Goal: Task Accomplishment & Management: Manage account settings

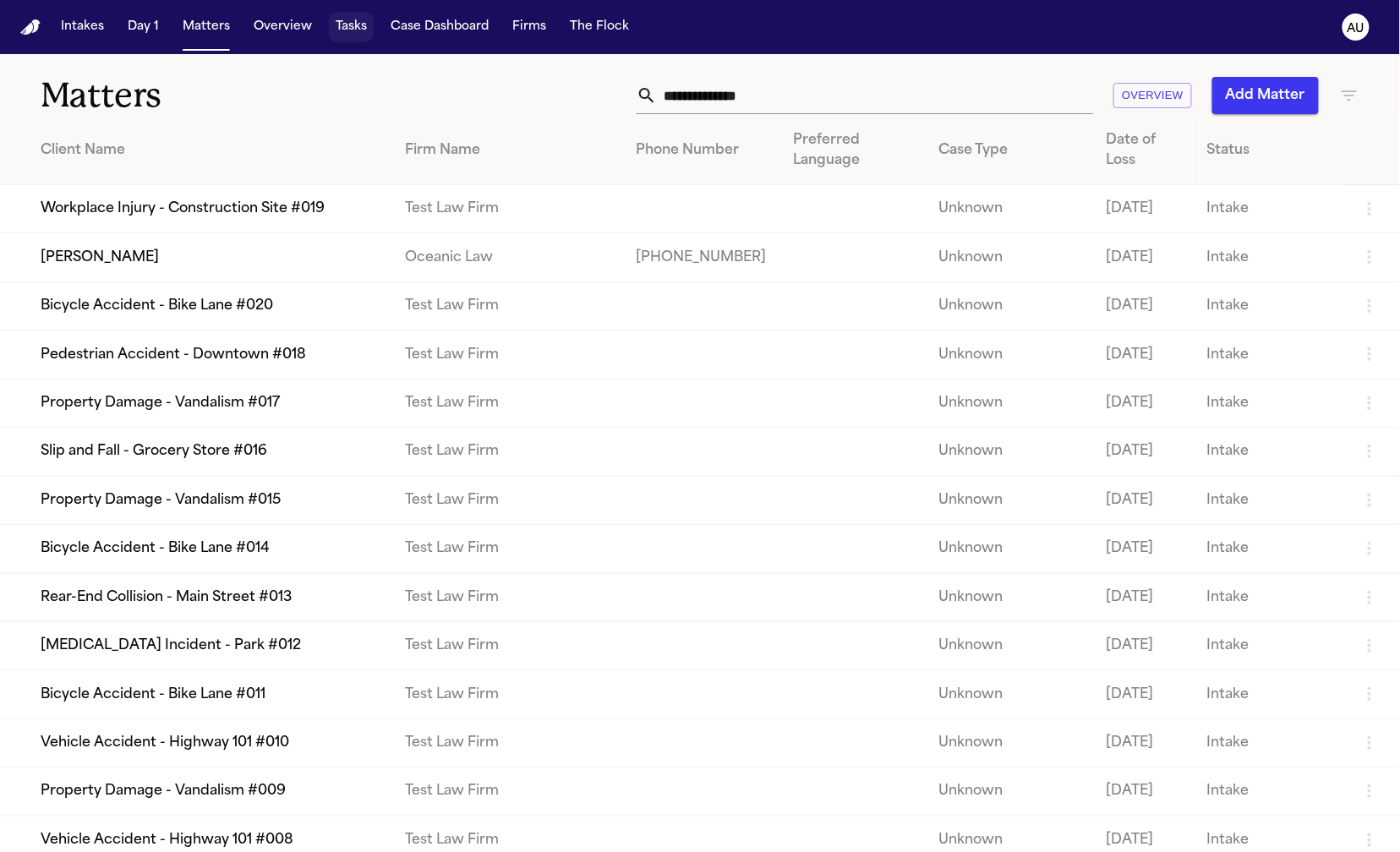
click at [397, 25] on button "Case Dashboard" at bounding box center [440, 27] width 112 height 30
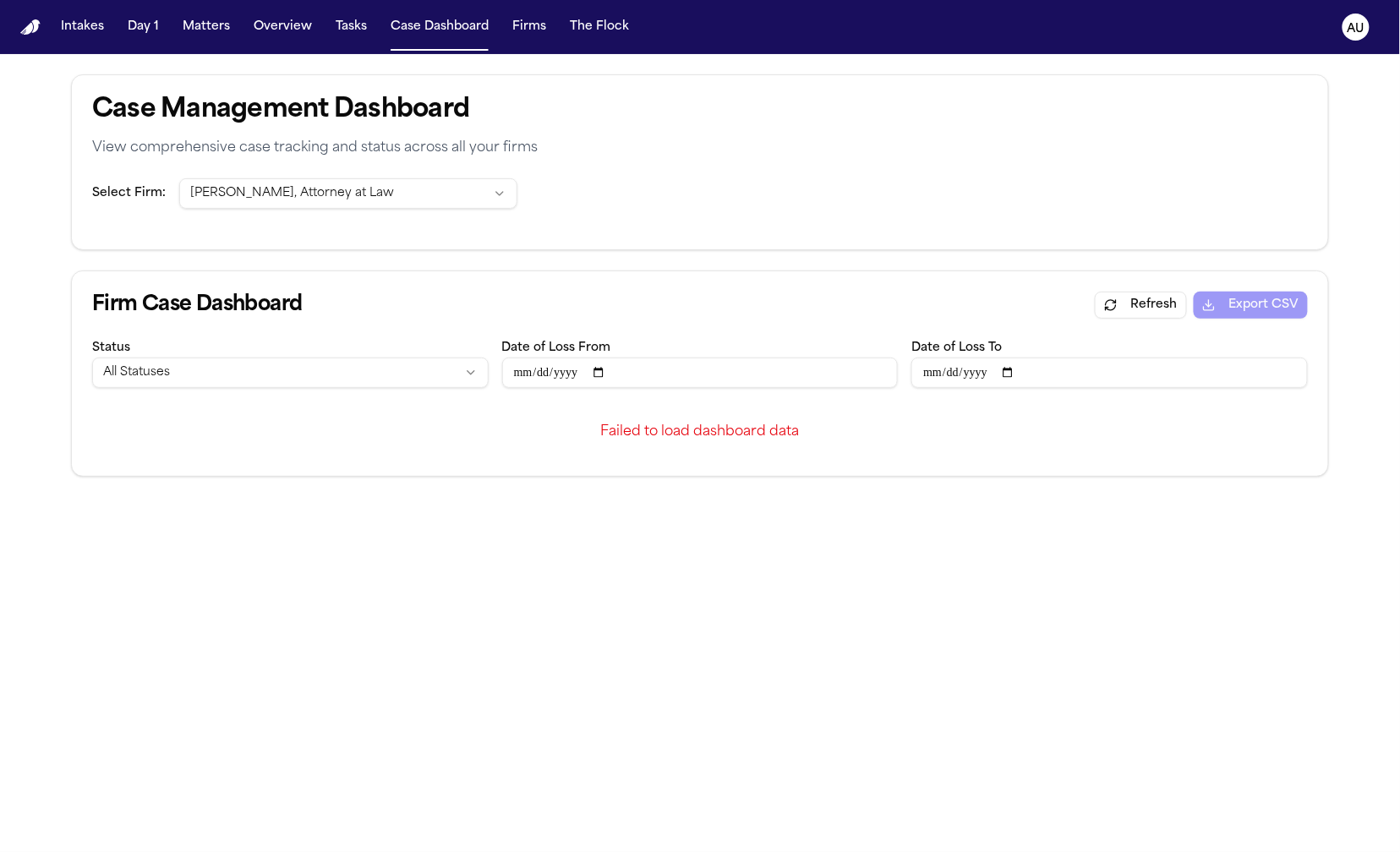
click at [381, 187] on html "Intakes Day 1 Matters Overview Tasks Case Dashboard Firms The Flock AU Case Man…" at bounding box center [700, 426] width 1400 height 852
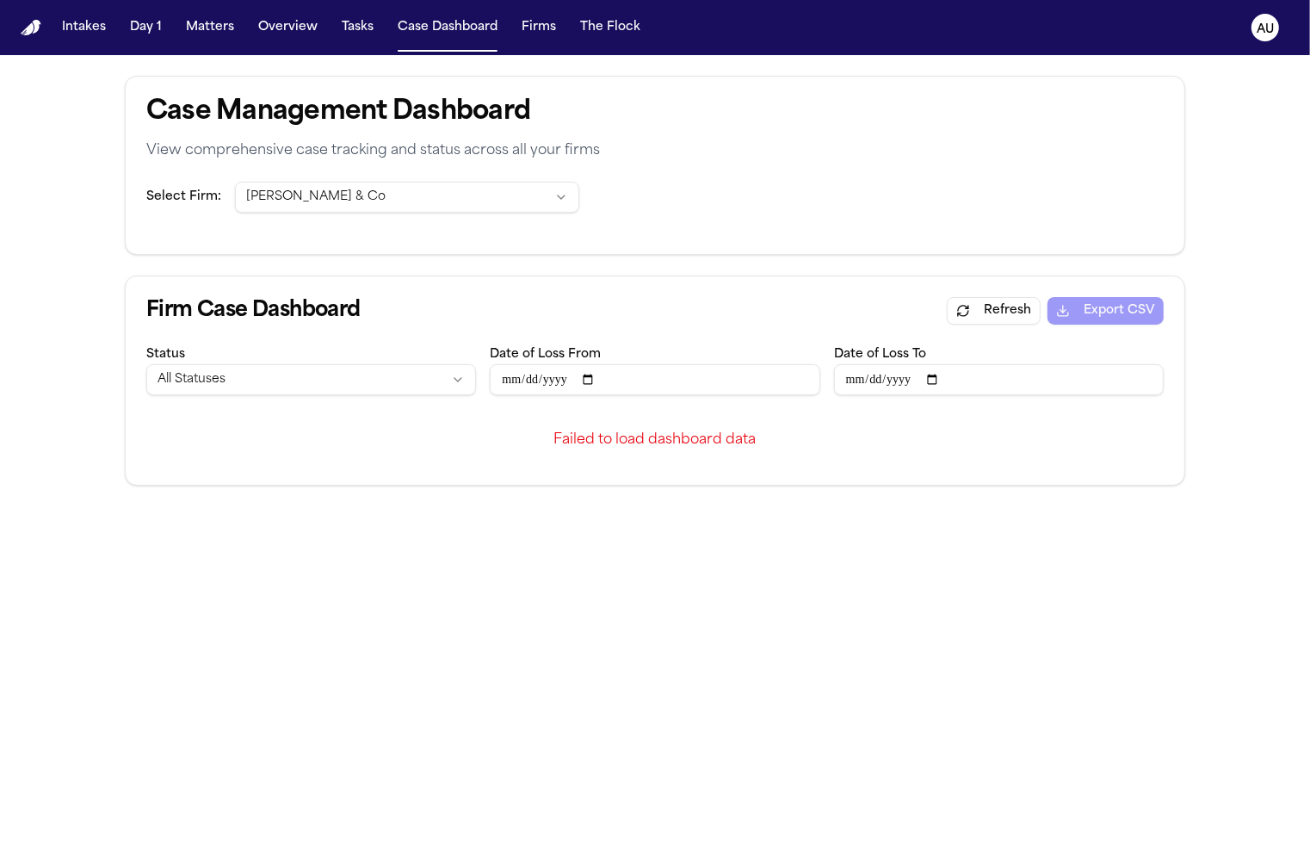
click at [1005, 313] on button "Refresh" at bounding box center [994, 311] width 94 height 28
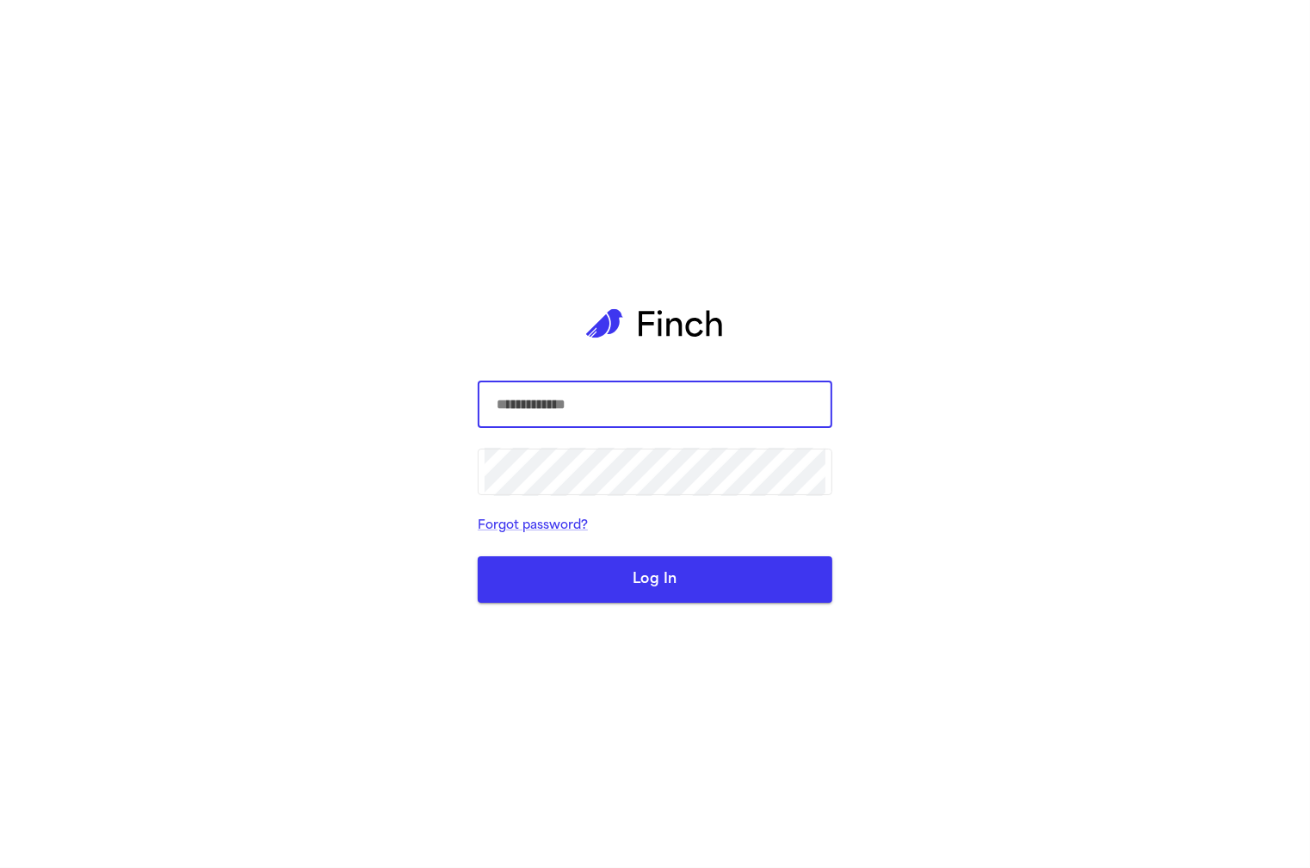
type input "**********"
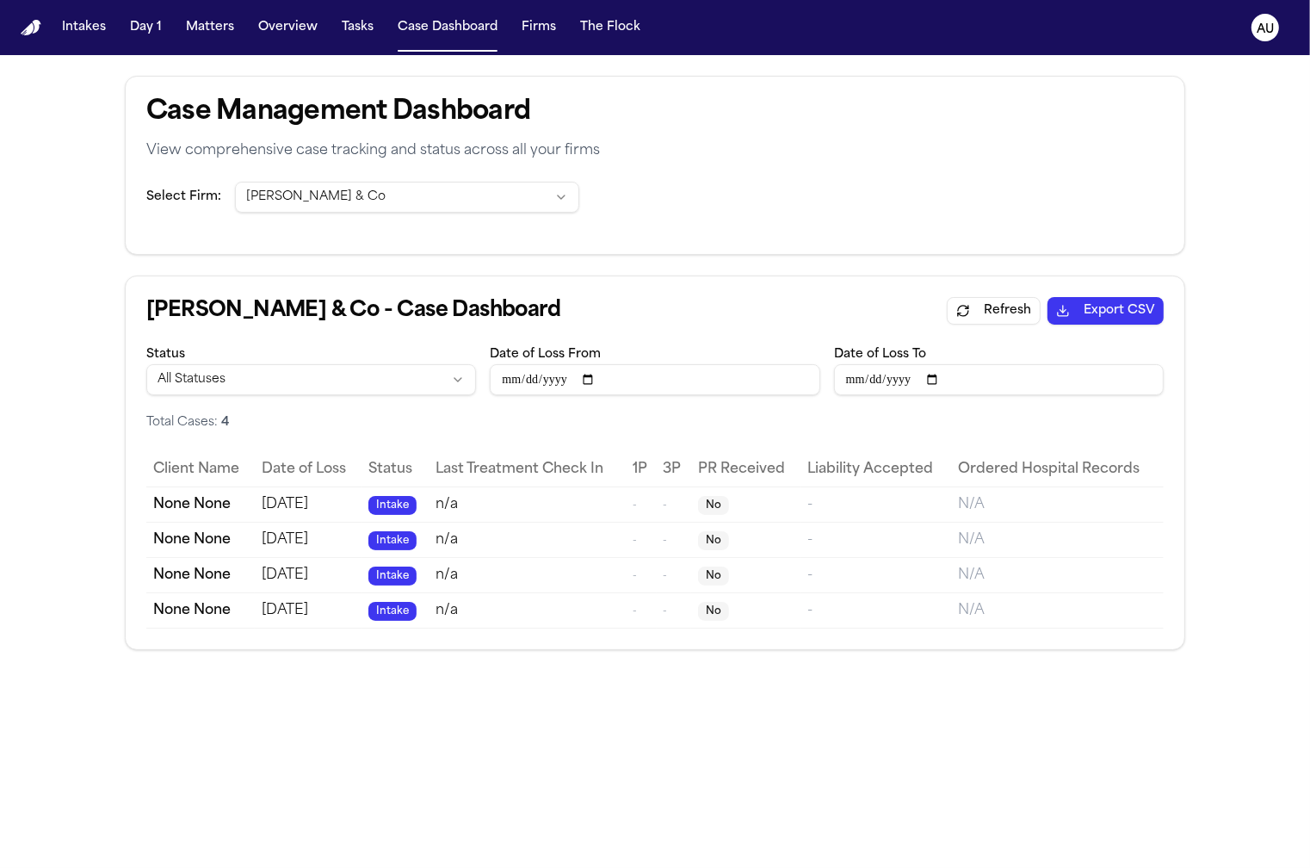
click at [653, 508] on td "-" at bounding box center [641, 503] width 31 height 35
click at [399, 197] on html "Intakes Day 1 Matters Overview Tasks Case Dashboard Firms The Flock AU Case Man…" at bounding box center [655, 434] width 1310 height 868
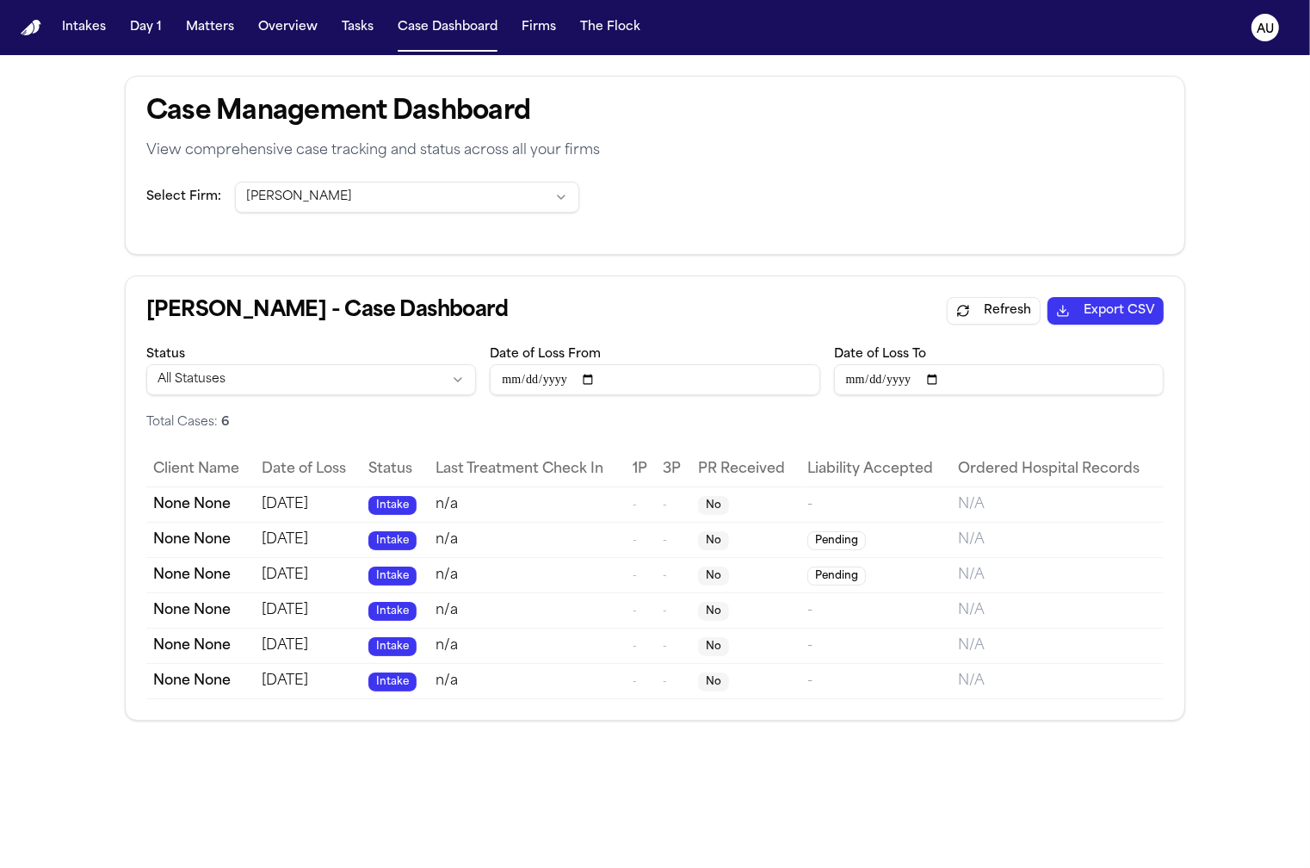
click at [548, 552] on td "n/a" at bounding box center [527, 539] width 197 height 35
click at [530, 496] on div "n/a" at bounding box center [527, 504] width 183 height 21
click at [458, 430] on div "Total Cases: 6" at bounding box center [655, 422] width 1018 height 17
click at [456, 430] on div "Total Cases: 6" at bounding box center [655, 422] width 1018 height 17
click at [428, 210] on html "Intakes Day 1 Matters Overview Tasks Case Dashboard Firms The Flock AU Case Man…" at bounding box center [655, 434] width 1310 height 868
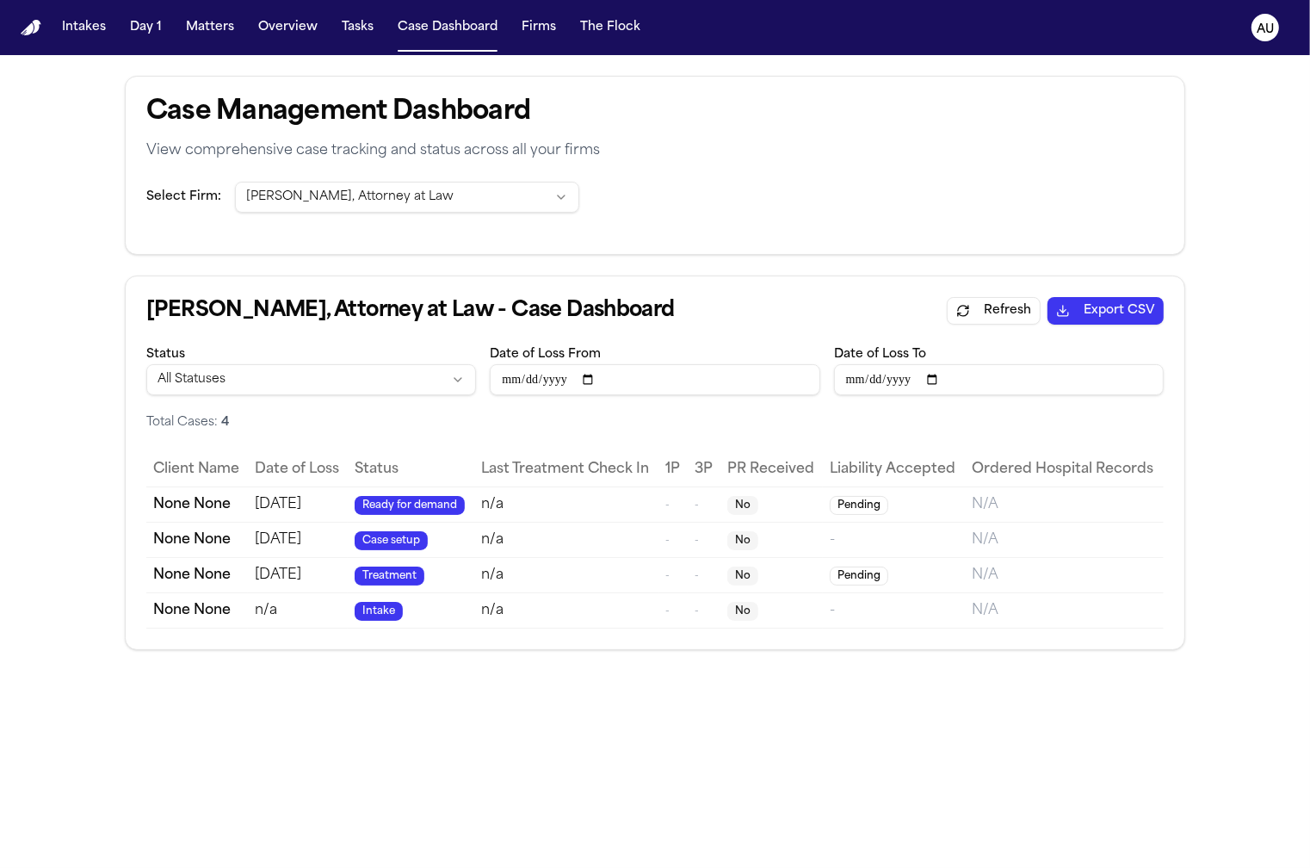
click at [171, 500] on td "None None" at bounding box center [197, 503] width 102 height 35
click at [232, 504] on td "None None" at bounding box center [197, 503] width 102 height 35
click at [207, 479] on th "Client Name" at bounding box center [197, 469] width 102 height 34
click at [228, 597] on td "None None" at bounding box center [197, 609] width 102 height 35
click at [321, 205] on html "Intakes Day 1 Matters Overview Tasks Case Dashboard Firms The Flock AU Case Man…" at bounding box center [655, 434] width 1310 height 868
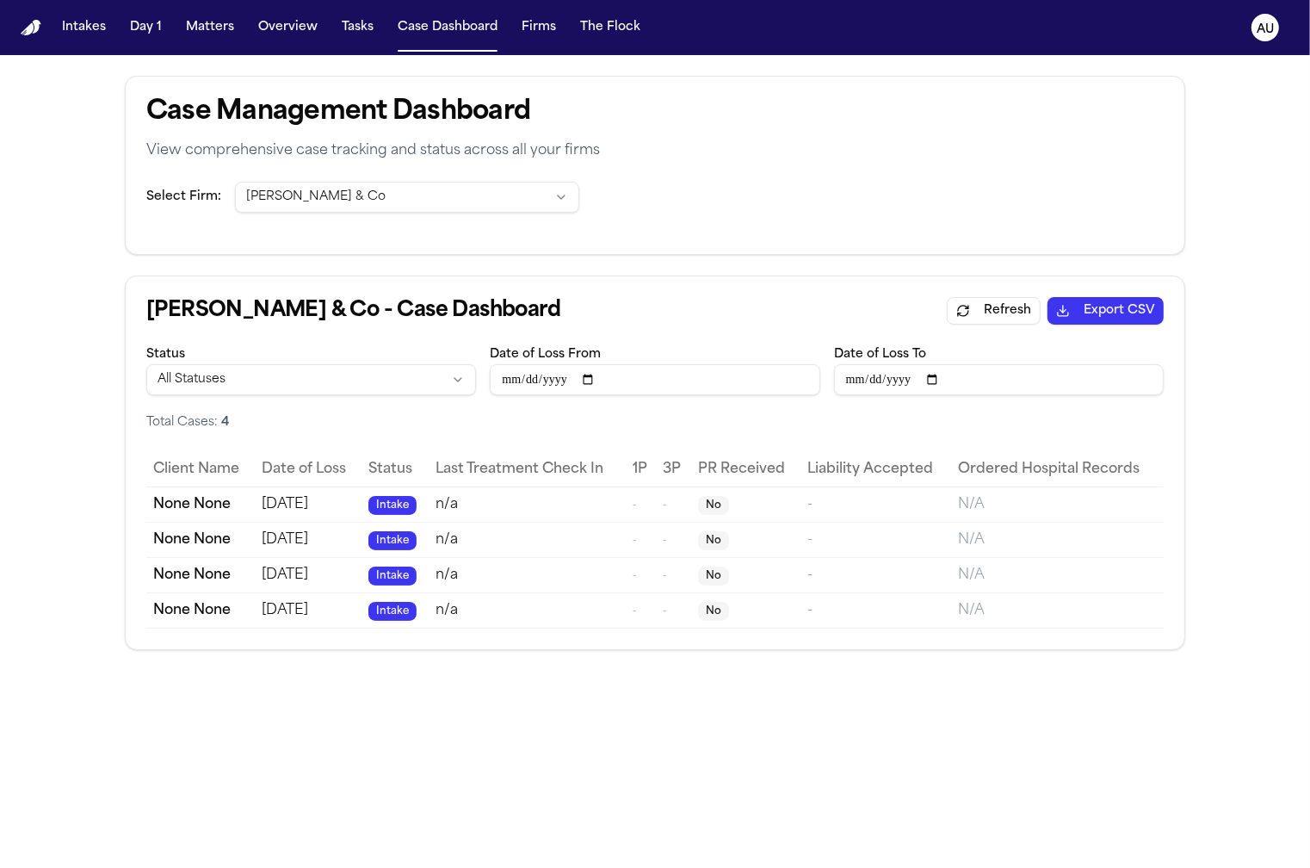
click at [299, 248] on div "Select Firm: Baker & Co" at bounding box center [655, 218] width 1059 height 72
click at [308, 192] on html "Intakes Day 1 Matters Overview Tasks Case Dashboard Firms The Flock AU Case Man…" at bounding box center [655, 434] width 1310 height 868
click at [637, 84] on div "Case Management Dashboard View comprehensive case tracking and status across al…" at bounding box center [655, 129] width 1059 height 105
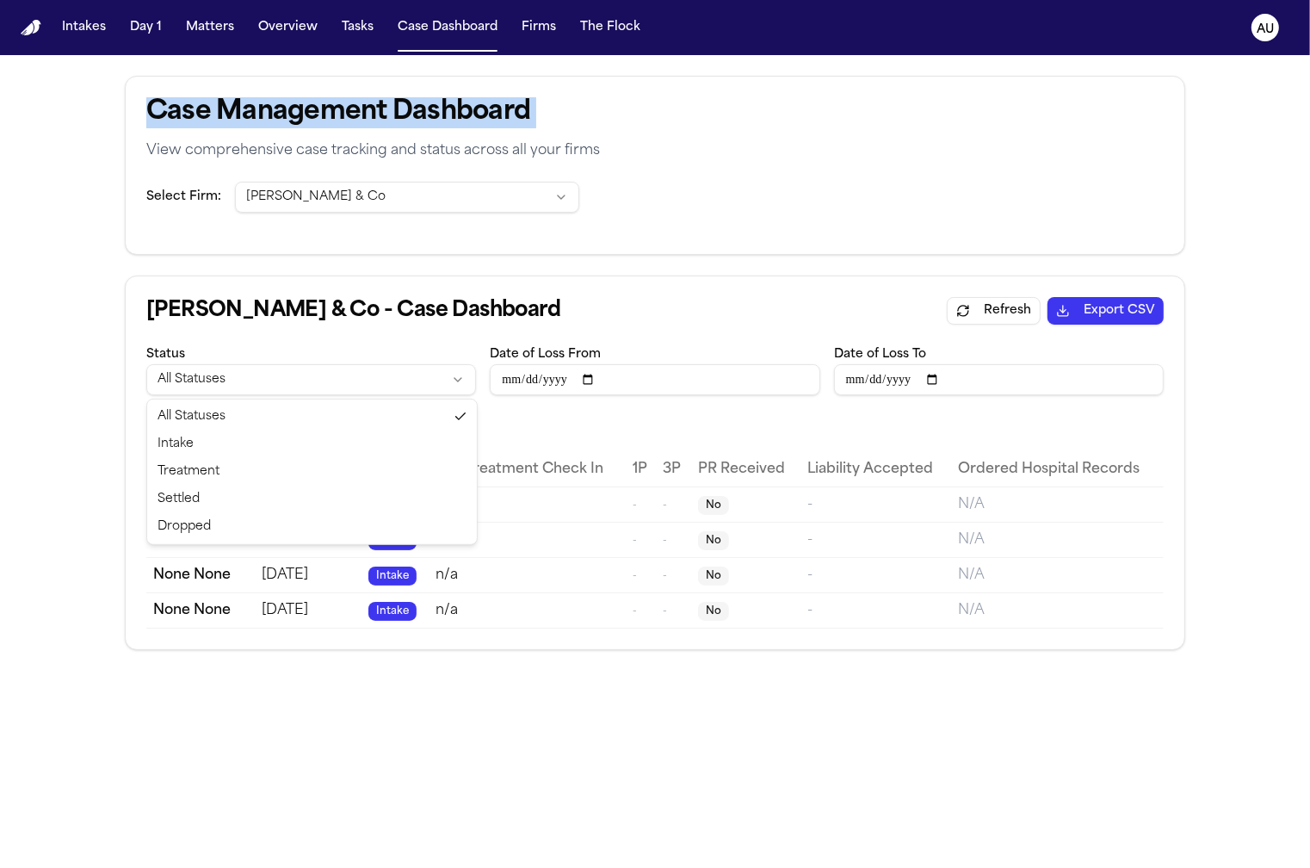
click at [410, 384] on html "Intakes Day 1 Matters Overview Tasks Case Dashboard Firms The Flock AU Case Man…" at bounding box center [655, 434] width 1310 height 868
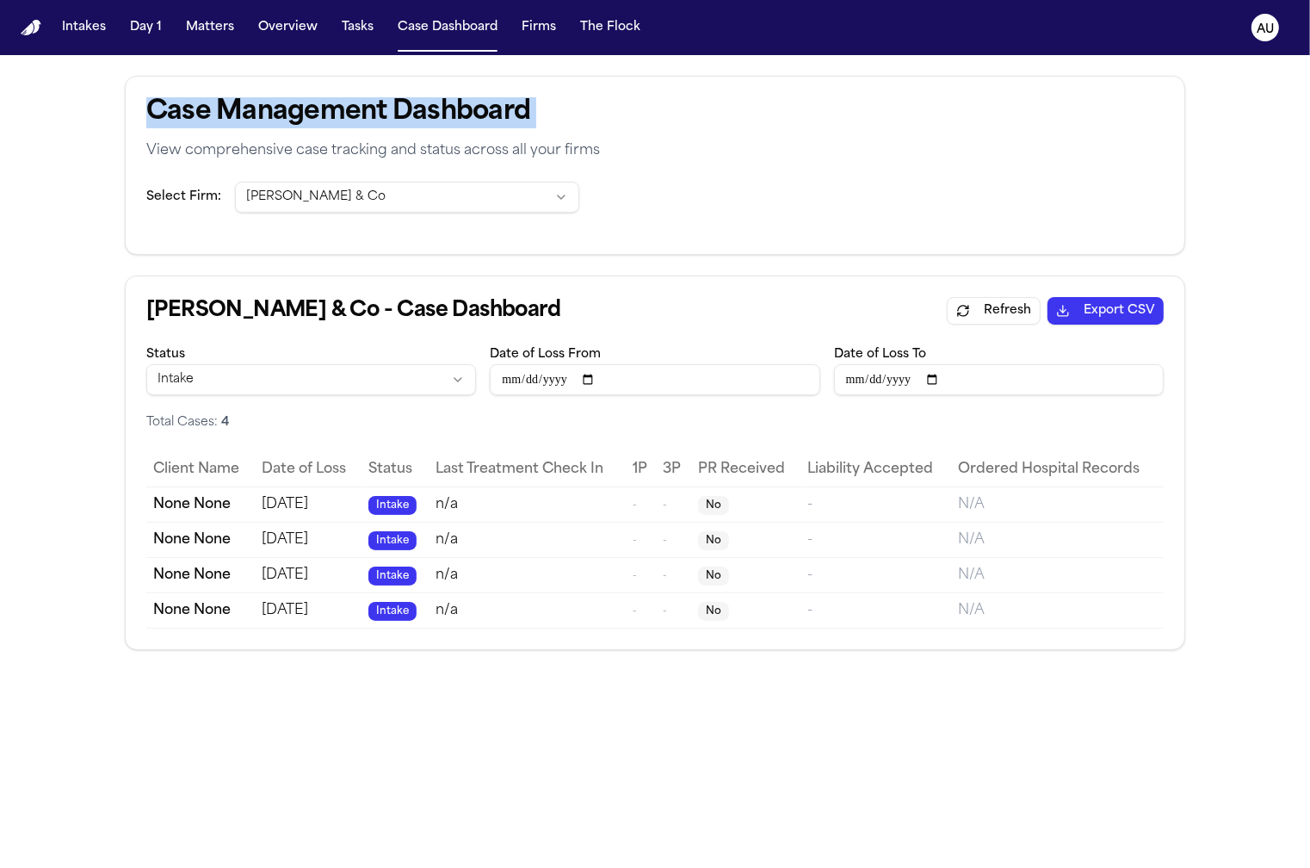
click at [383, 378] on html "Intakes Day 1 Matters Overview Tasks Case Dashboard Firms The Flock AU Case Man…" at bounding box center [655, 434] width 1310 height 868
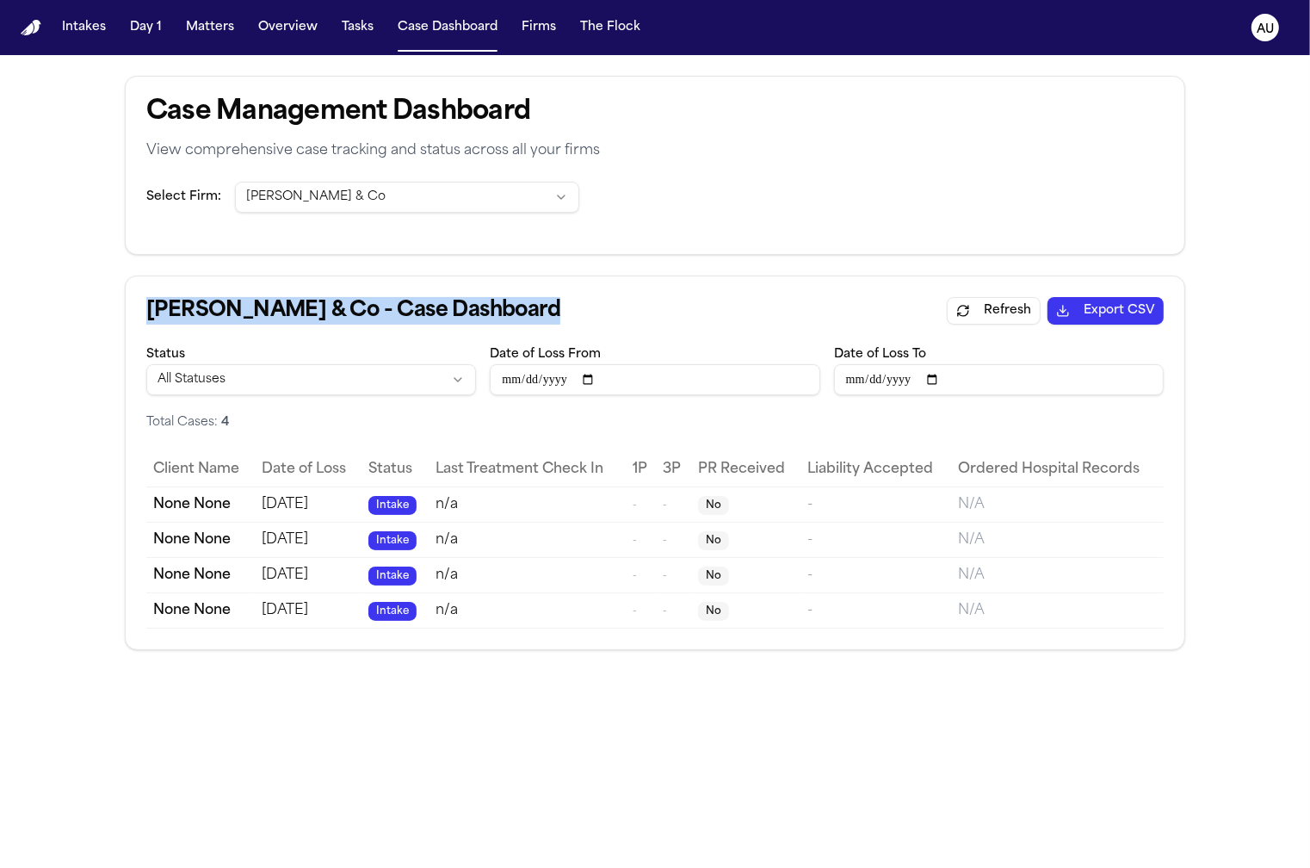
click at [474, 282] on div "Baker & Co - Case Dashboard Refresh Export CSV Status All Statuses Date of Loss…" at bounding box center [655, 364] width 1059 height 176
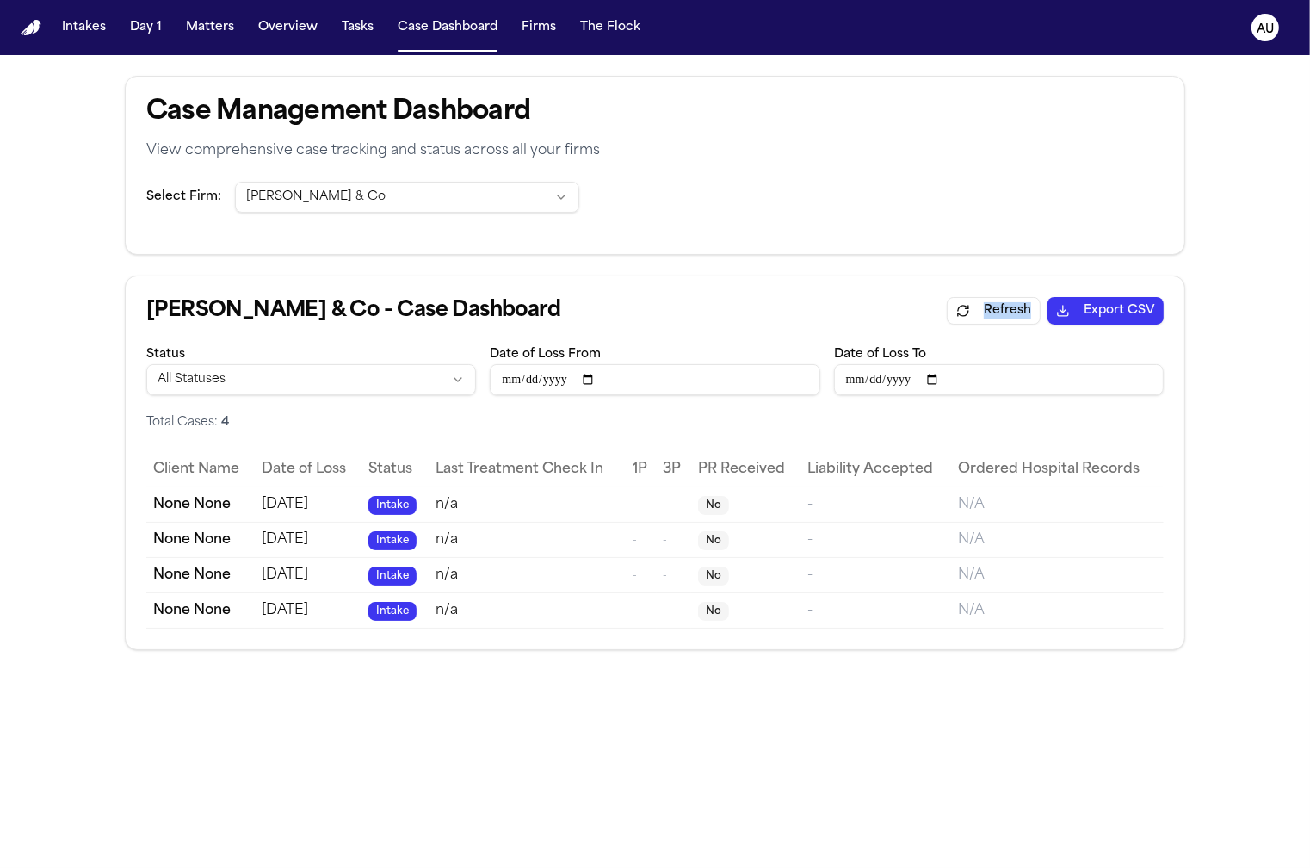
click at [992, 320] on button "Refresh" at bounding box center [994, 311] width 94 height 28
click at [219, 501] on td "None None" at bounding box center [200, 503] width 108 height 35
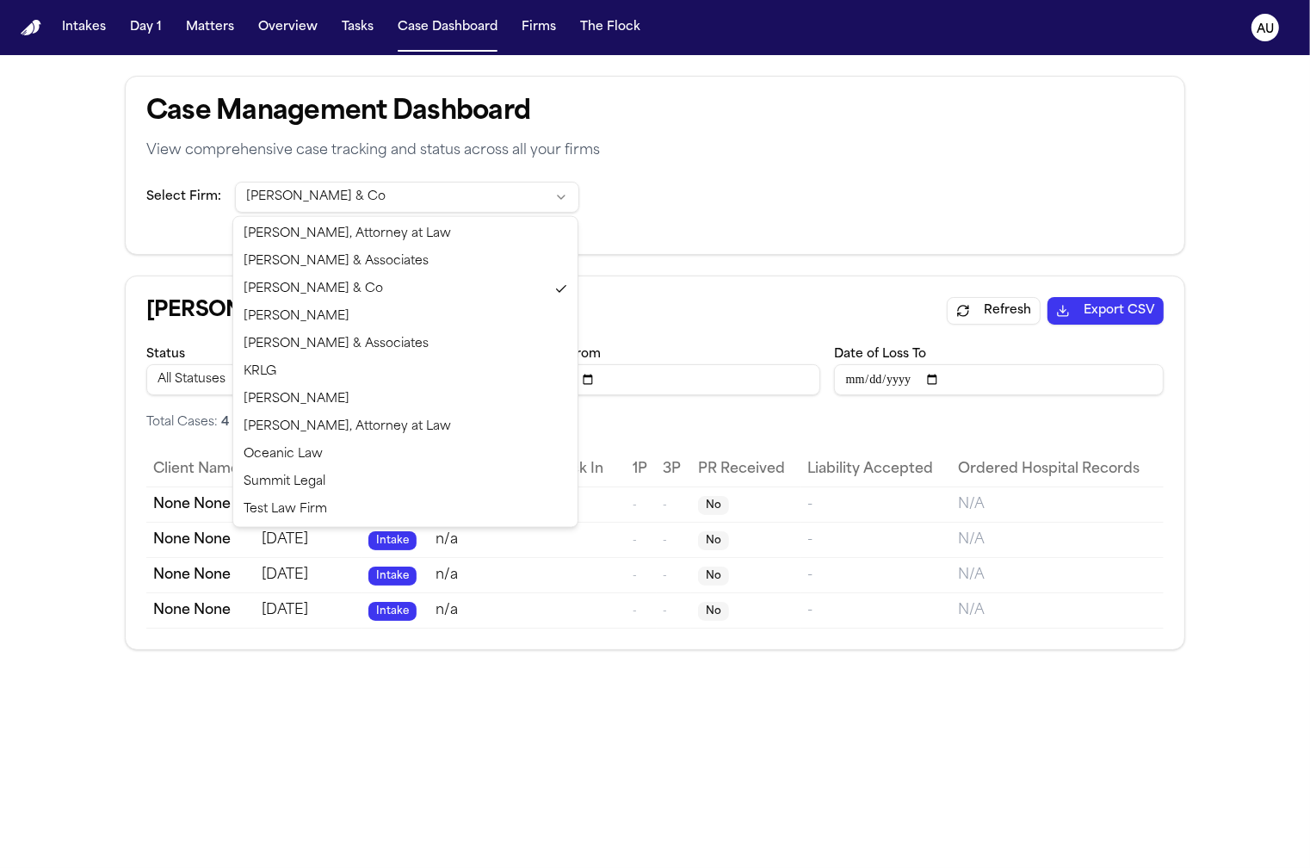
click at [446, 203] on html "Intakes Day 1 Matters Overview Tasks Case Dashboard Firms The Flock AU Case Man…" at bounding box center [655, 434] width 1310 height 868
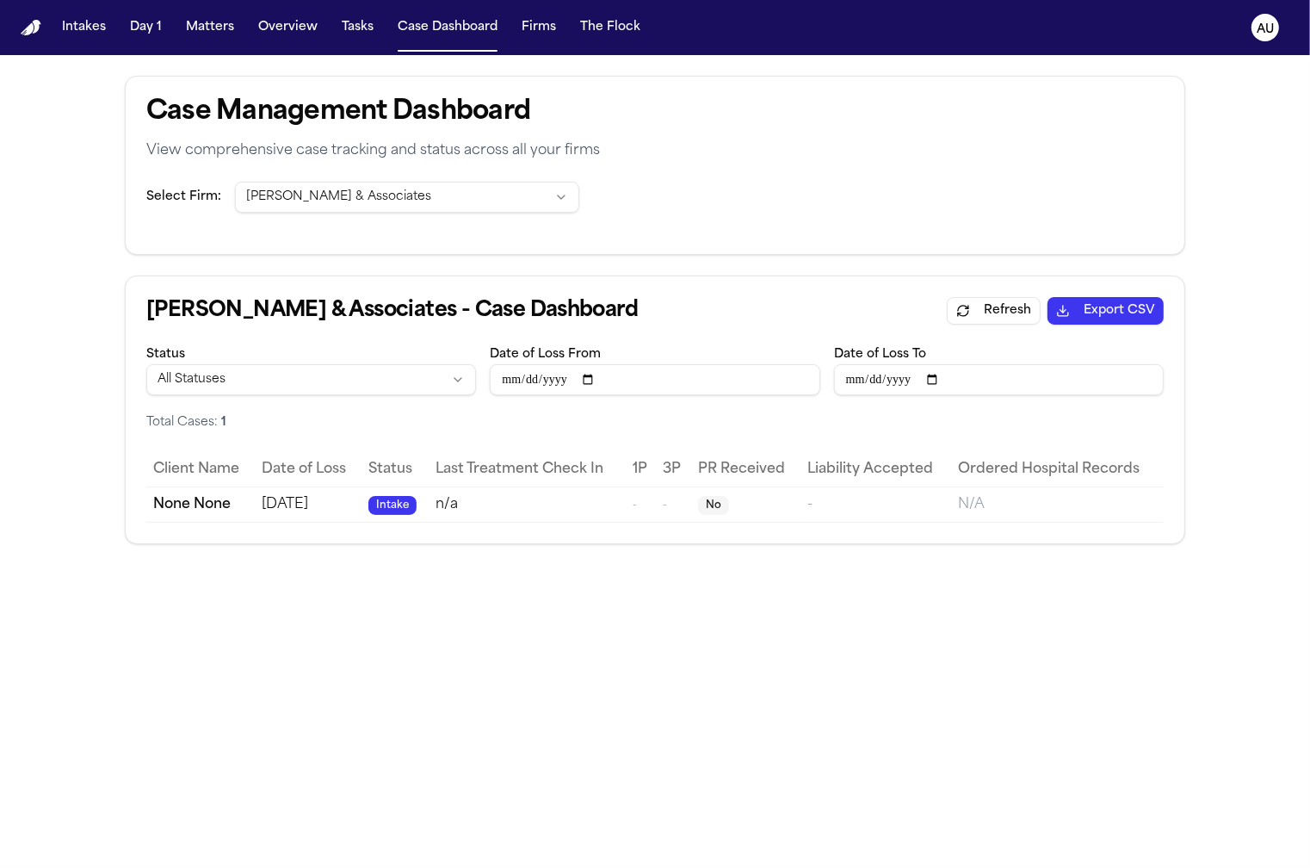
click at [381, 215] on div "Select Firm: Jones & Associates" at bounding box center [655, 218] width 1059 height 72
click at [379, 207] on html "Intakes Day 1 Matters Overview Tasks Case Dashboard Firms The Flock AU Case Man…" at bounding box center [655, 434] width 1310 height 868
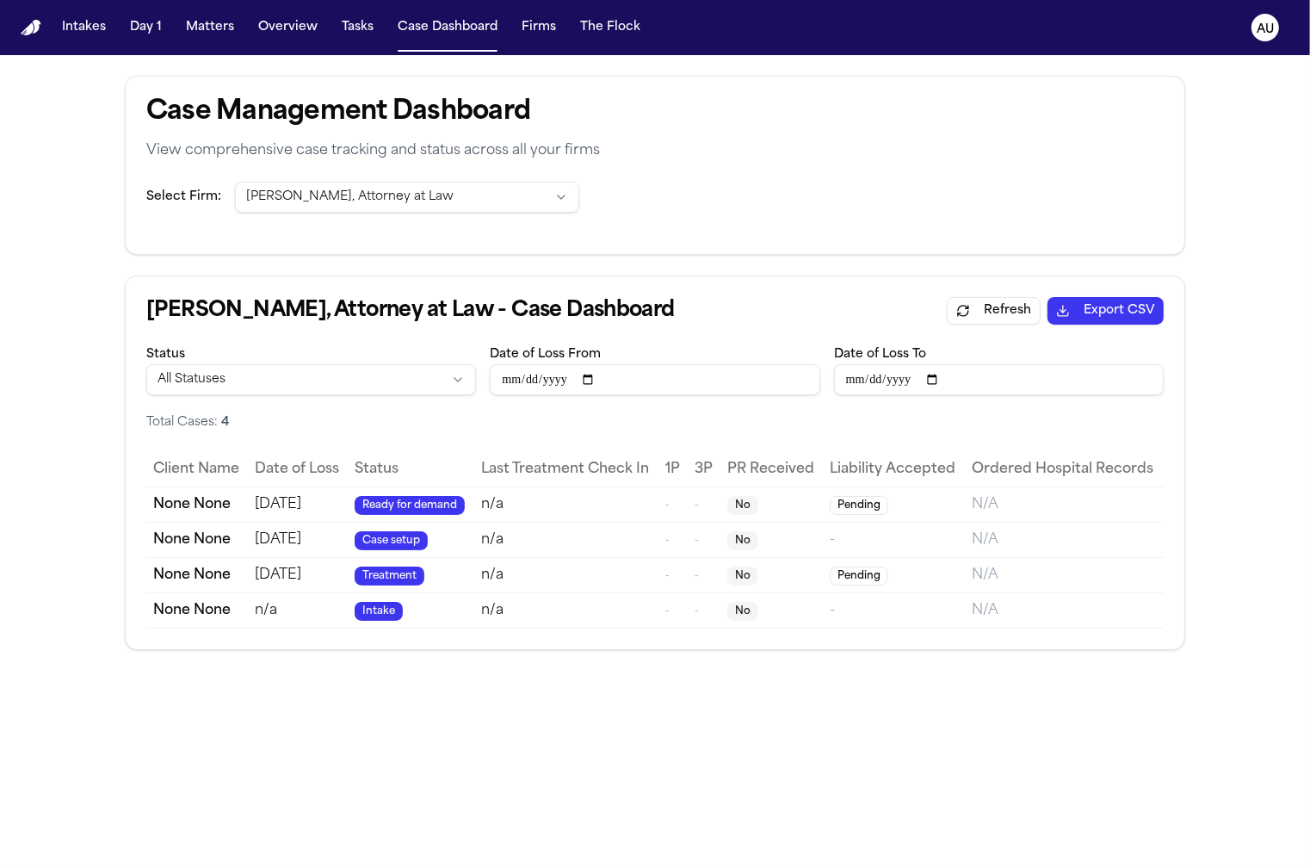
click at [448, 180] on div "Case Management Dashboard View comprehensive case tracking and status across al…" at bounding box center [655, 129] width 1059 height 105
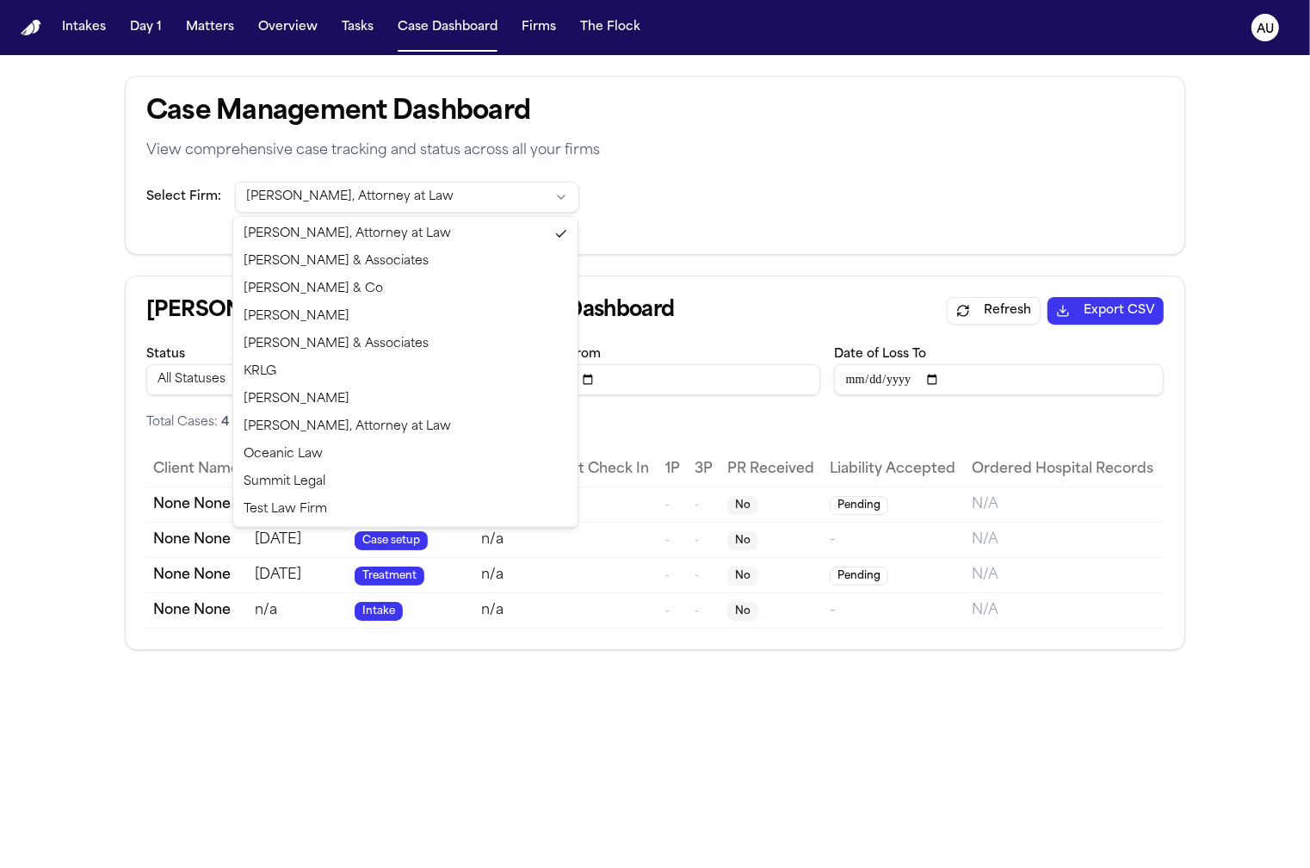
click at [447, 187] on html "Intakes Day 1 Matters Overview Tasks Case Dashboard Firms The Flock AU Case Man…" at bounding box center [655, 434] width 1310 height 868
click at [667, 199] on html "Intakes Day 1 Matters Overview Tasks Case Dashboard Firms The Flock AU Case Man…" at bounding box center [655, 434] width 1310 height 868
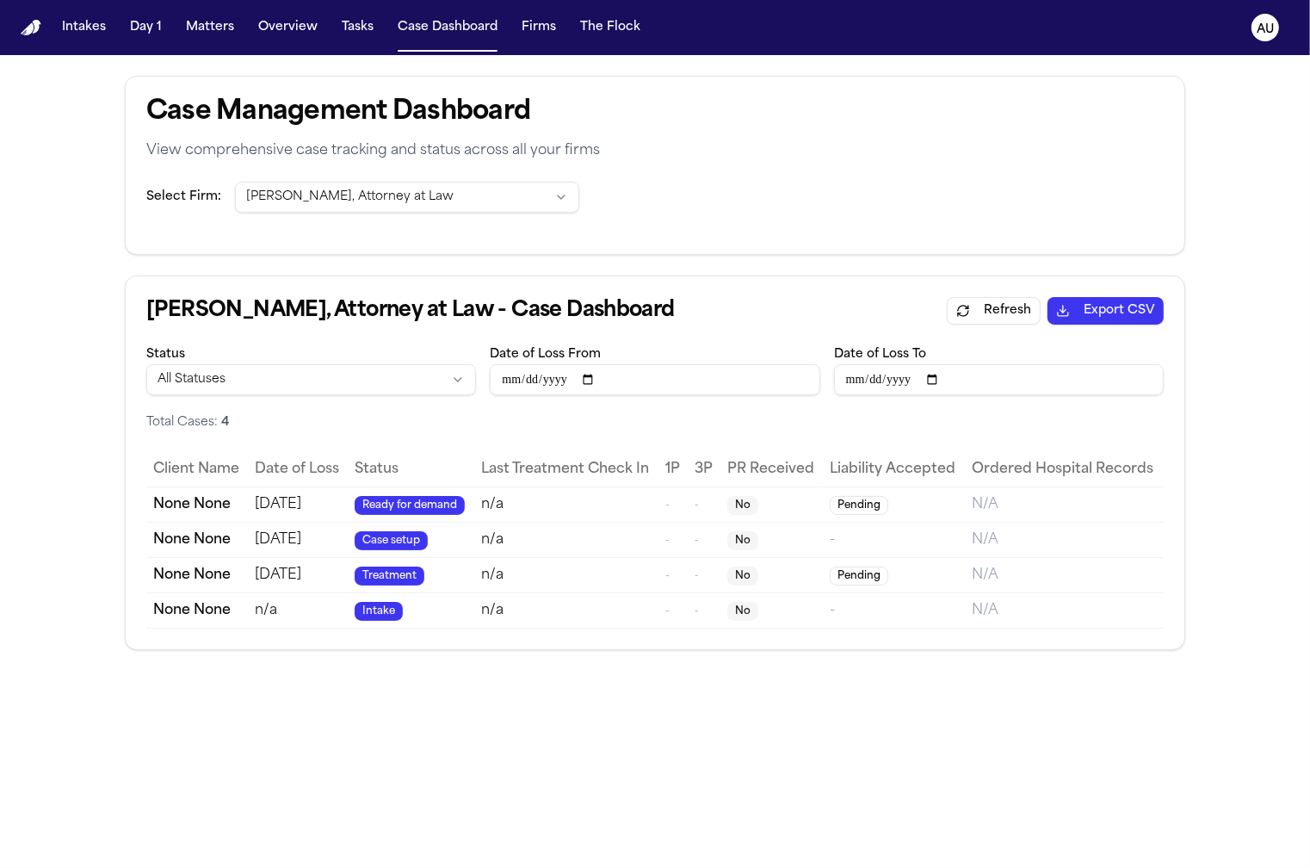
click at [375, 187] on html "Intakes Day 1 Matters Overview Tasks Case Dashboard Firms The Flock AU Case Man…" at bounding box center [655, 434] width 1310 height 868
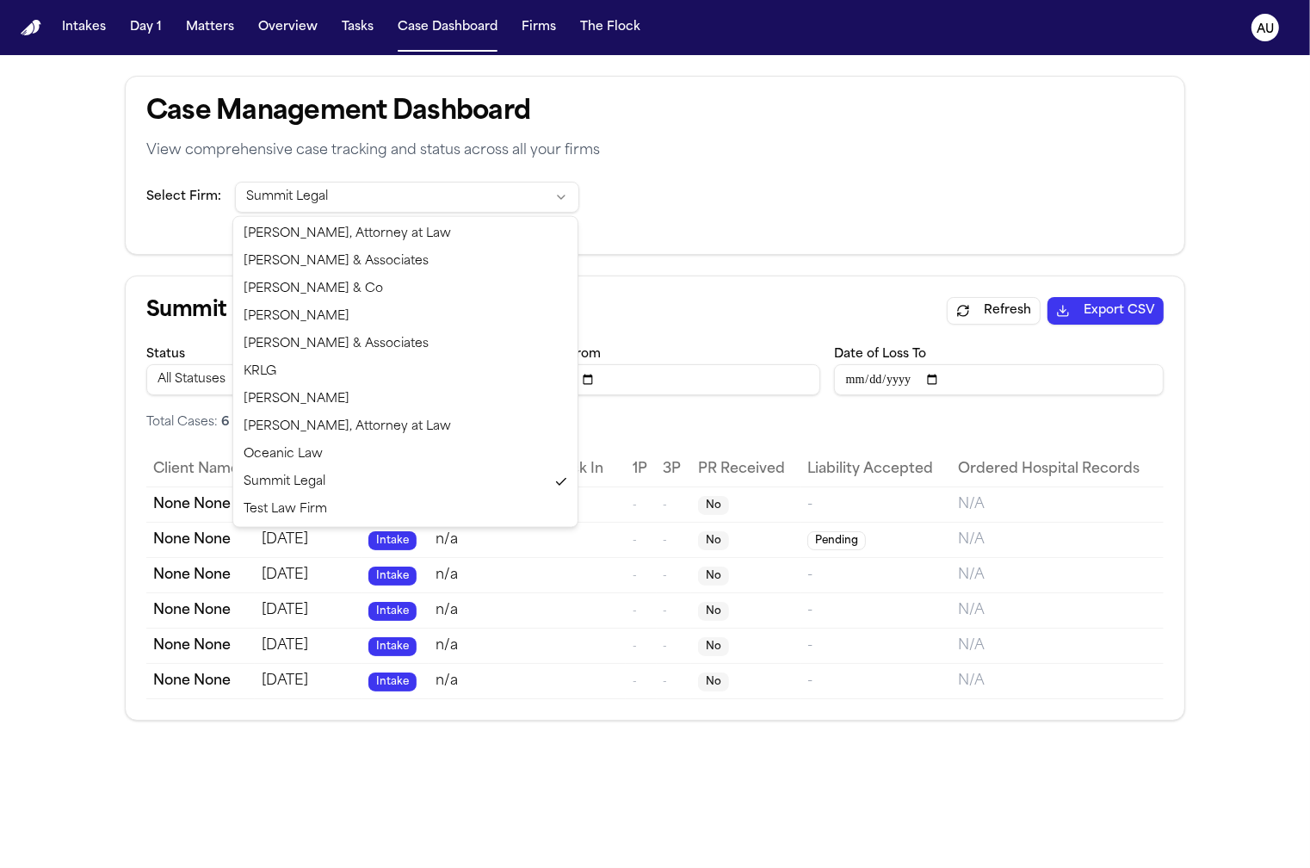
click at [356, 196] on html "Intakes Day 1 Matters Overview Tasks Case Dashboard Firms The Flock AU Case Man…" at bounding box center [655, 434] width 1310 height 868
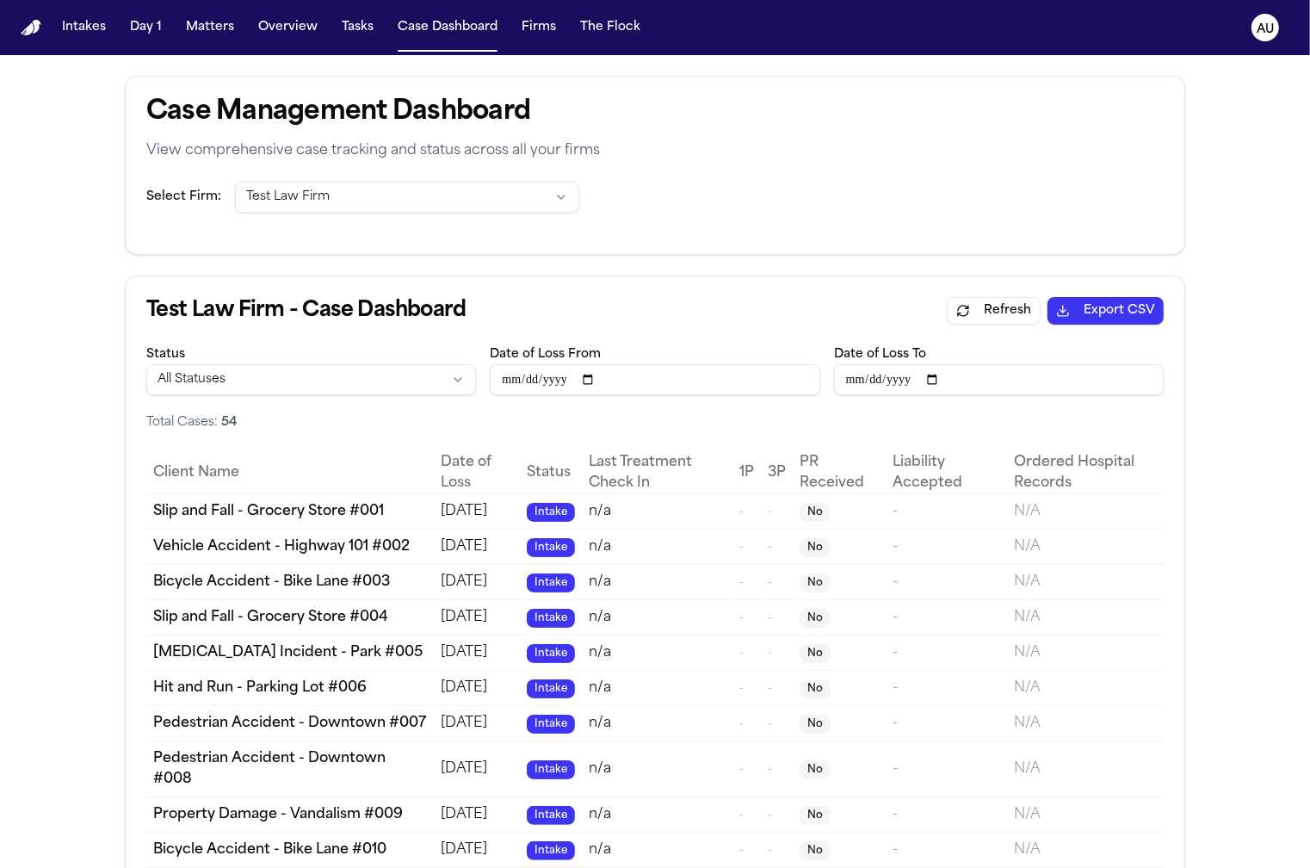
scroll to position [89, 0]
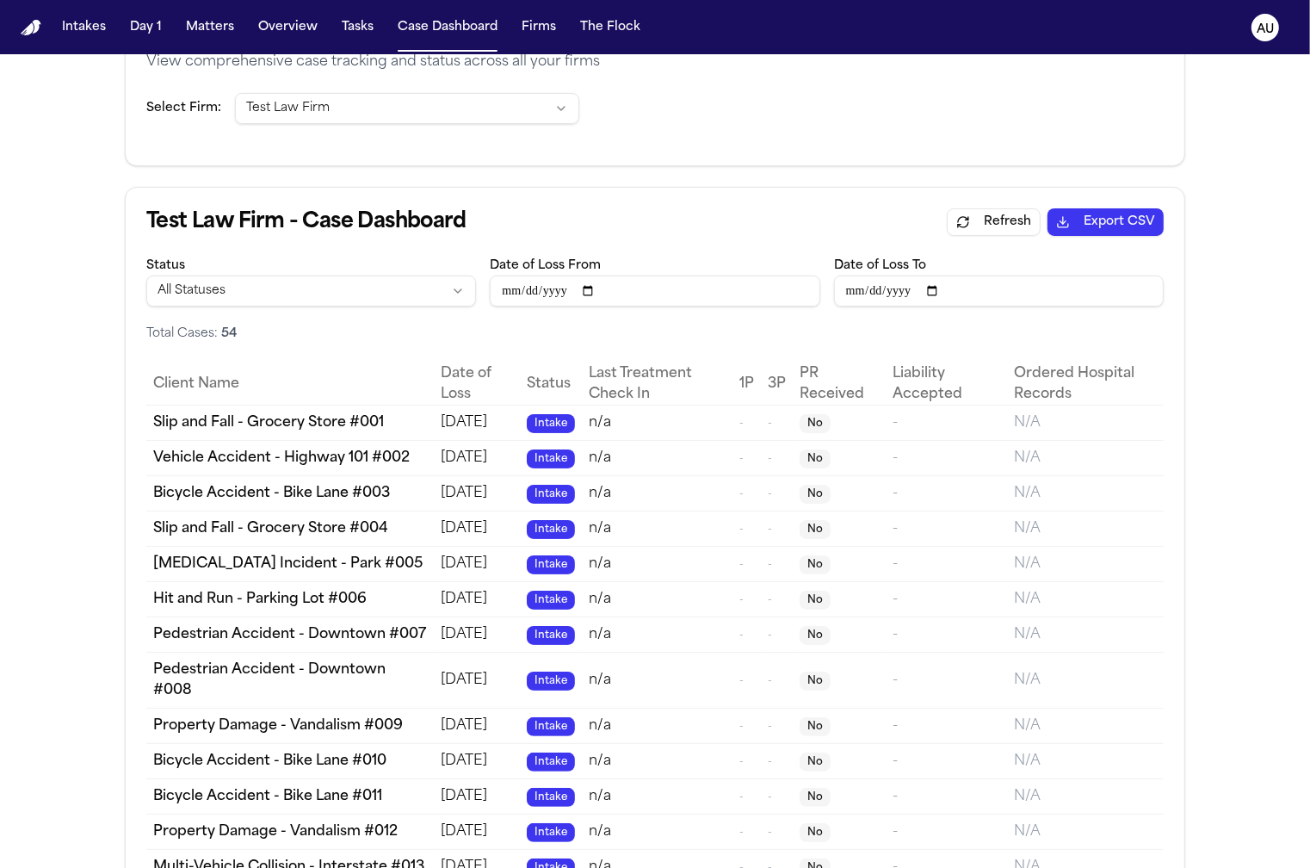
click at [300, 547] on td "Slip and Fall - Grocery Store #004" at bounding box center [290, 528] width 288 height 35
click at [317, 499] on td "Bicycle Accident - Bike Lane #003" at bounding box center [290, 493] width 288 height 35
click at [287, 434] on td "Slip and Fall - Grocery Store #001" at bounding box center [290, 423] width 288 height 35
click at [285, 425] on td "Slip and Fall - Grocery Store #001" at bounding box center [290, 423] width 288 height 35
click at [523, 411] on td "Intake" at bounding box center [551, 423] width 62 height 35
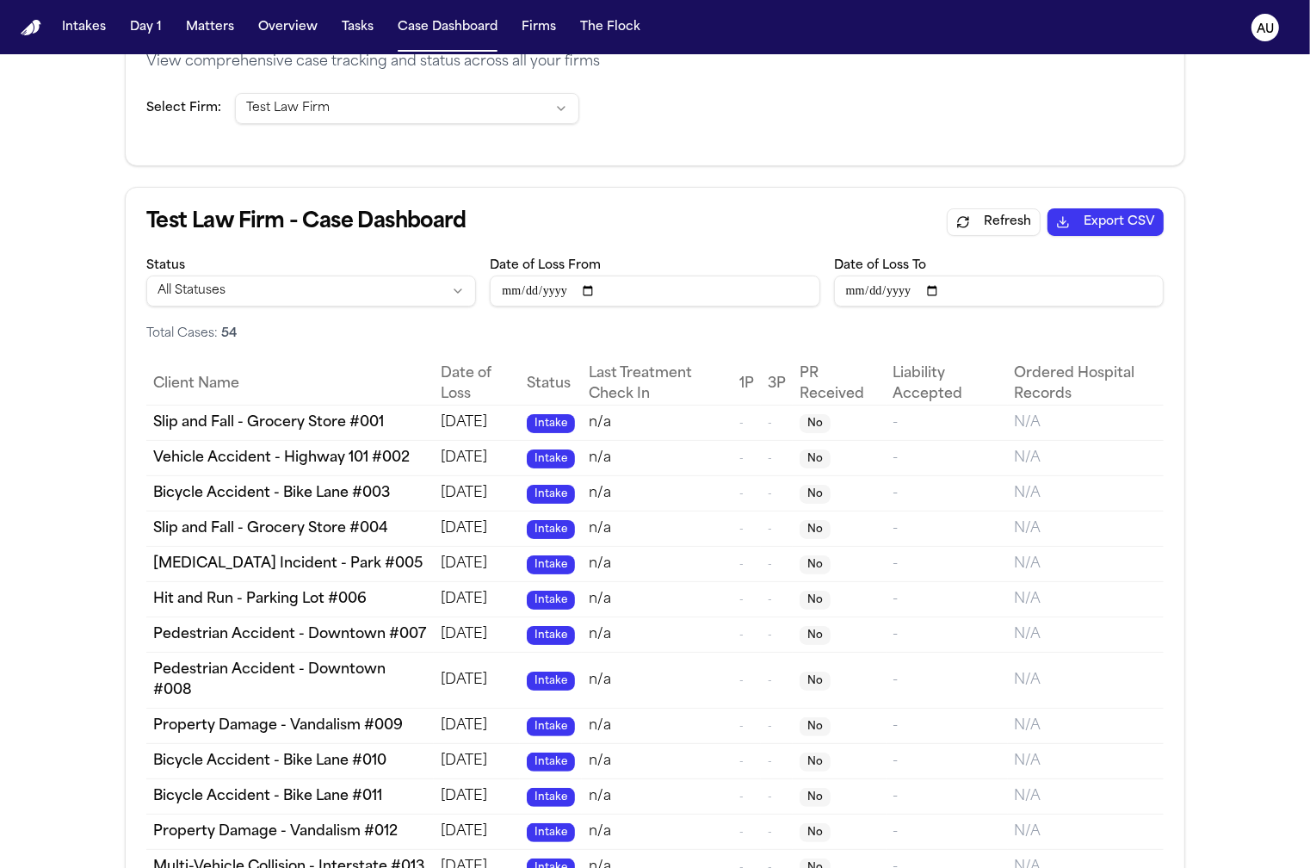
click at [529, 425] on span "Intake" at bounding box center [551, 423] width 48 height 19
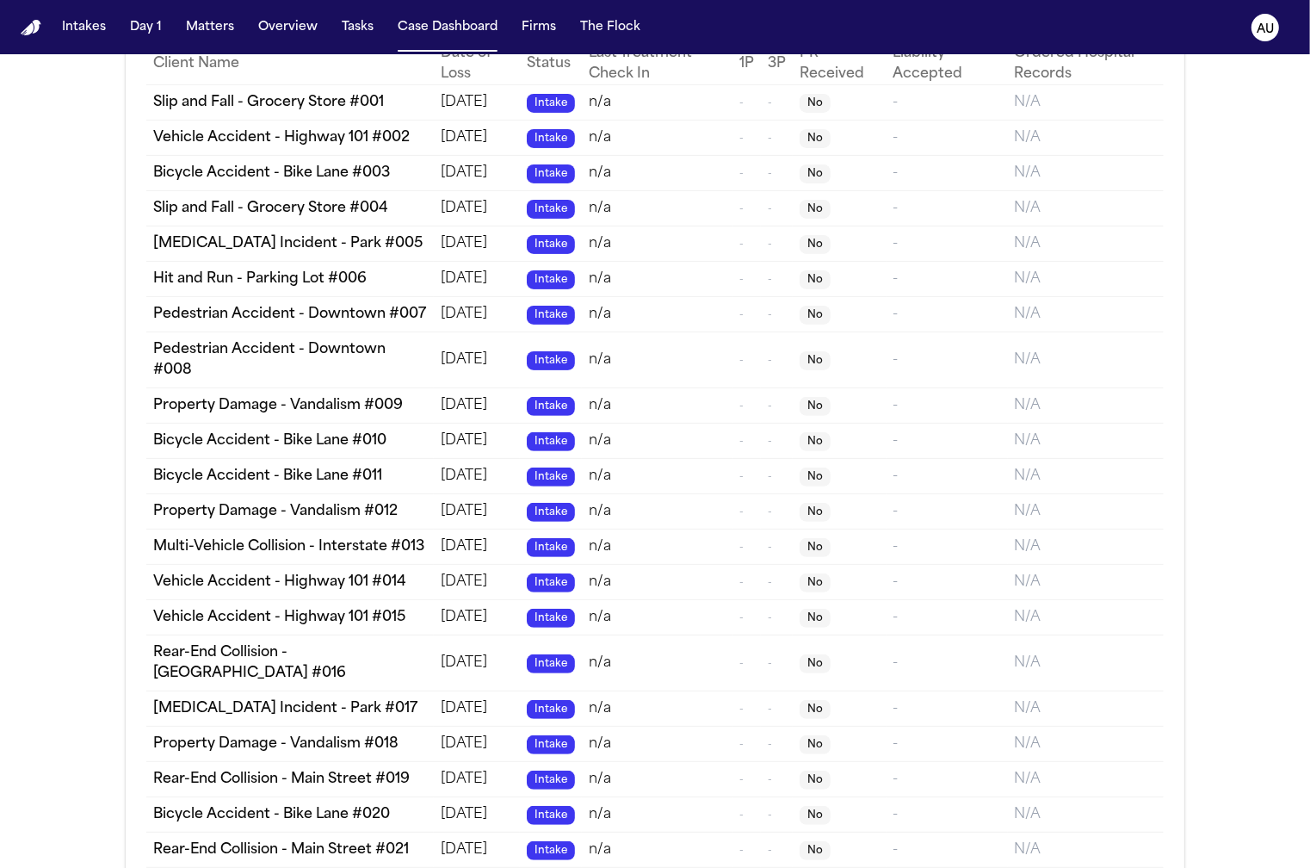
scroll to position [0, 0]
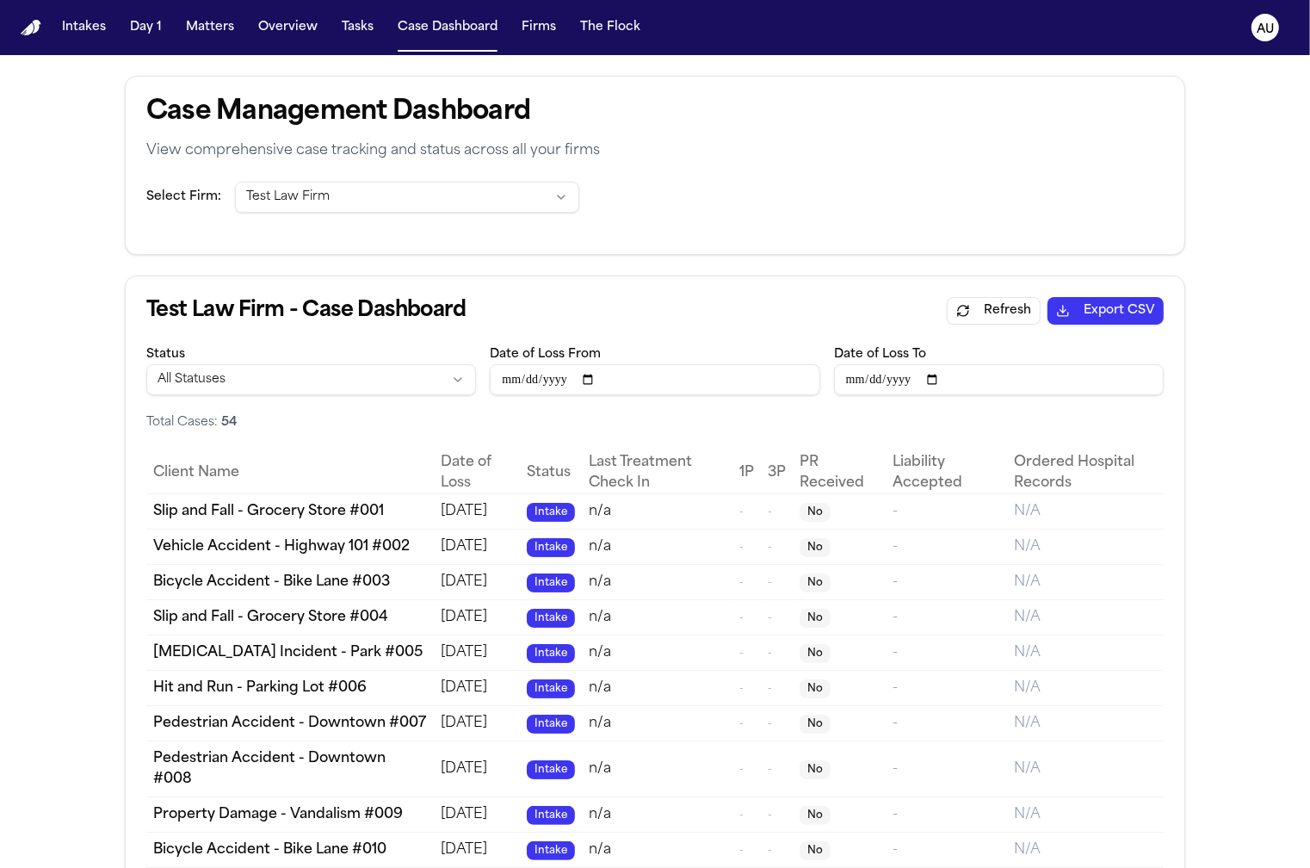
click at [1083, 319] on button "Export CSV" at bounding box center [1106, 311] width 116 height 28
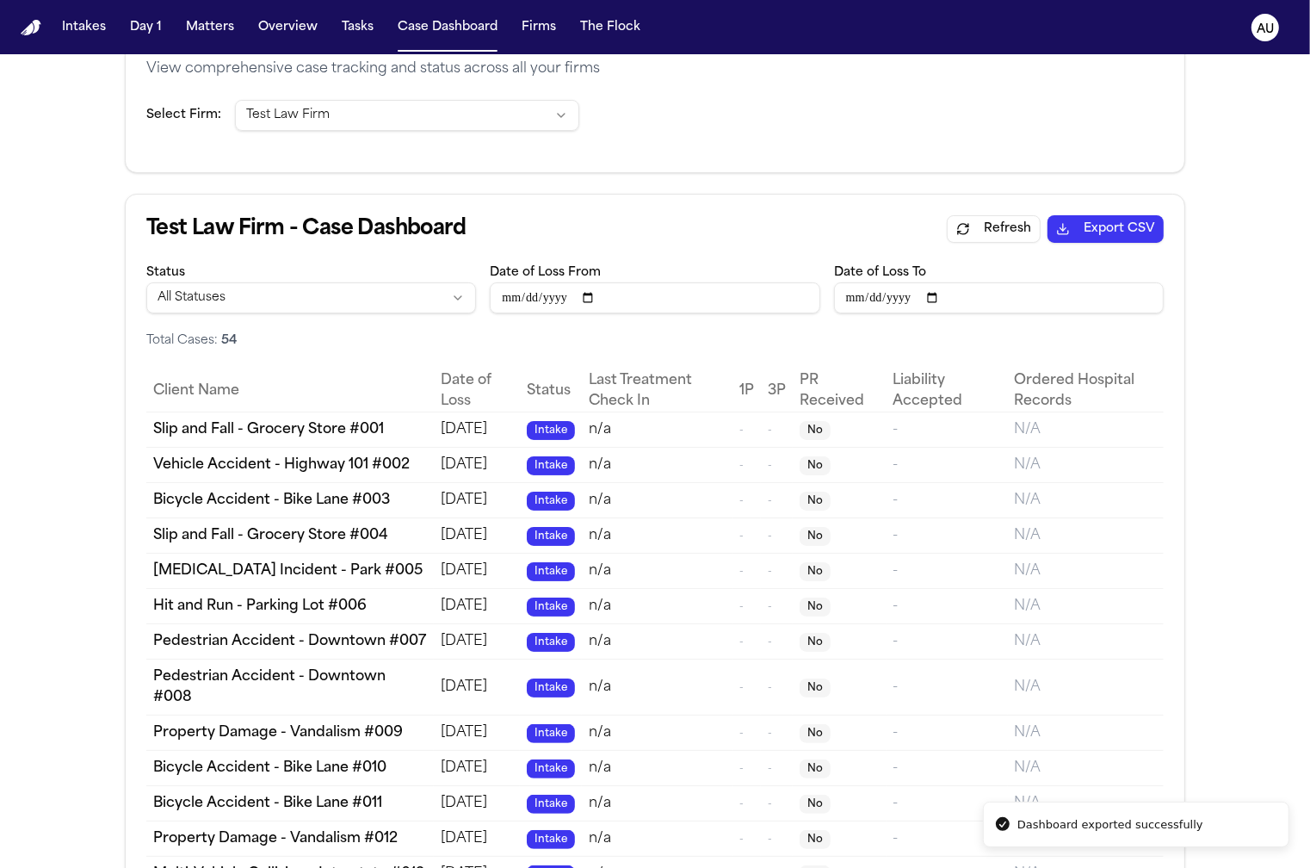
click at [697, 463] on td "n/a" at bounding box center [657, 465] width 151 height 35
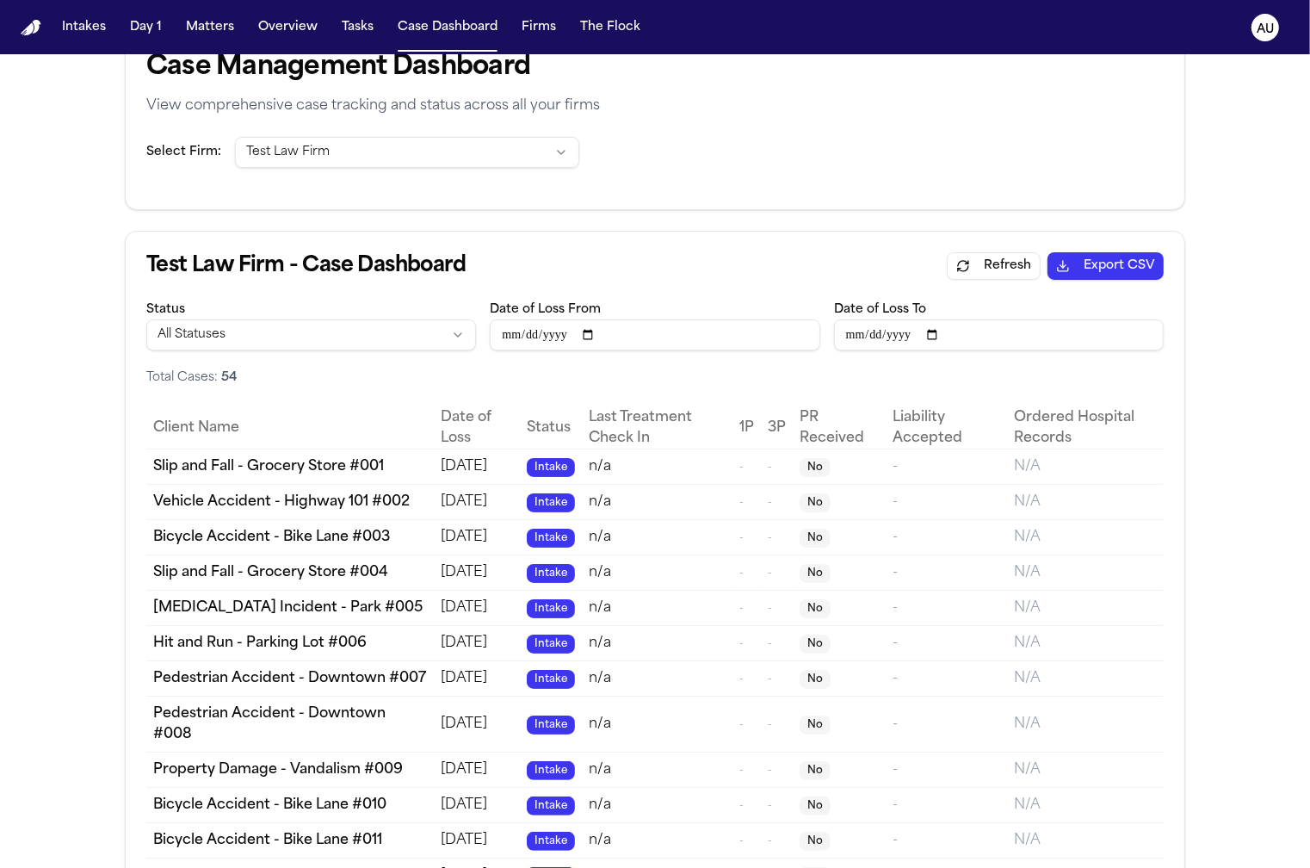
scroll to position [0, 0]
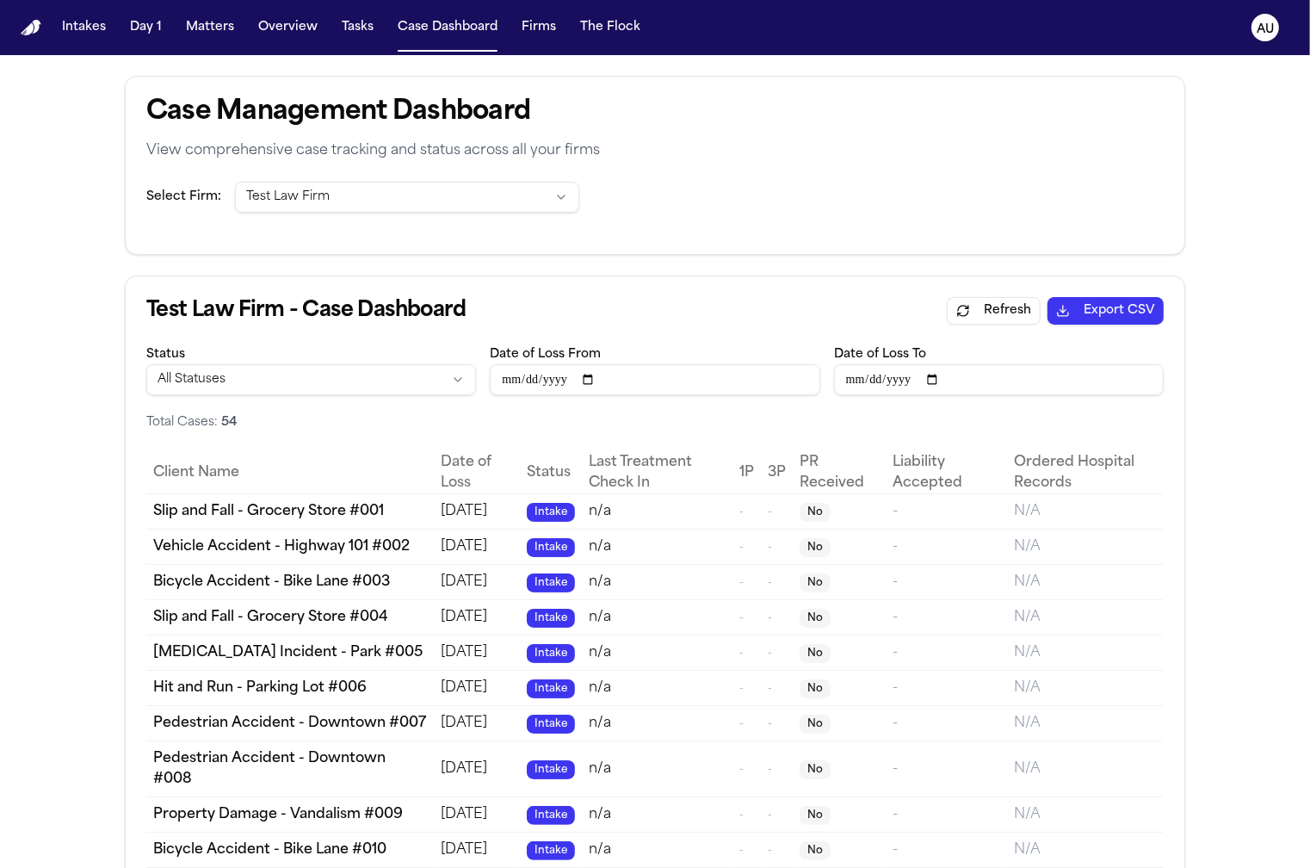
click at [294, 502] on td "Slip and Fall - Grocery Store #001" at bounding box center [290, 511] width 288 height 35
click at [493, 304] on div "Test Law Firm - Case Dashboard Refresh Export CSV" at bounding box center [655, 311] width 1018 height 28
click at [805, 510] on span "No" at bounding box center [815, 512] width 31 height 19
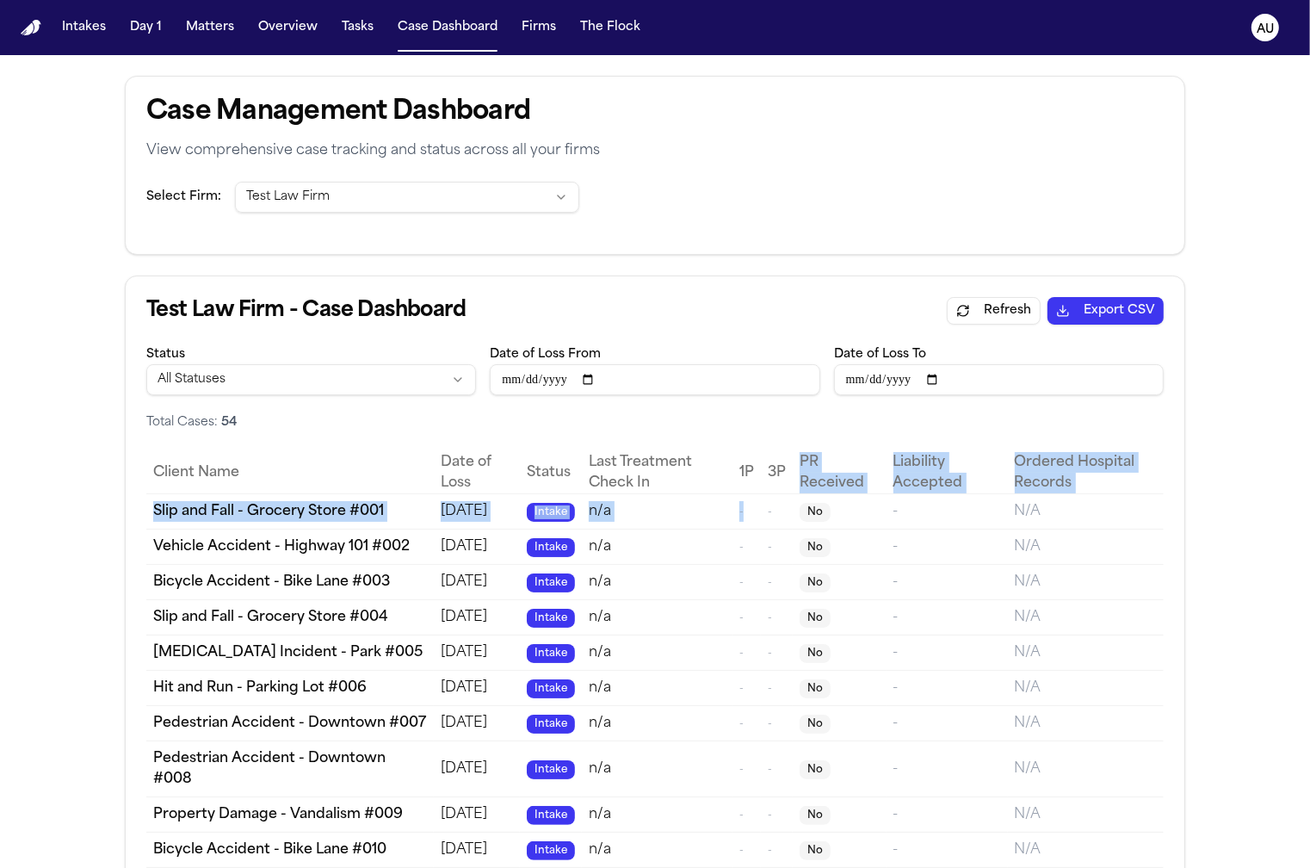
drag, startPoint x: 764, startPoint y: 492, endPoint x: 760, endPoint y: 511, distance: 18.4
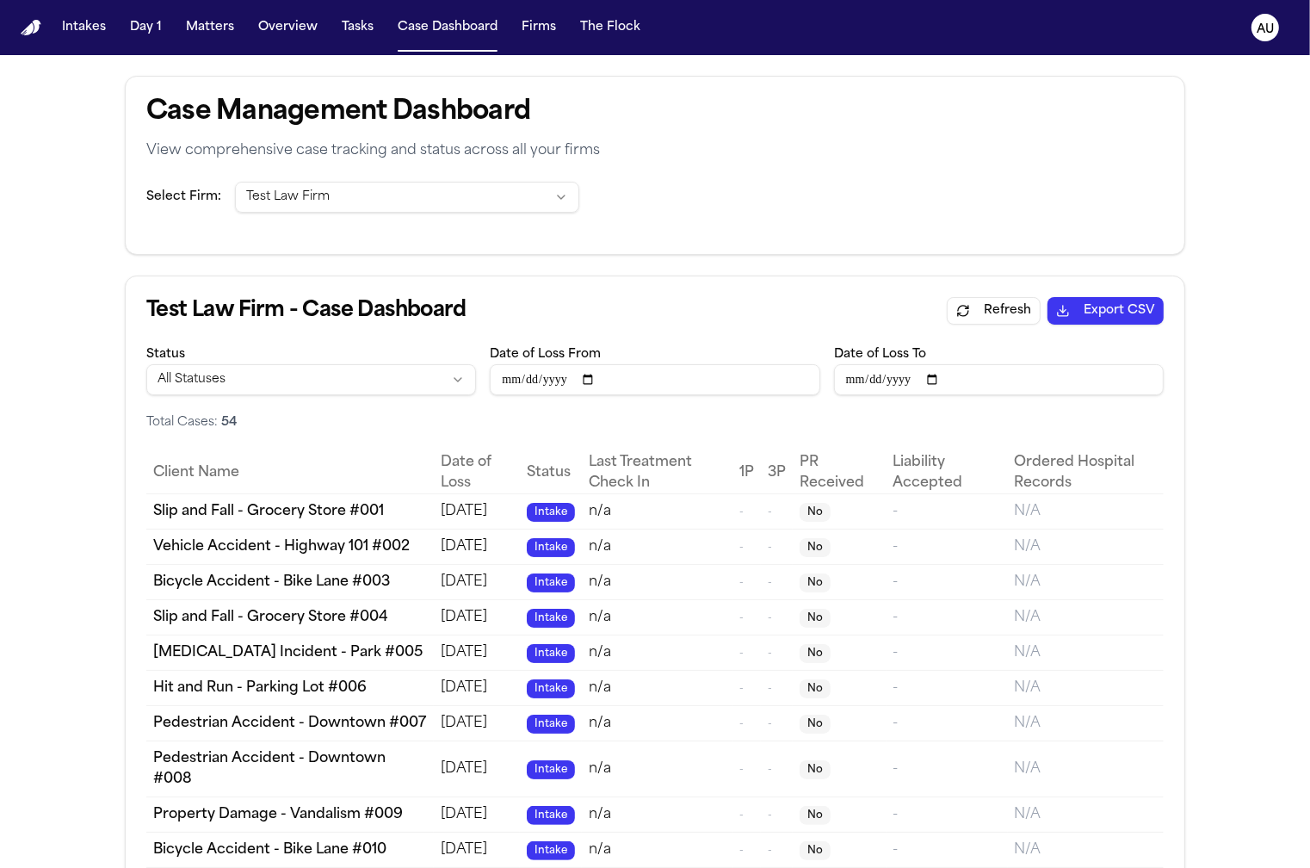
click at [761, 511] on td "-" at bounding box center [777, 511] width 32 height 35
click at [618, 554] on div "n/a" at bounding box center [657, 546] width 137 height 21
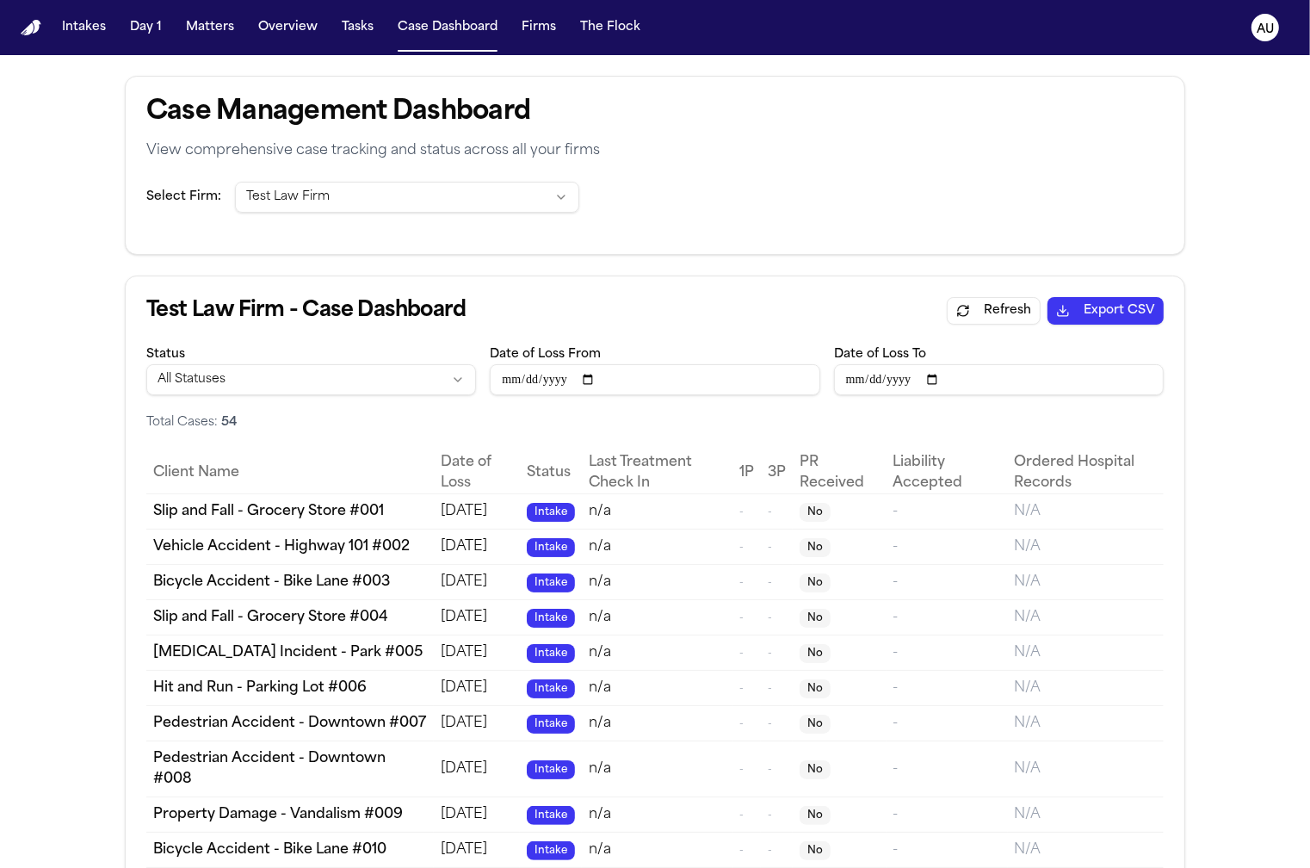
click at [244, 517] on td "Slip and Fall - Grocery Store #001" at bounding box center [290, 511] width 288 height 35
click at [270, 509] on td "Slip and Fall - Grocery Store #001" at bounding box center [290, 511] width 288 height 35
click at [267, 511] on td "Slip and Fall - Grocery Store #001" at bounding box center [290, 511] width 288 height 35
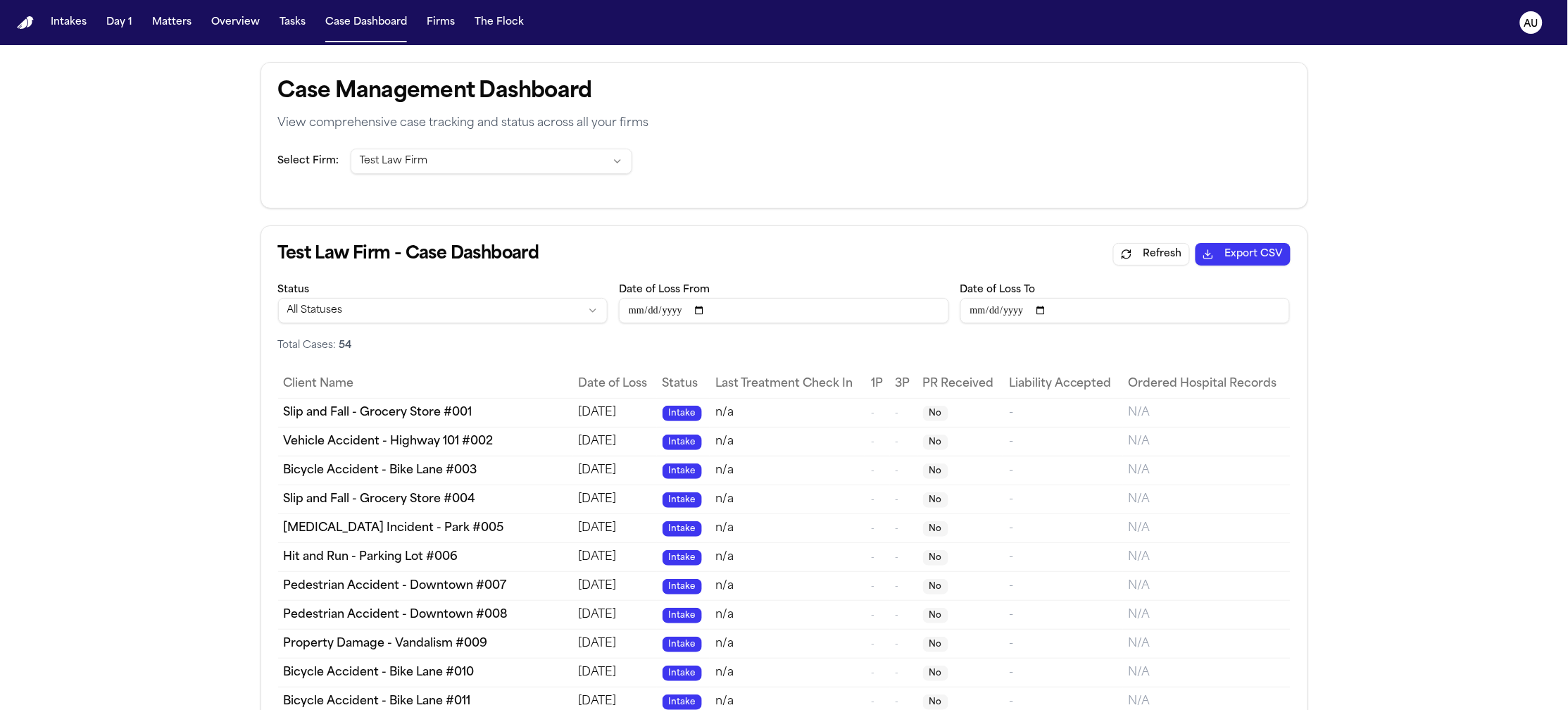
scroll to position [70, 0]
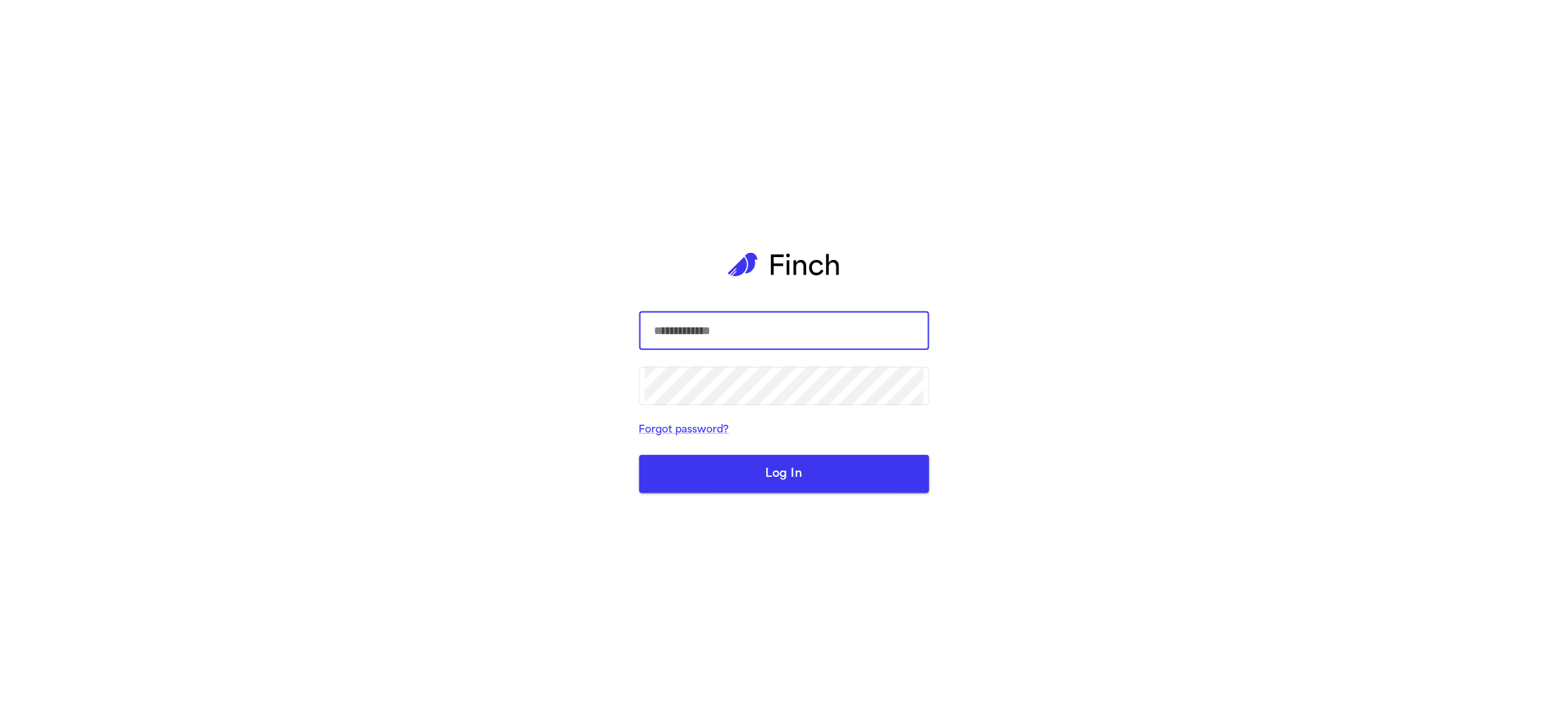
type input "**********"
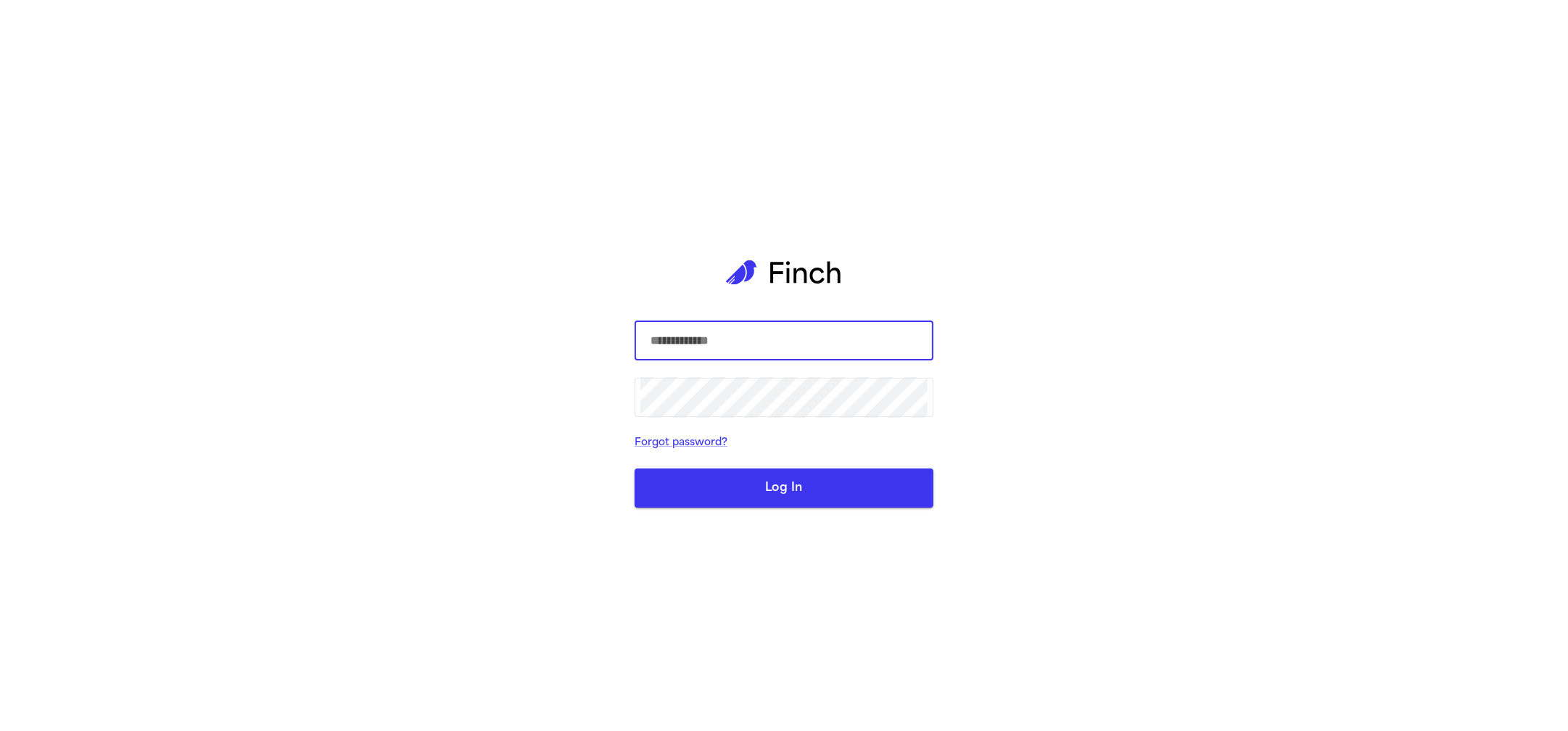
click at [740, 356] on input "text" at bounding box center [784, 341] width 287 height 40
type input "**********"
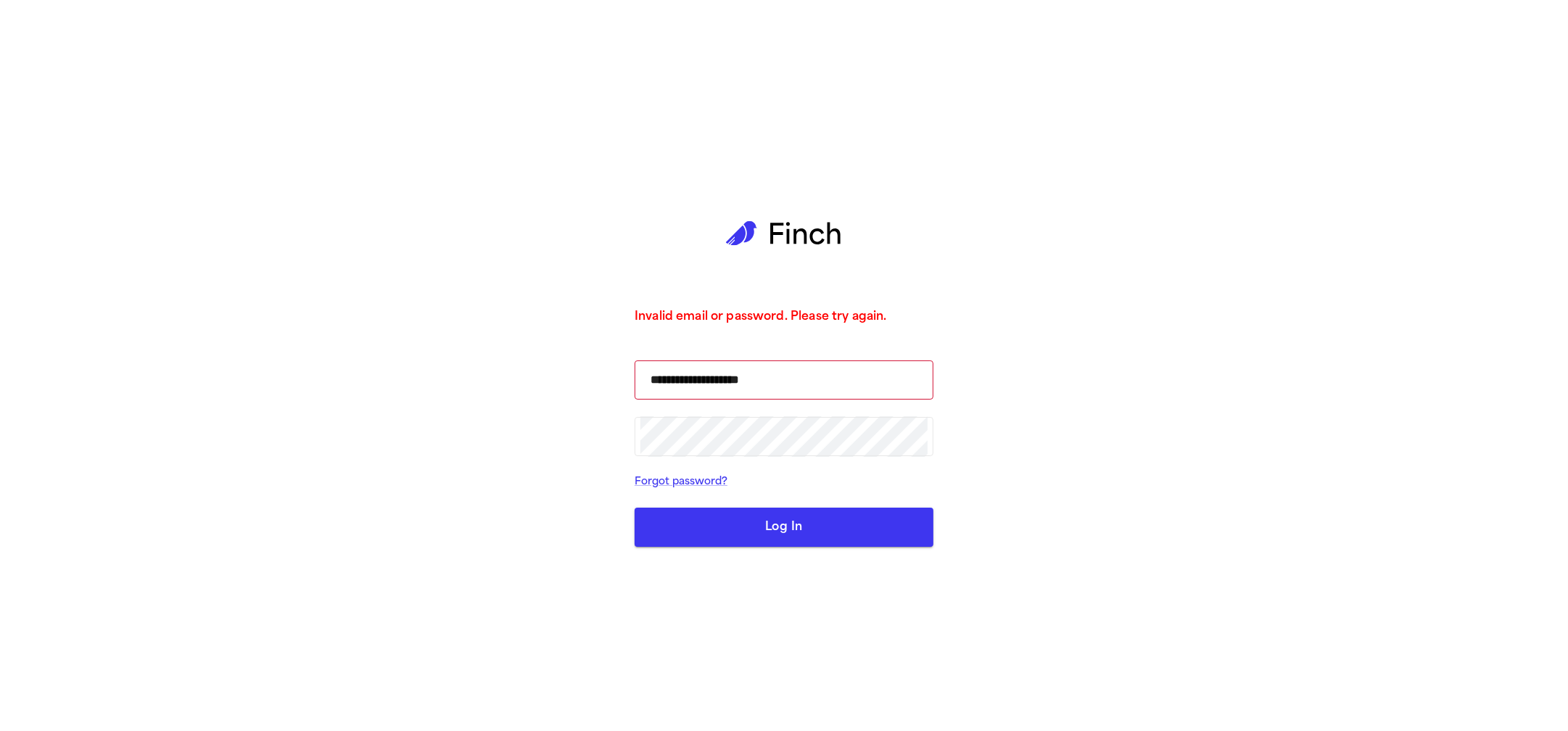
click at [848, 542] on button "Log In" at bounding box center [784, 527] width 299 height 39
click at [822, 526] on button "Log In" at bounding box center [784, 527] width 299 height 39
click at [812, 533] on button "Log In" at bounding box center [784, 527] width 299 height 39
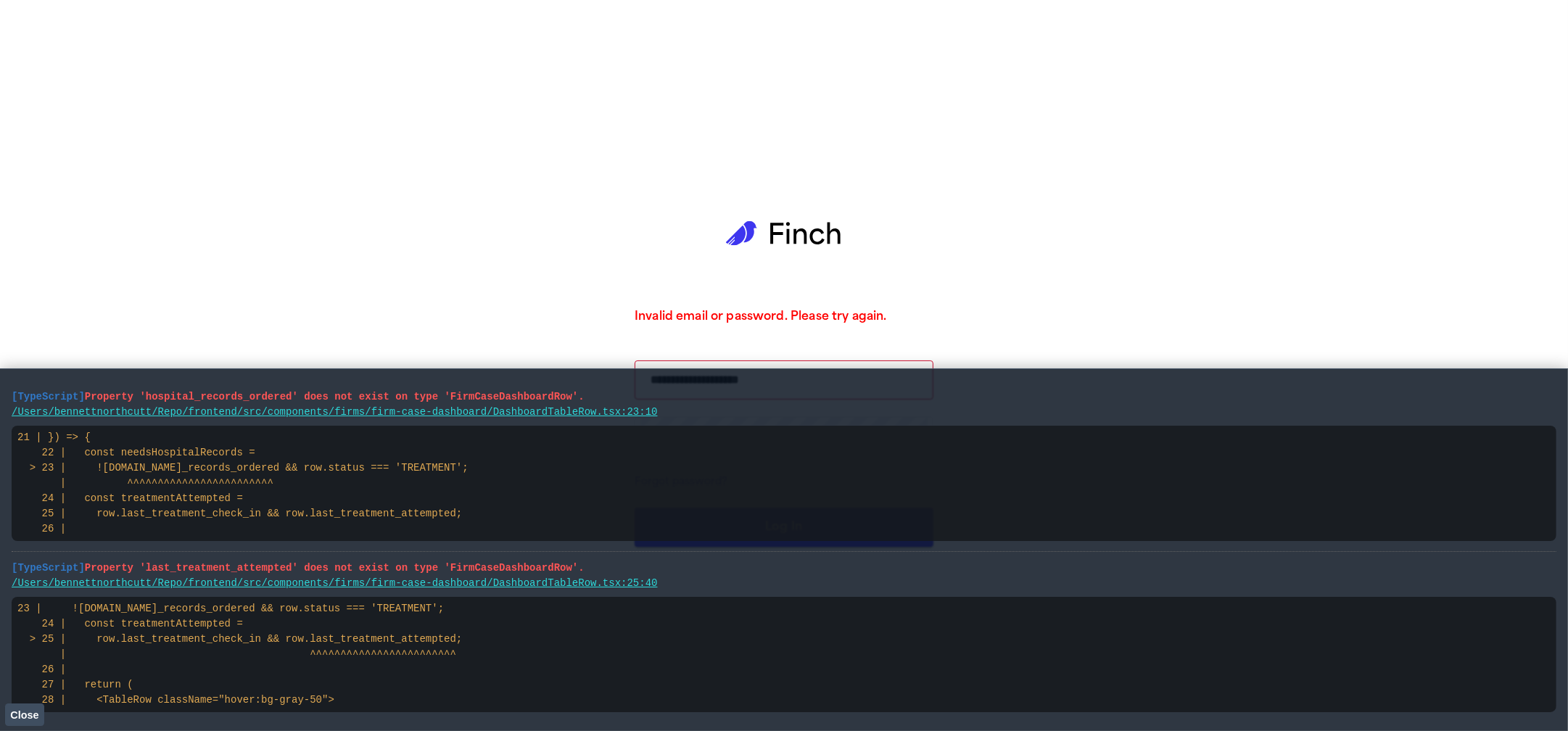
click at [781, 440] on pre "21 | }) => { 22 | const needsHospitalRecords = > 23 | ![DOMAIN_NAME]_records_or…" at bounding box center [784, 483] width 1545 height 115
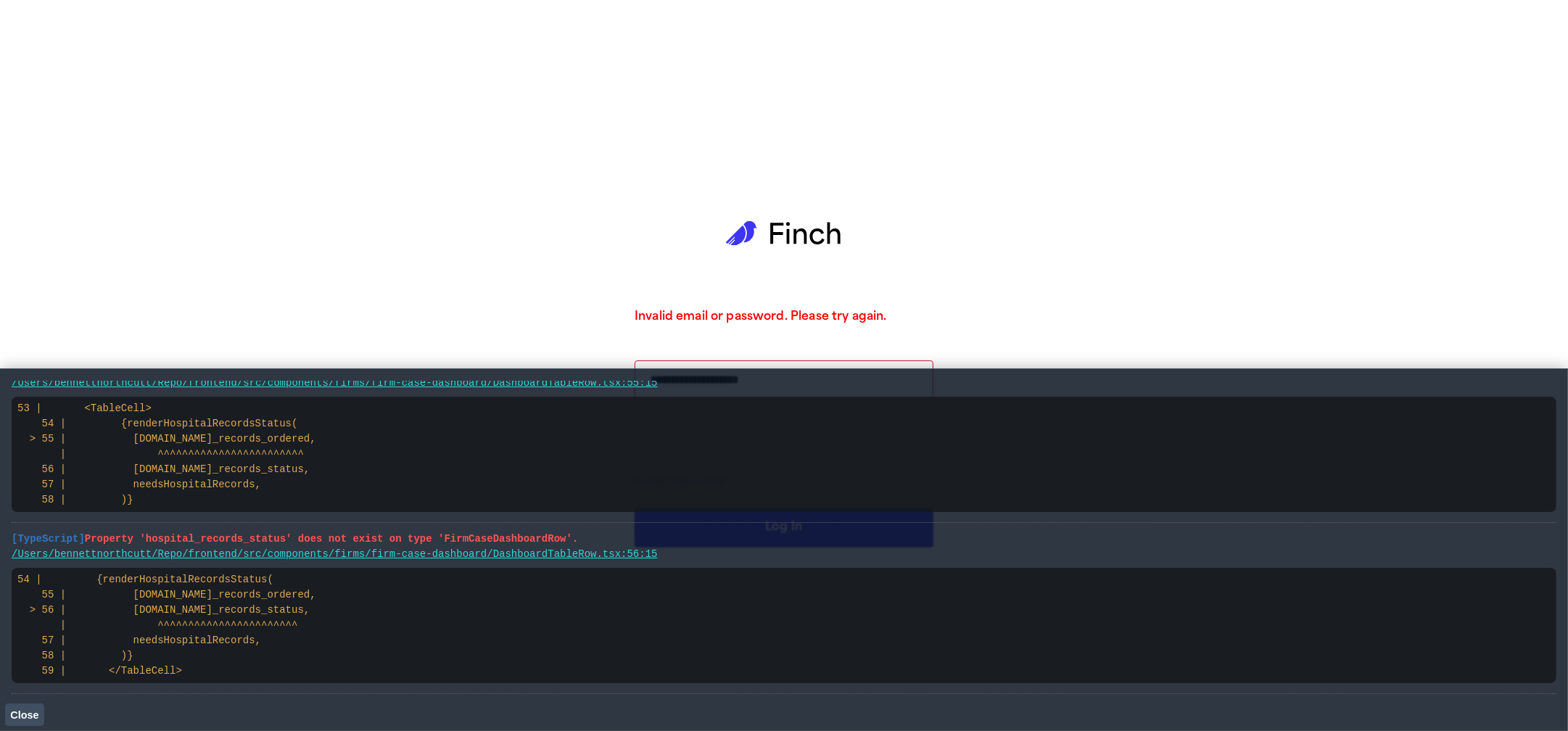
drag, startPoint x: 13, startPoint y: 394, endPoint x: 334, endPoint y: 696, distance: 440.7
click at [334, 696] on div "[TypeScript] Property 'hospital_records_ordered' does not exist on type 'FirmCa…" at bounding box center [784, 550] width 1545 height 339
click at [29, 712] on span "Close" at bounding box center [24, 715] width 29 height 12
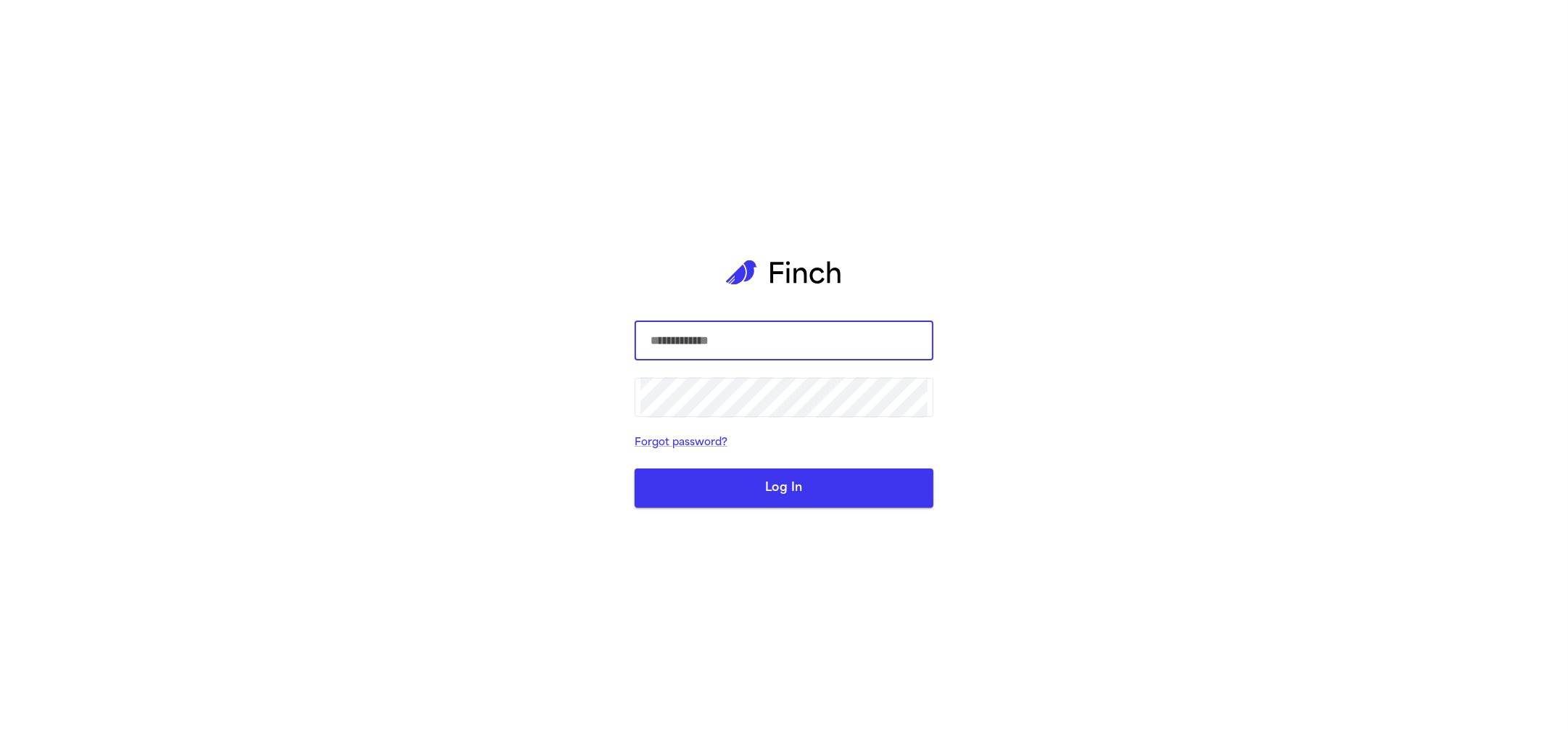
type input "**********"
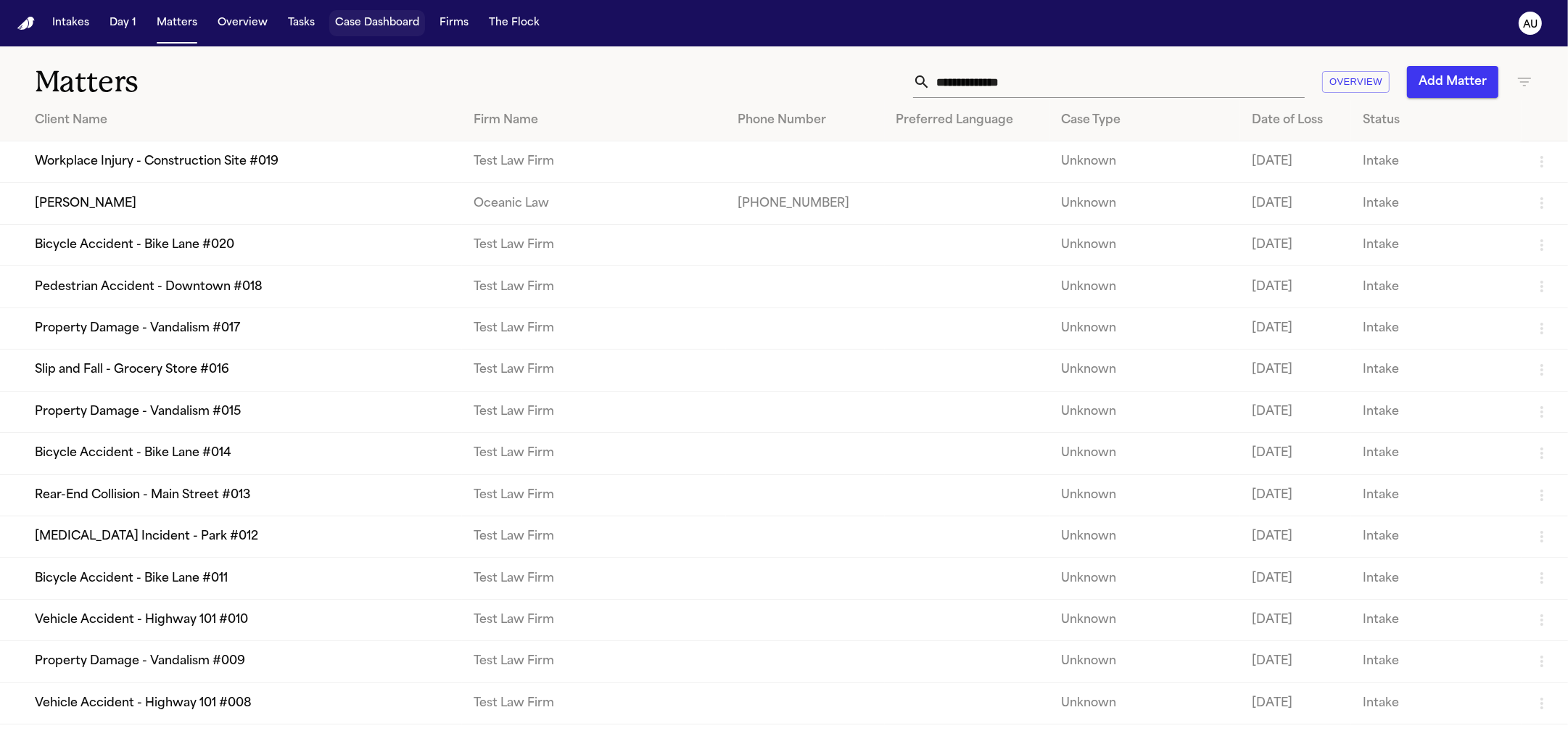
click at [383, 19] on button "Case Dashboard" at bounding box center [377, 23] width 96 height 26
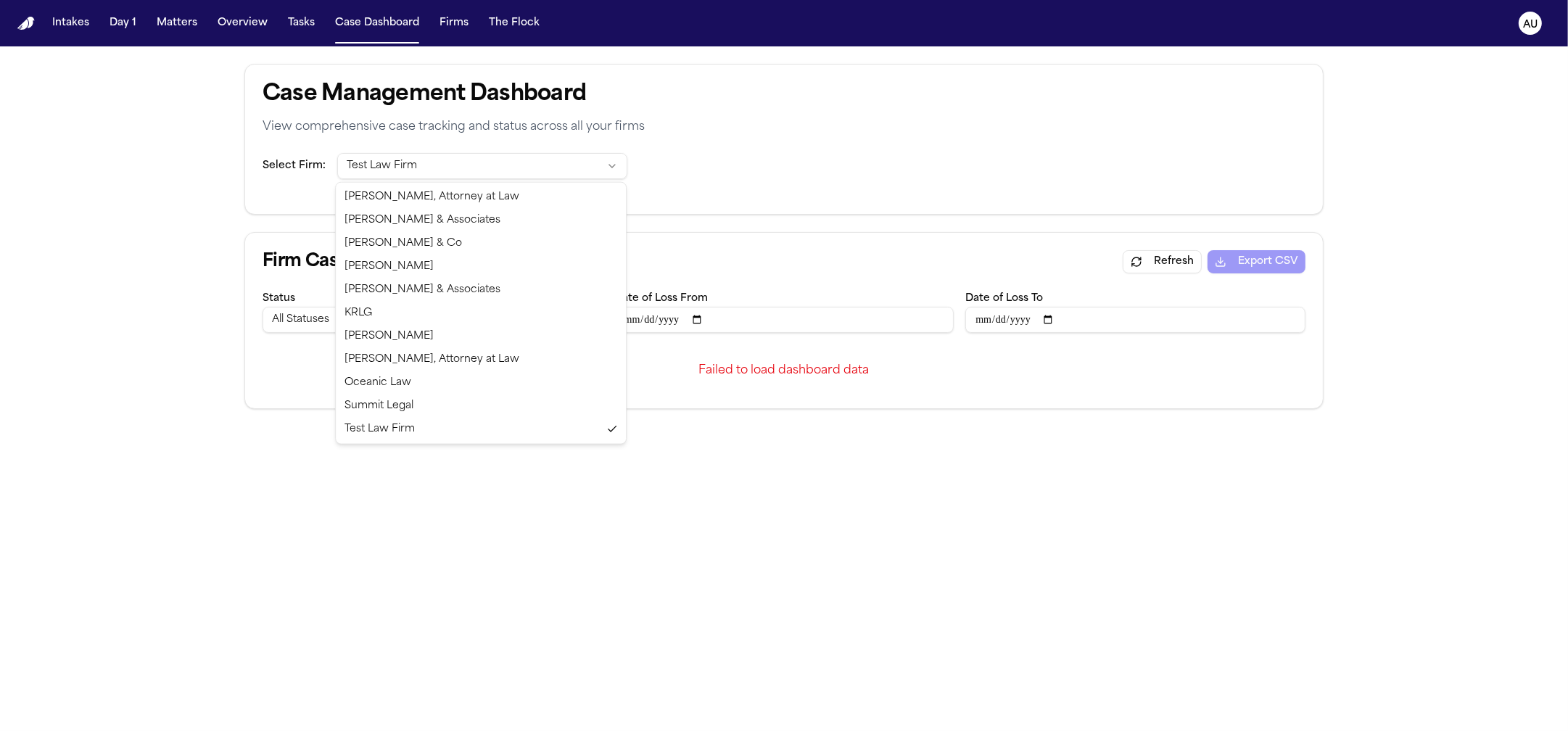
click at [485, 169] on html "Intakes Day 1 Matters Overview Tasks Case Dashboard Firms The Flock AU Case Man…" at bounding box center [784, 366] width 1568 height 731
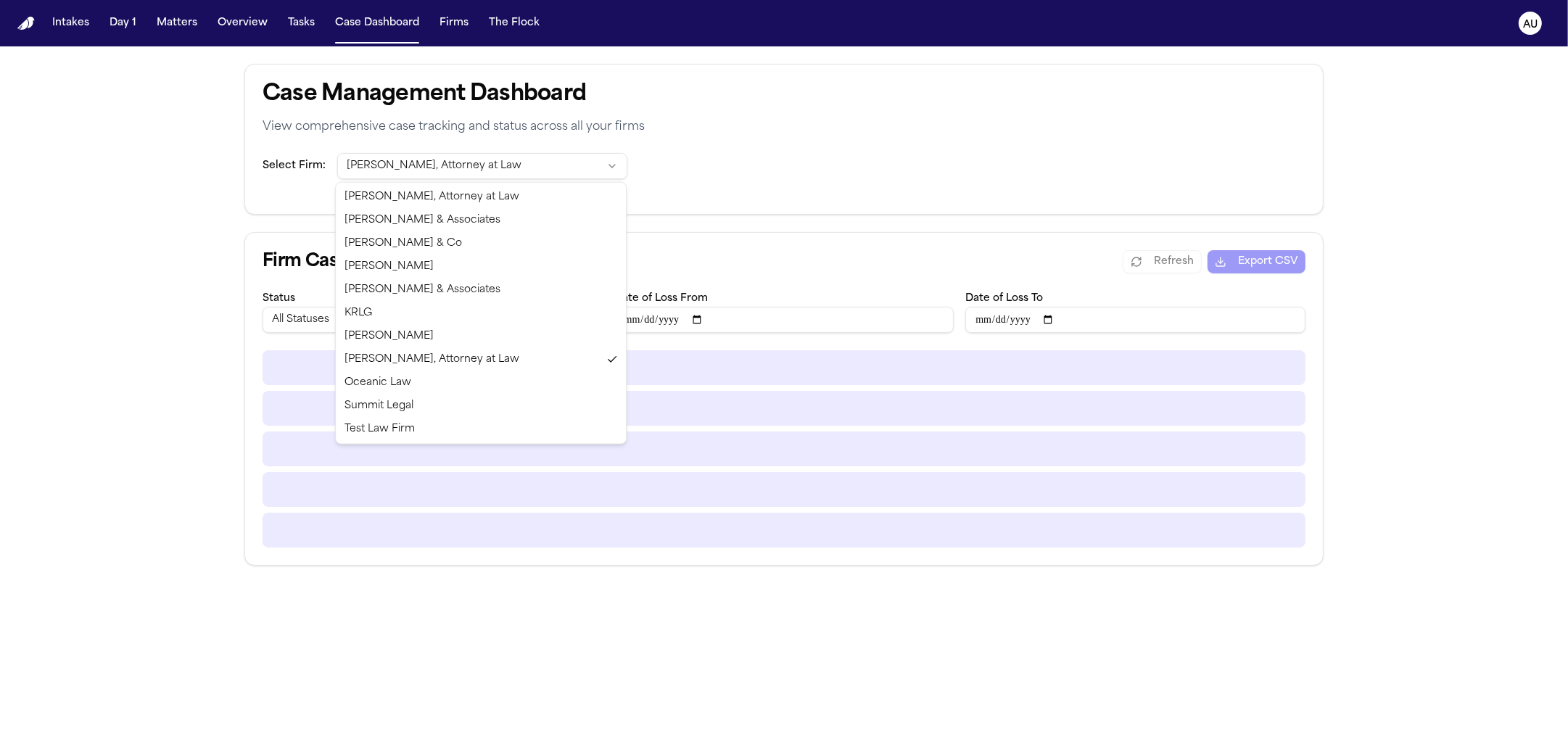
click at [449, 164] on html "Intakes Day 1 Matters Overview Tasks Case Dashboard Firms The Flock AU Case Man…" at bounding box center [784, 366] width 1568 height 731
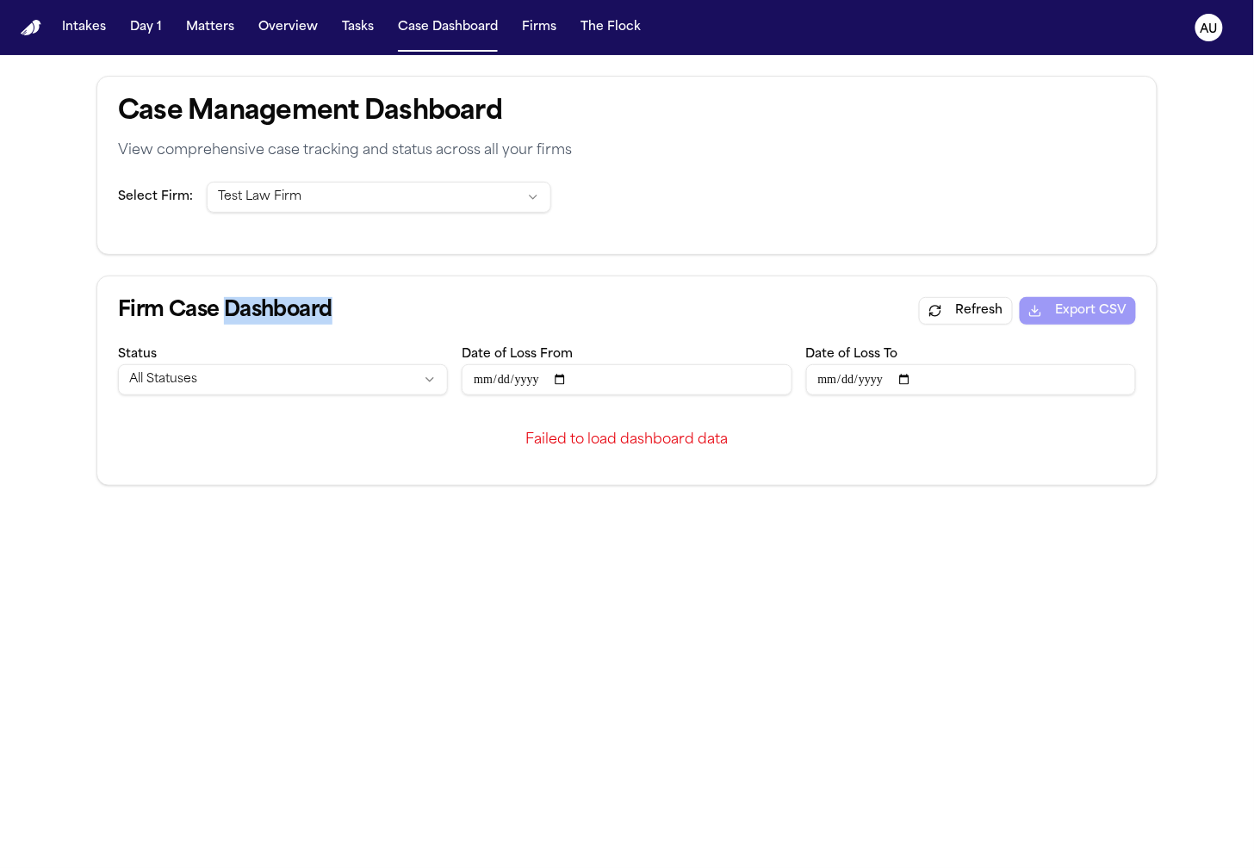
click at [959, 315] on button "Refresh" at bounding box center [966, 311] width 94 height 28
click at [957, 313] on button "Refresh" at bounding box center [966, 311] width 94 height 28
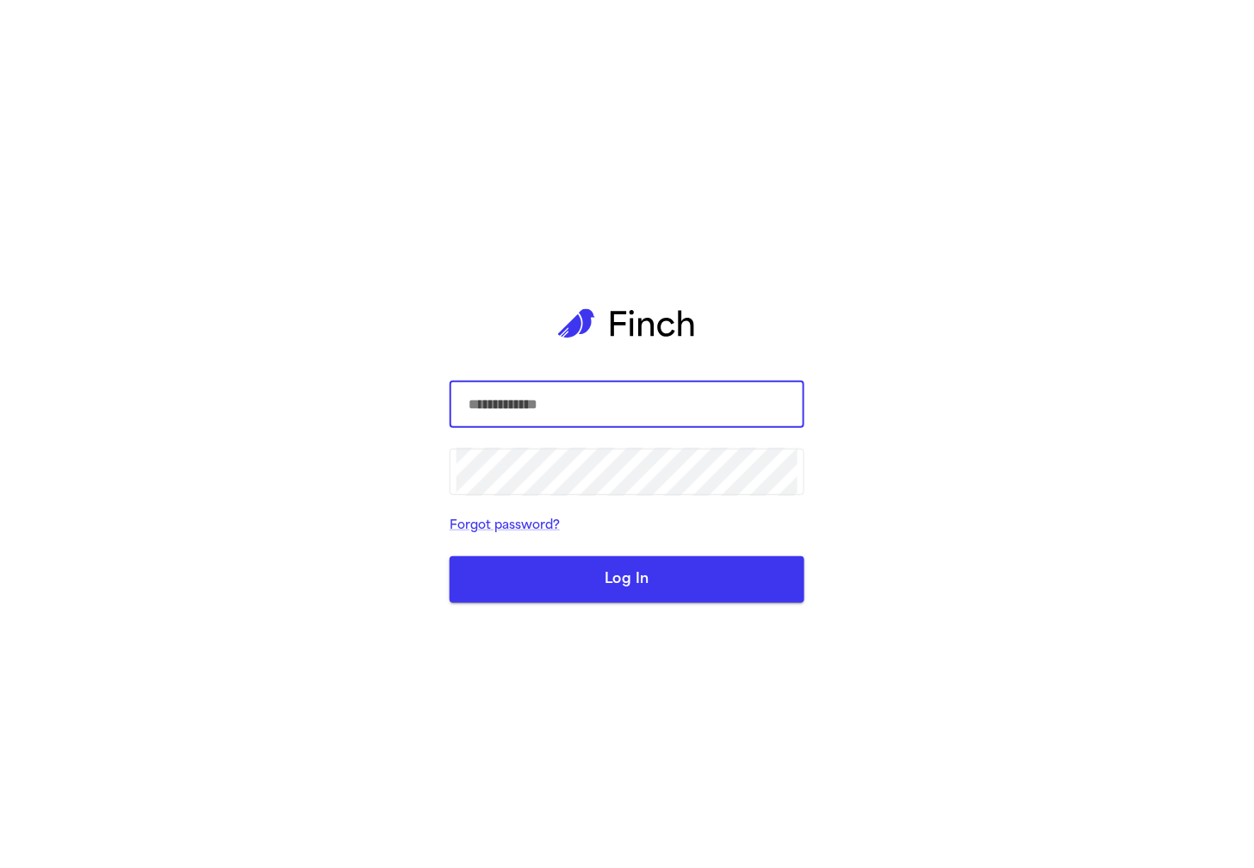
type input "**********"
click at [609, 416] on input "text" at bounding box center [626, 405] width 341 height 48
type input "**********"
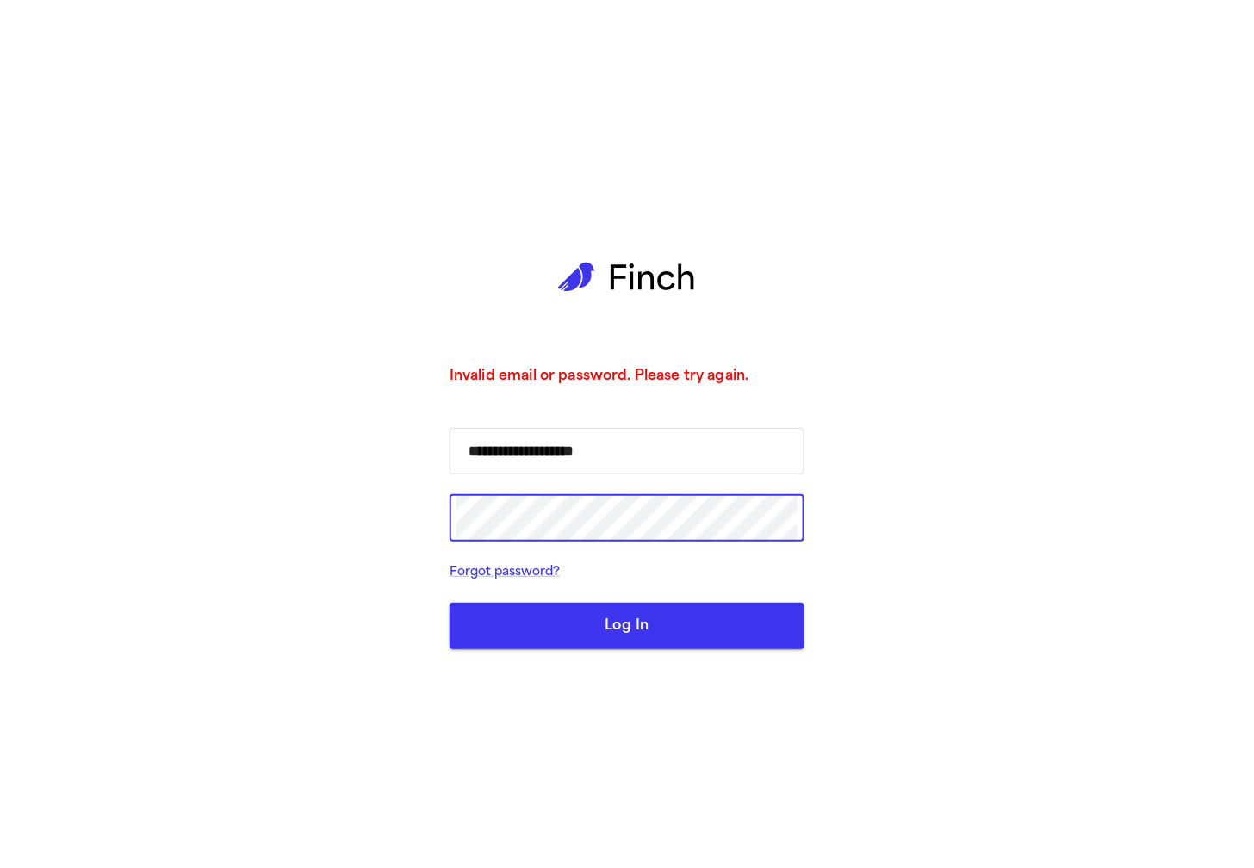
click at [648, 449] on input "**********" at bounding box center [626, 451] width 341 height 48
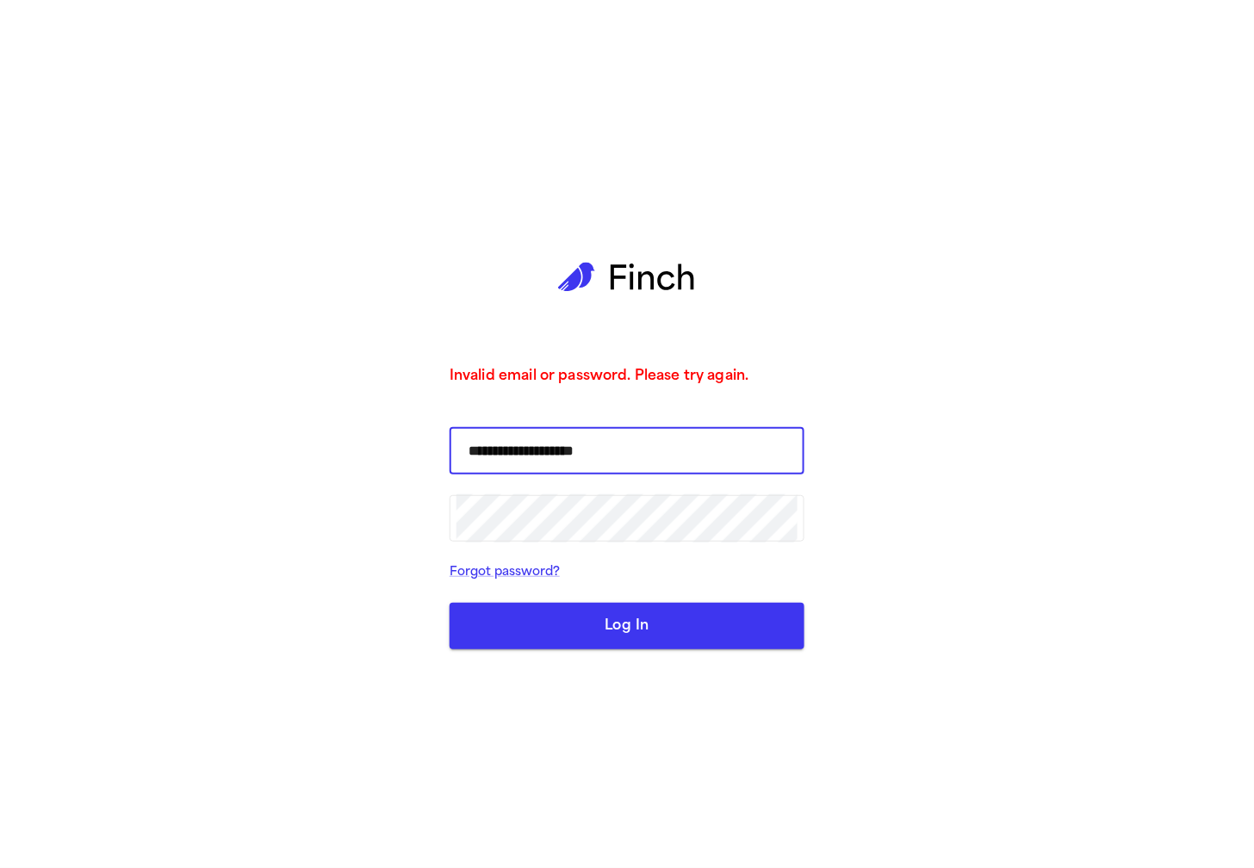
click at [648, 449] on input "**********" at bounding box center [626, 451] width 341 height 48
click at [536, 622] on button "Log In" at bounding box center [626, 626] width 355 height 46
click at [666, 621] on button "Log In" at bounding box center [626, 626] width 355 height 46
click at [572, 636] on button "Log In" at bounding box center [626, 626] width 355 height 46
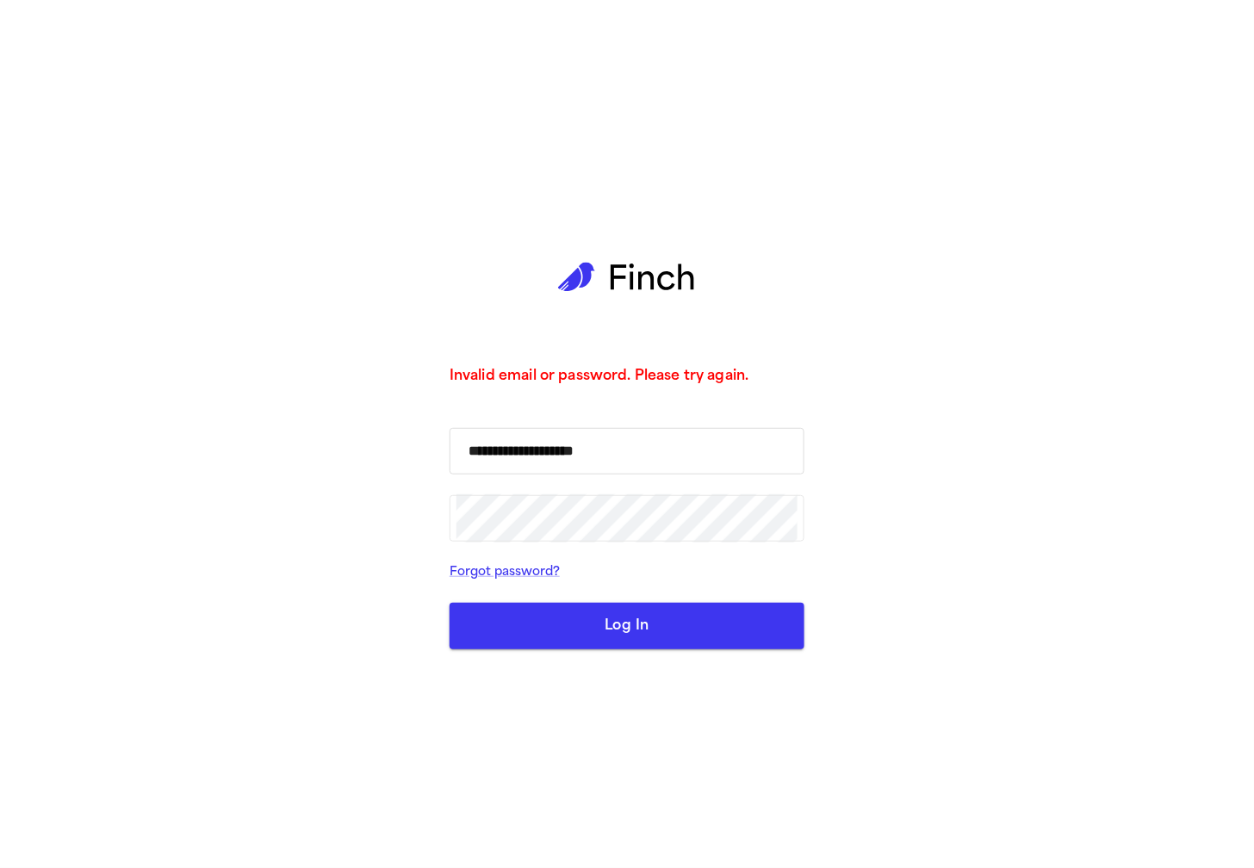
click at [606, 444] on input "**********" at bounding box center [626, 451] width 341 height 48
click at [645, 459] on input "**********" at bounding box center [626, 451] width 341 height 48
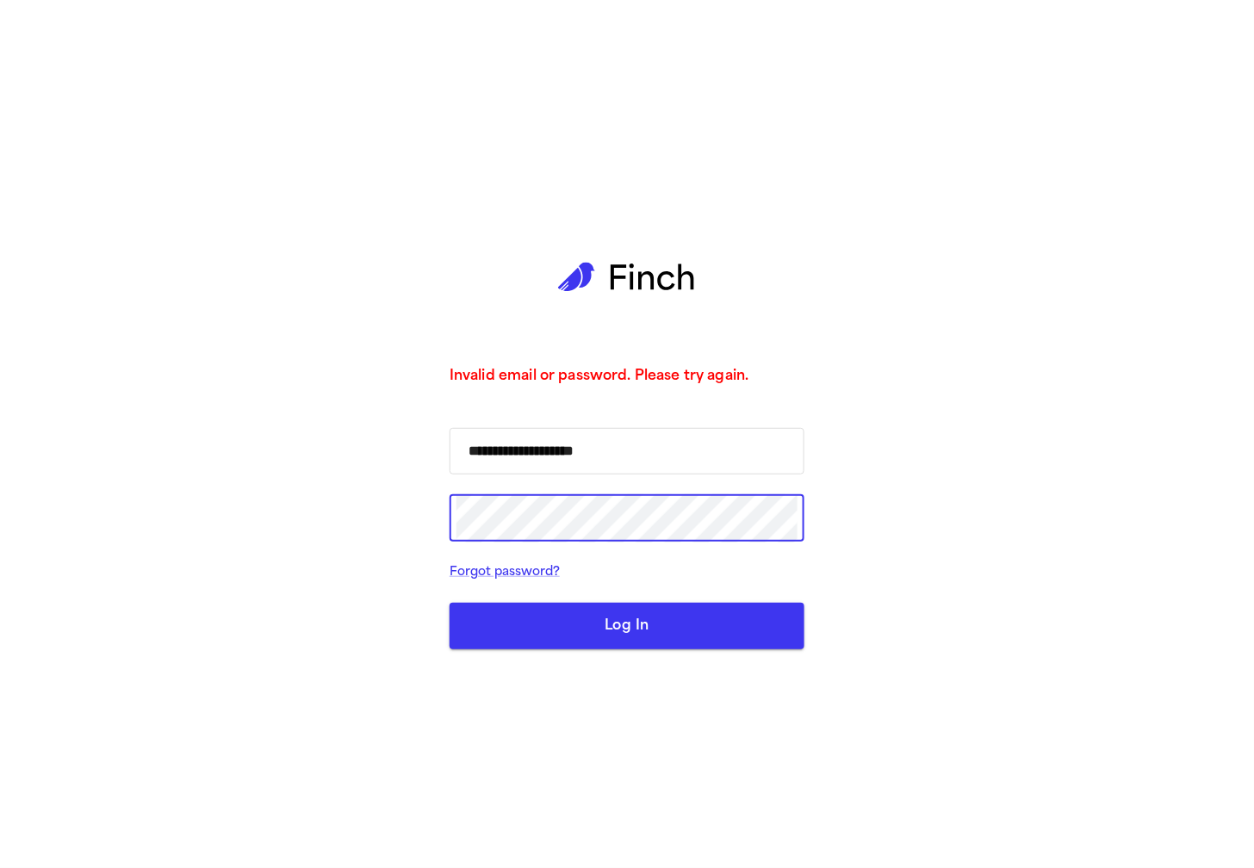
click at [637, 461] on input "**********" at bounding box center [626, 451] width 341 height 48
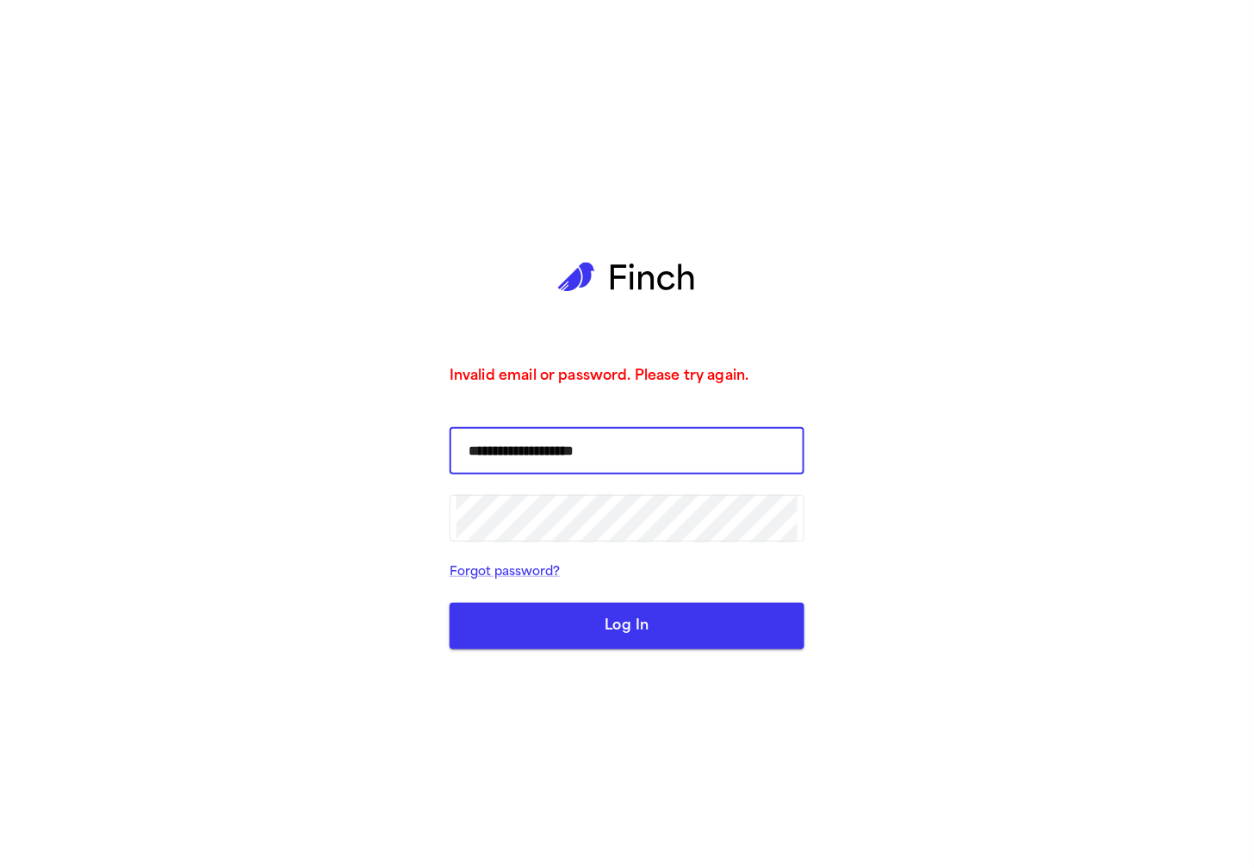
click at [637, 461] on input "**********" at bounding box center [626, 451] width 341 height 48
type input "**********"
click at [629, 629] on button "Log In" at bounding box center [626, 626] width 355 height 46
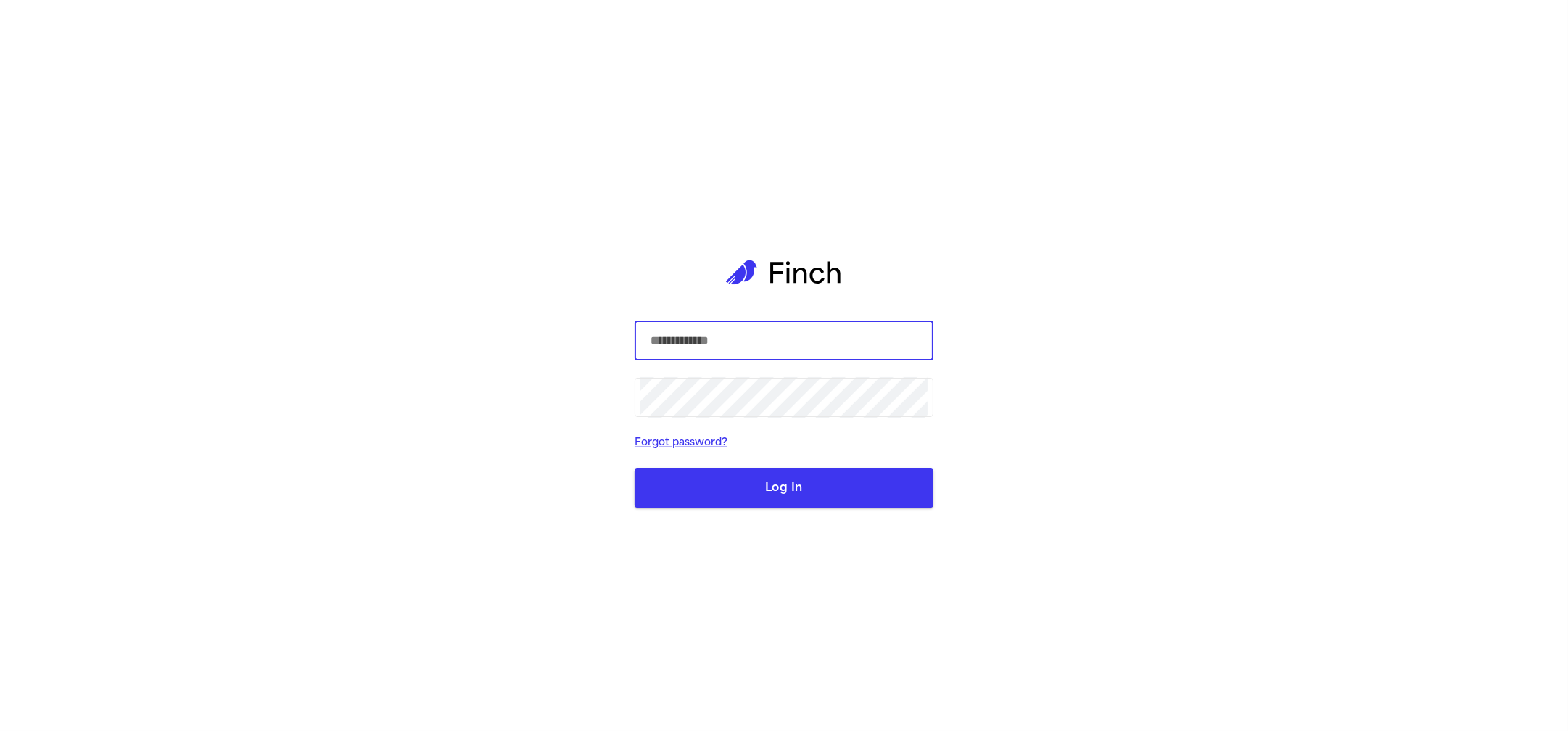
type input "**********"
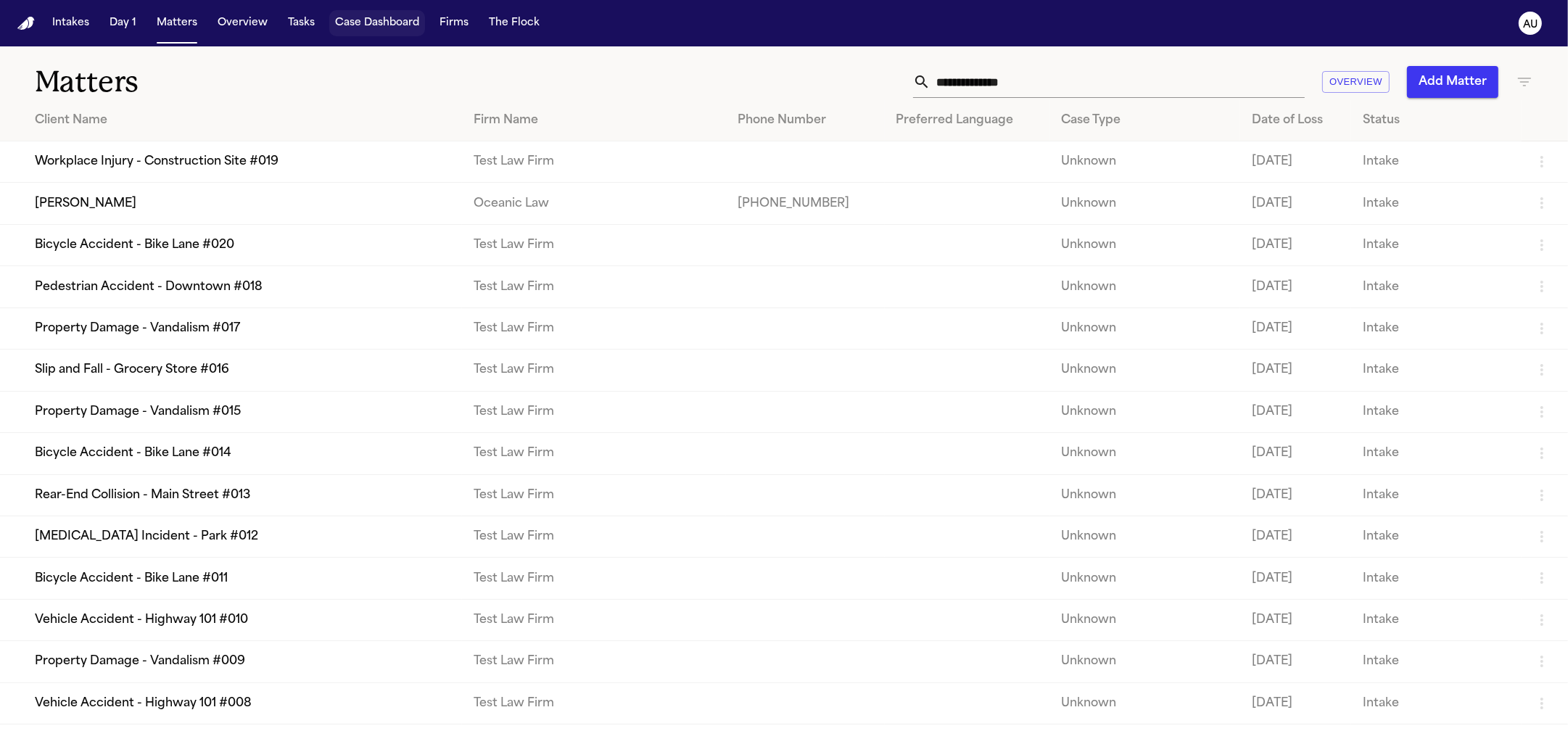
click at [364, 27] on button "Case Dashboard" at bounding box center [377, 23] width 96 height 26
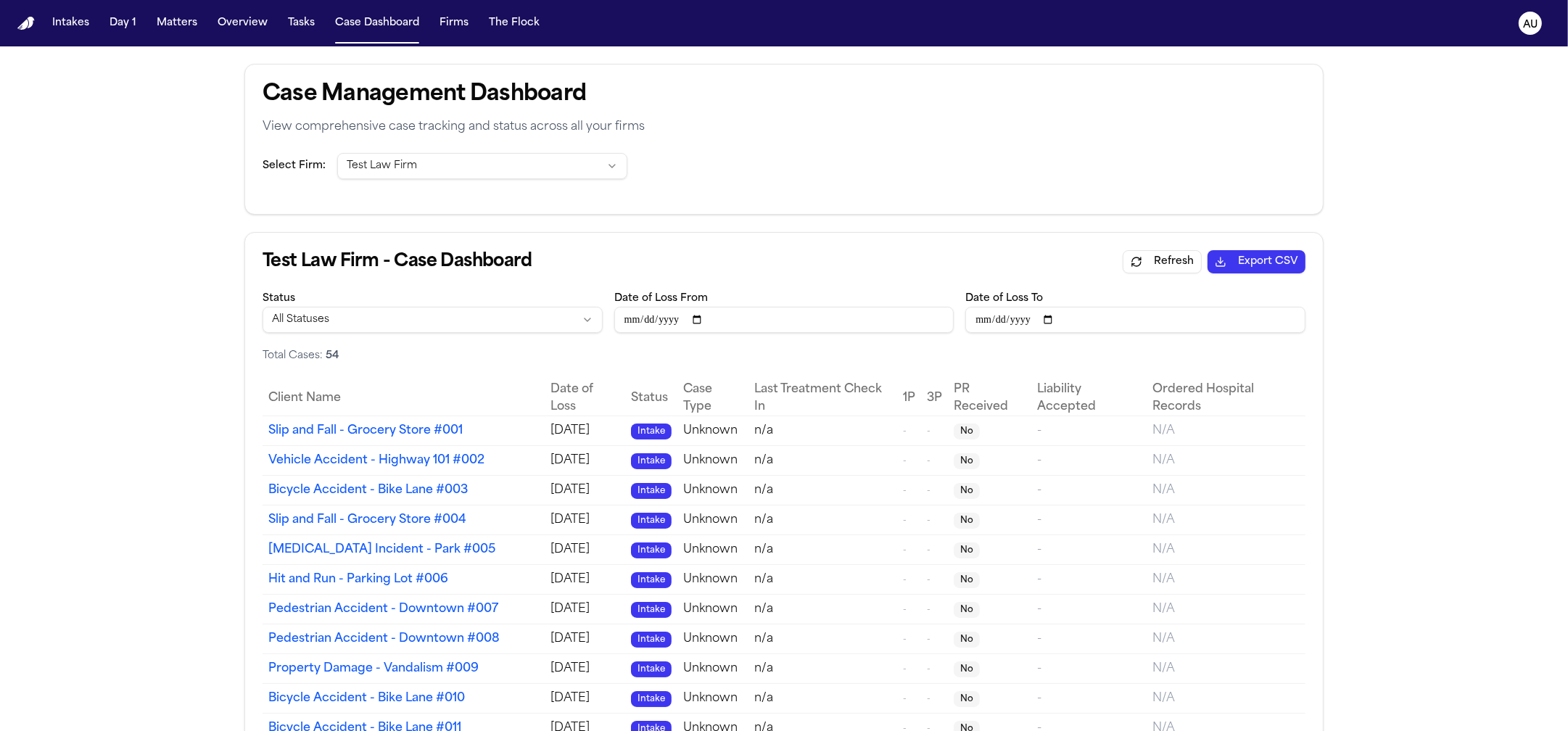
click at [720, 360] on div "Total Cases: 54" at bounding box center [784, 355] width 1043 height 14
click at [375, 429] on button "Slip and Fall - Grocery Store #001" at bounding box center [366, 430] width 195 height 18
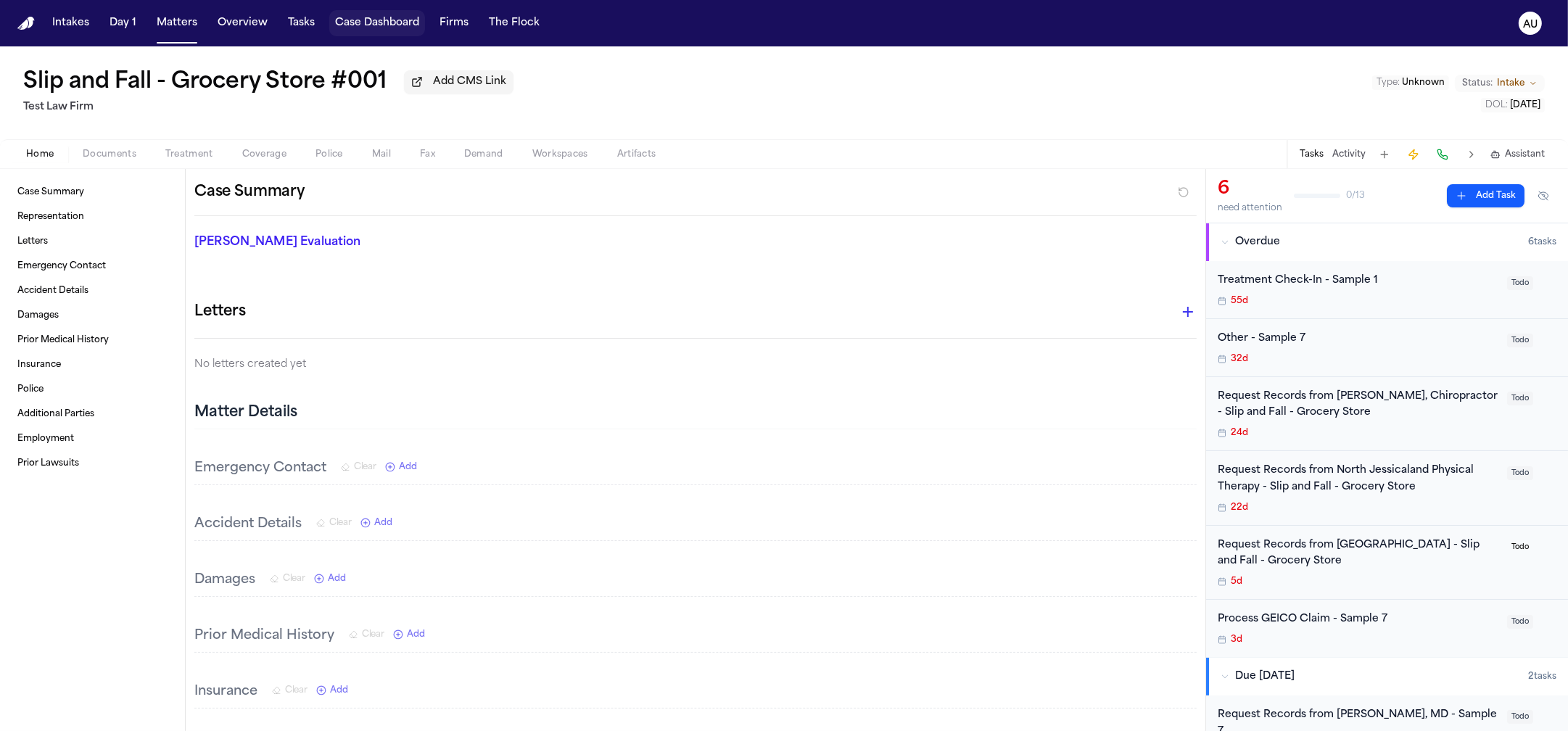
click at [373, 26] on button "Case Dashboard" at bounding box center [377, 23] width 96 height 26
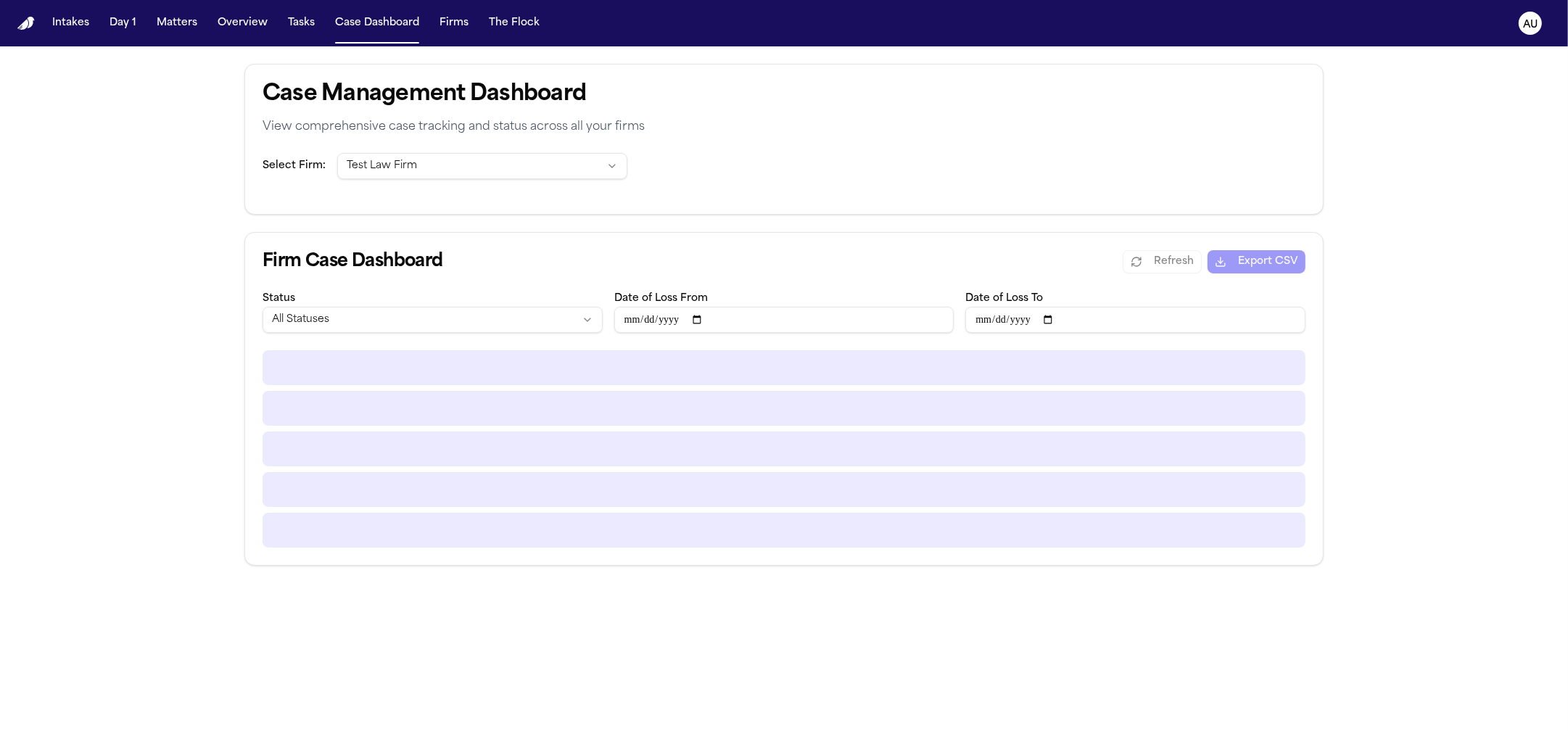
click at [404, 169] on html "Intakes Day 1 Matters Overview Tasks Case Dashboard Firms The Flock AU Case Man…" at bounding box center [784, 366] width 1568 height 731
click at [233, 184] on html "Intakes Day 1 Matters Overview Tasks Case Dashboard Firms The Flock AU Case Man…" at bounding box center [784, 366] width 1568 height 731
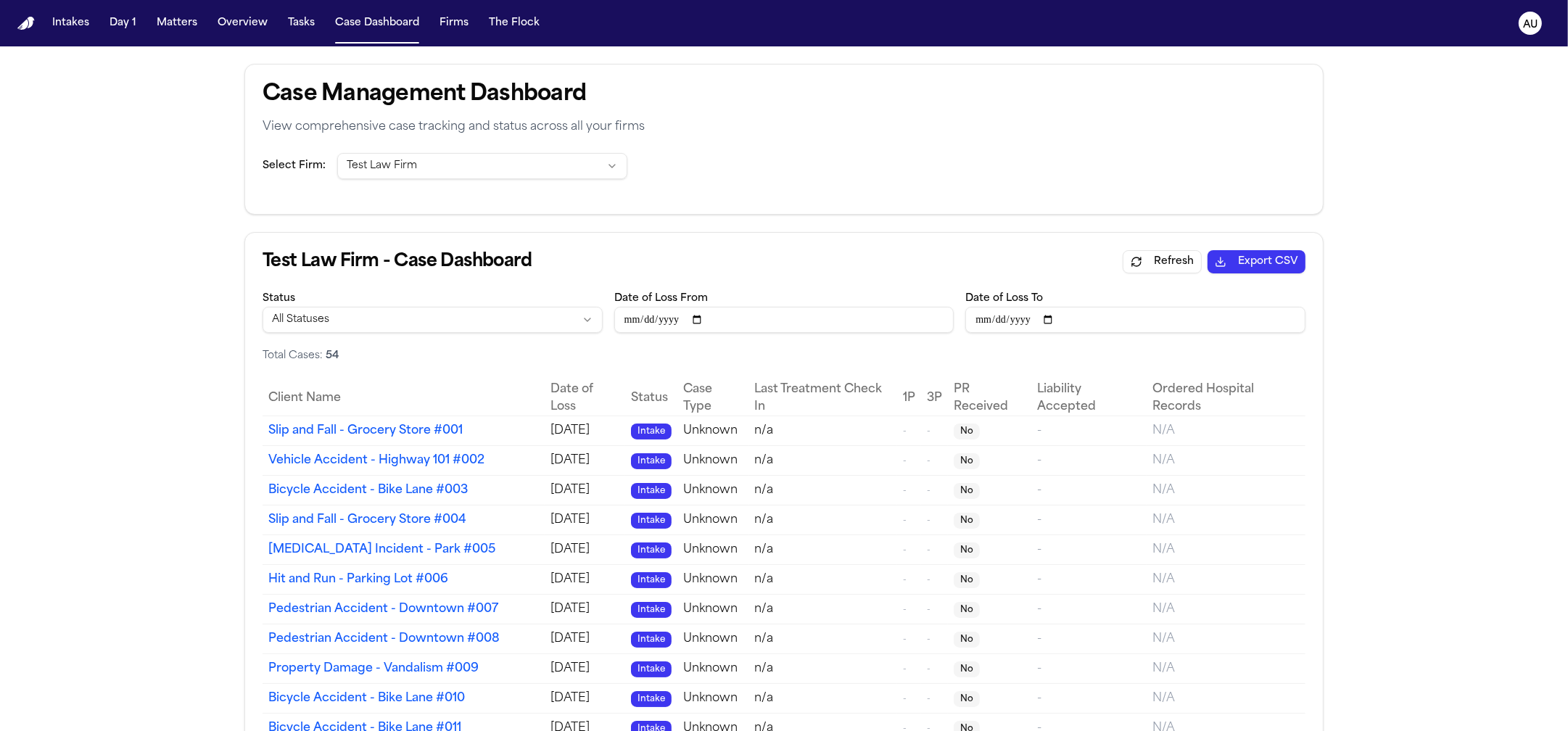
scroll to position [19, 0]
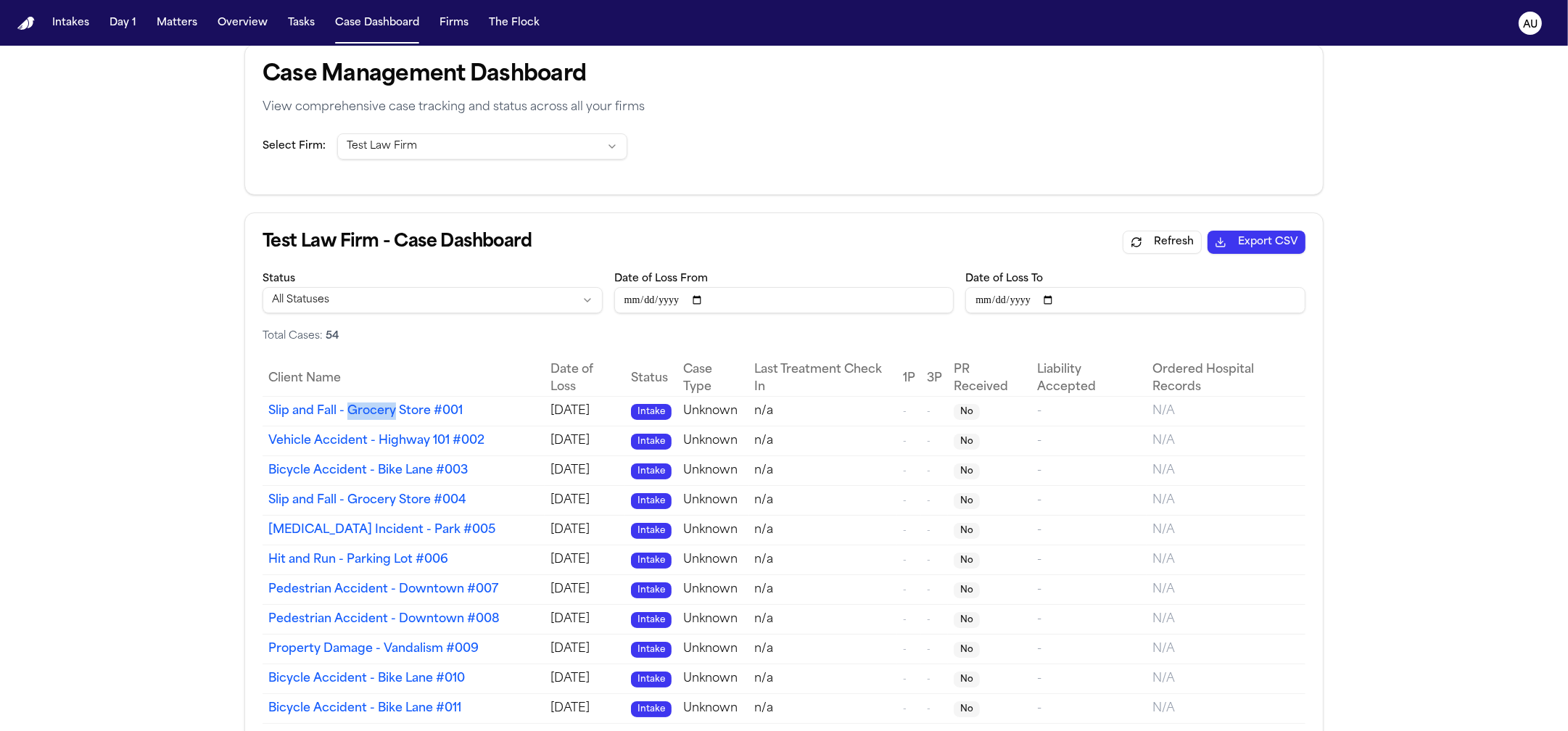
click at [332, 403] on button "Slip and Fall - Grocery Store #001" at bounding box center [366, 411] width 195 height 18
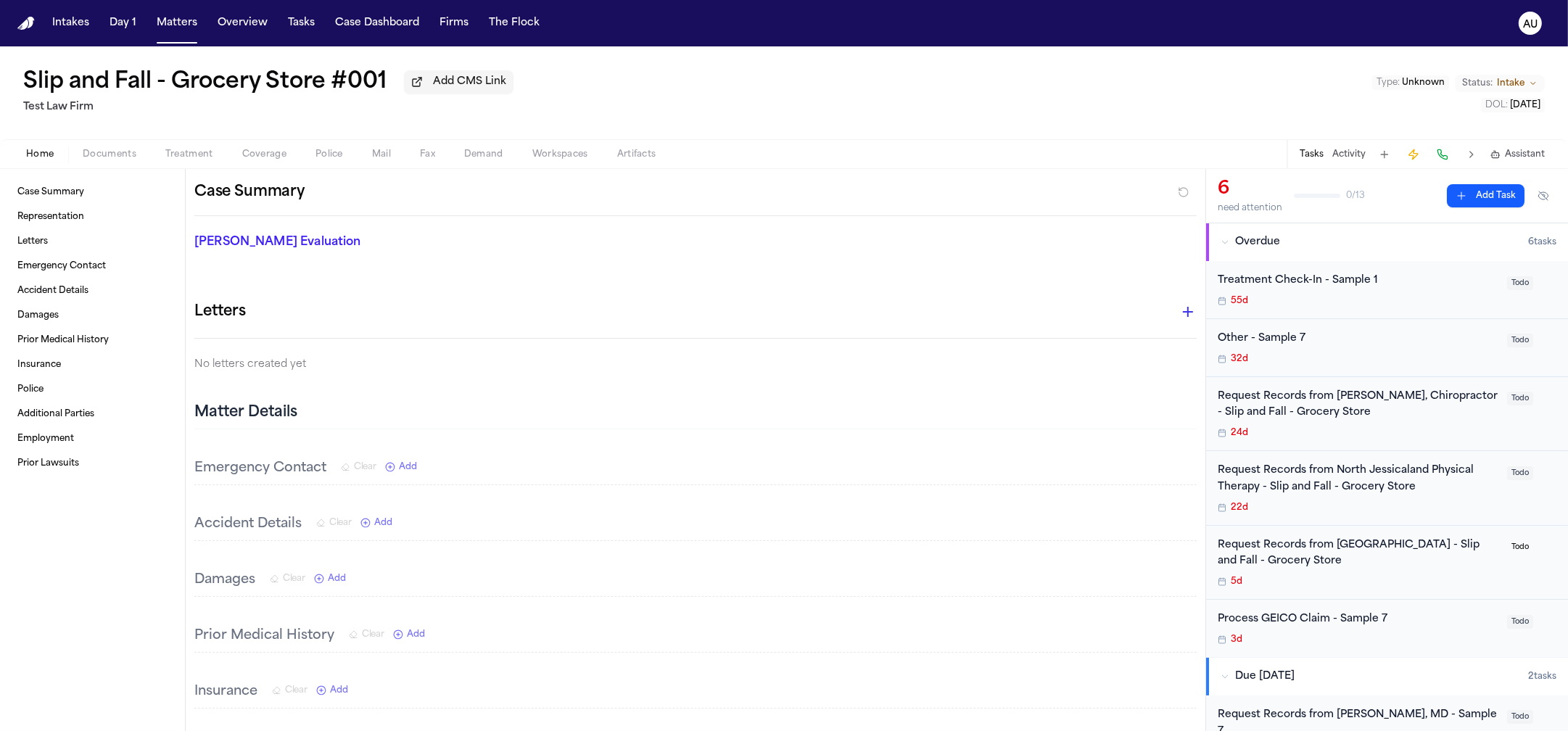
click at [1056, 202] on button "Add Task" at bounding box center [1486, 196] width 78 height 24
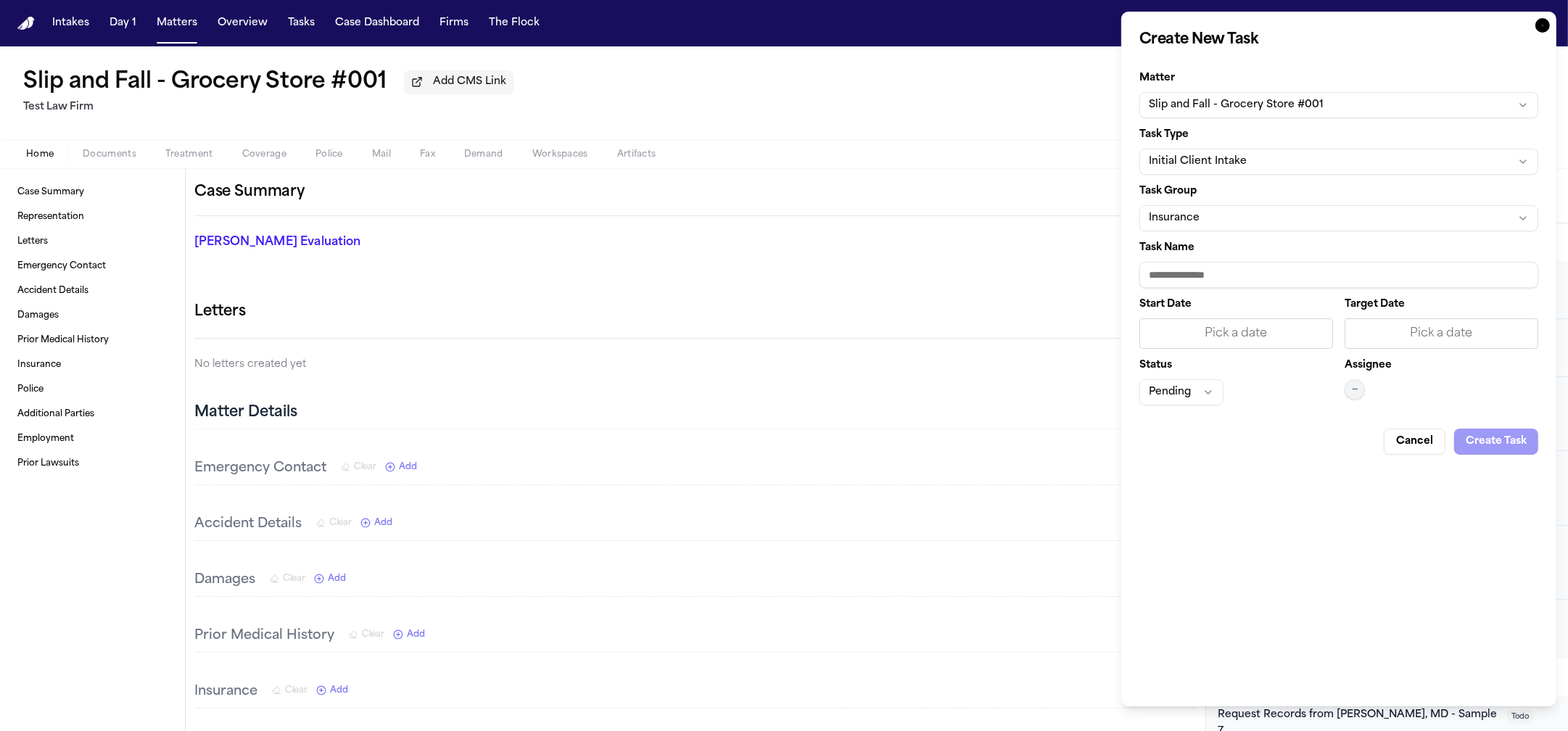
click at [1056, 163] on button "Initial Client Intake" at bounding box center [1340, 162] width 399 height 26
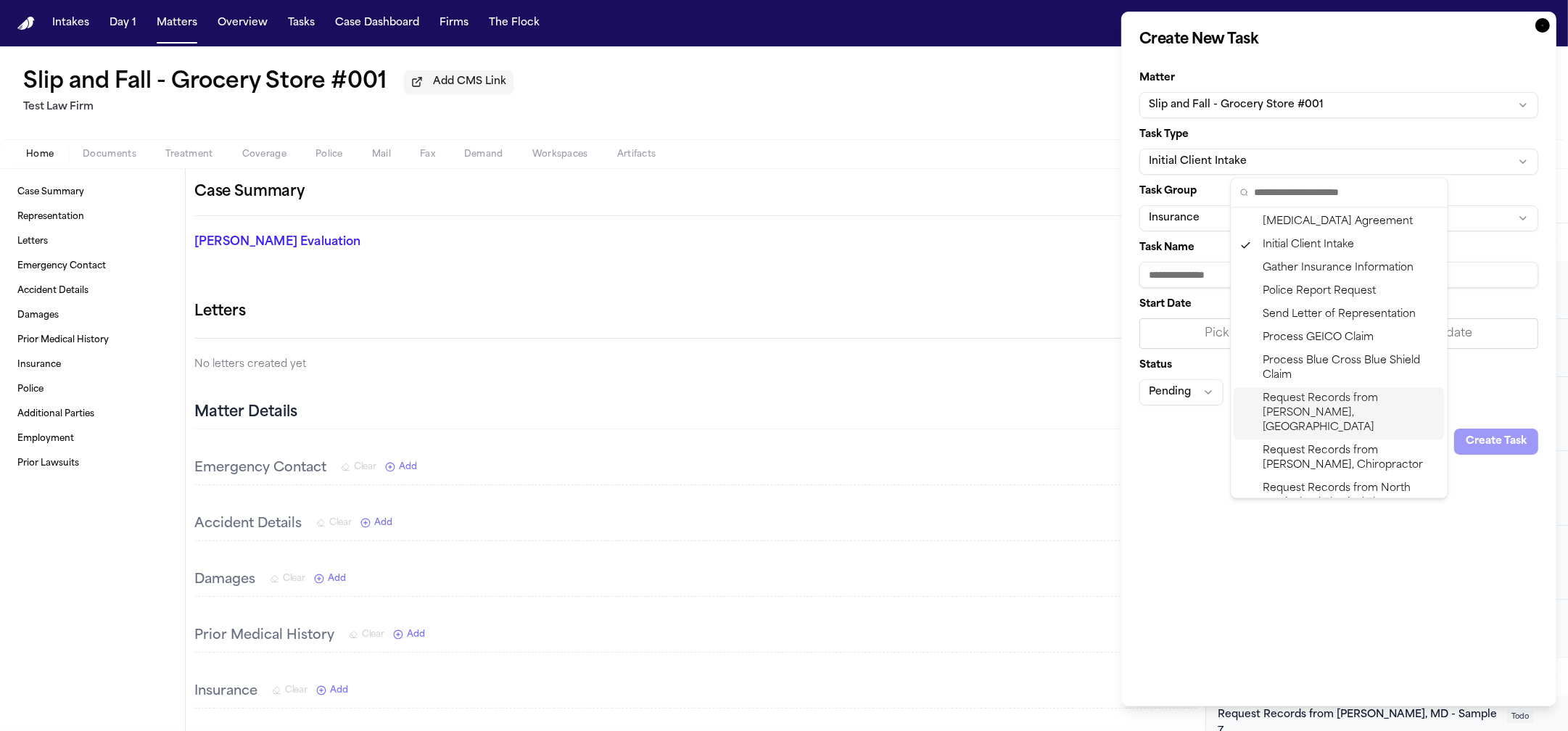
scroll to position [19, 0]
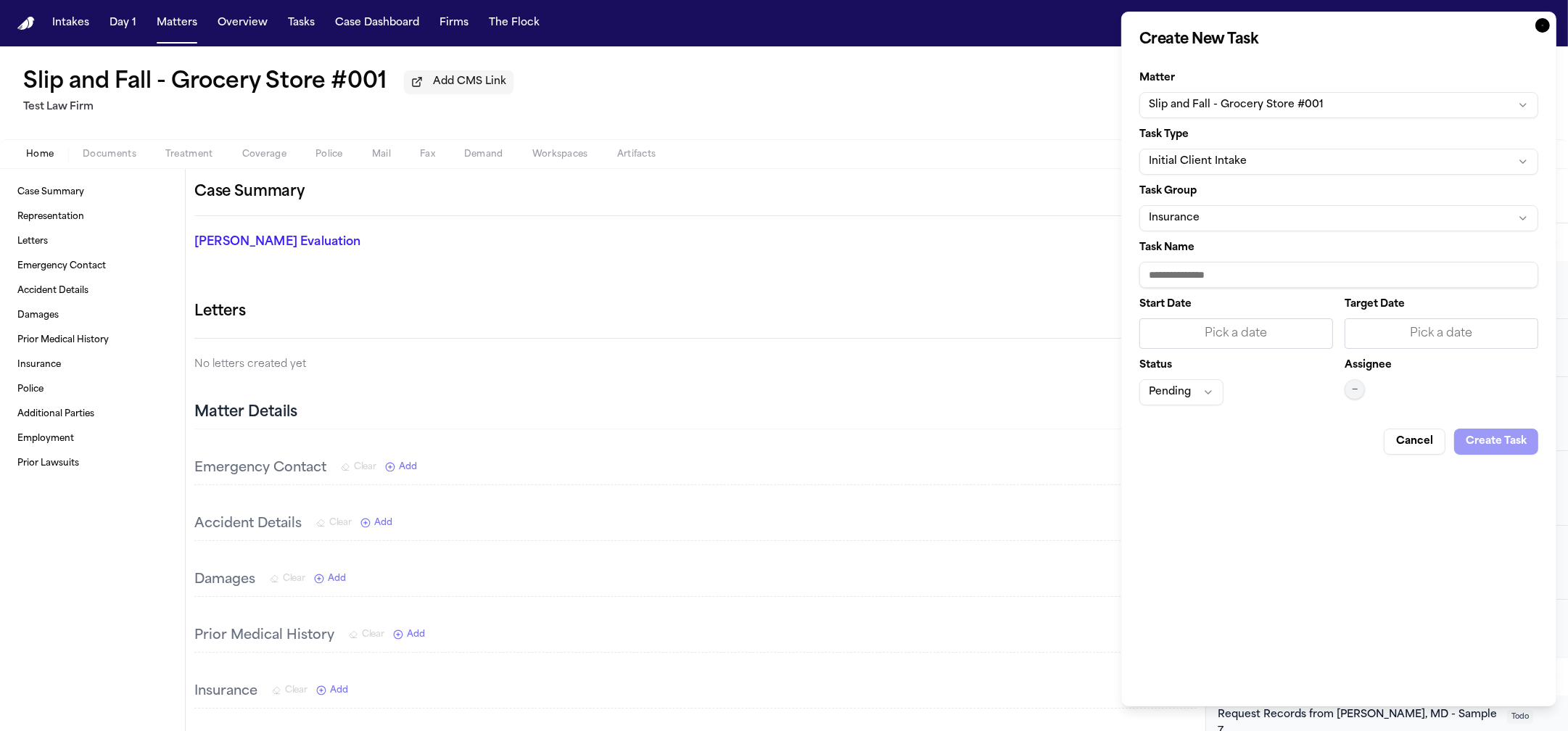
click at [1056, 183] on body "Intakes Day 1 Matters Overview Tasks Case Dashboard Firms The Flock AU Slip and…" at bounding box center [784, 366] width 1568 height 731
click at [1056, 159] on button "Initial Client Intake" at bounding box center [1340, 162] width 399 height 26
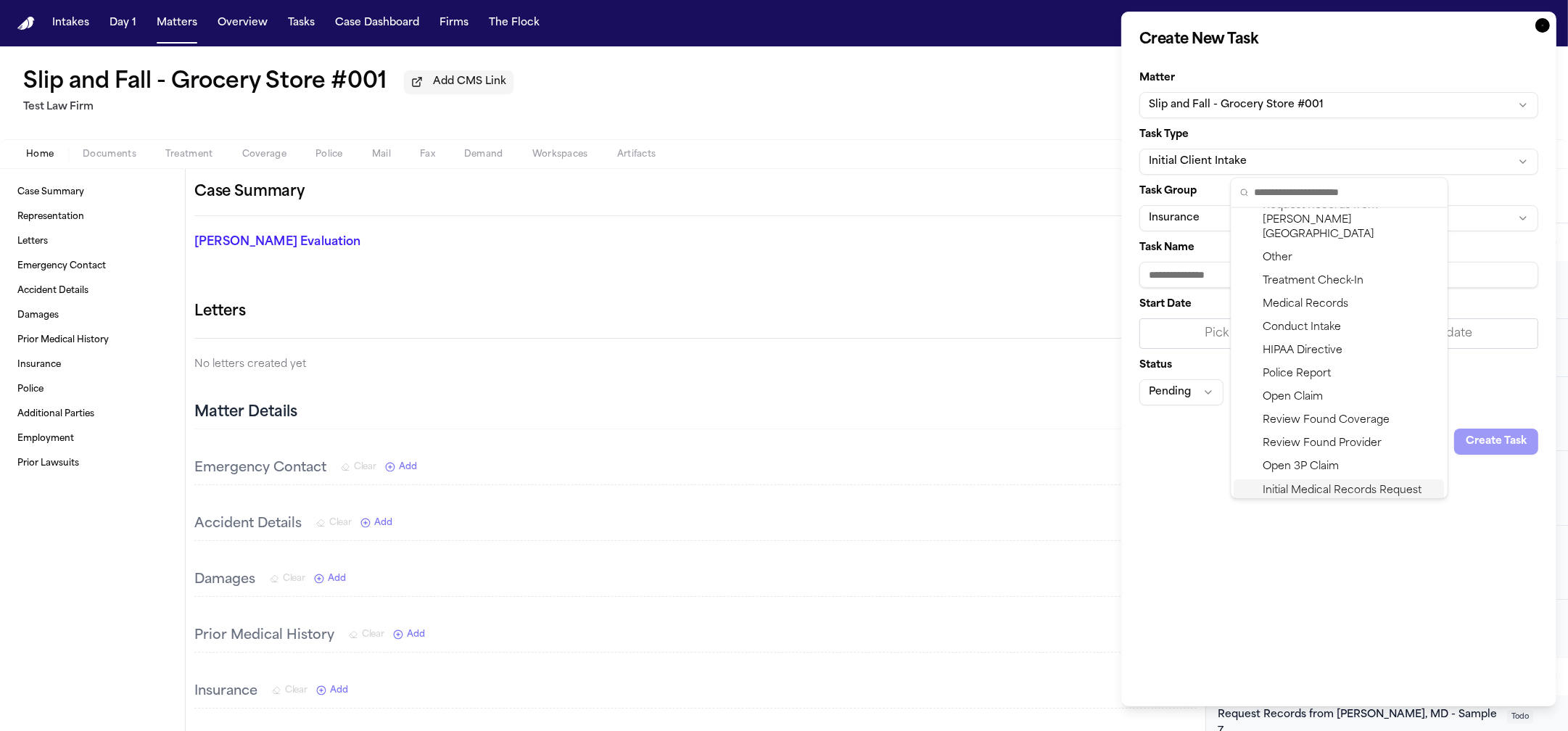
scroll to position [889, 0]
click at [1056, 394] on div "Police Report" at bounding box center [1340, 406] width 211 height 24
type input "**********"
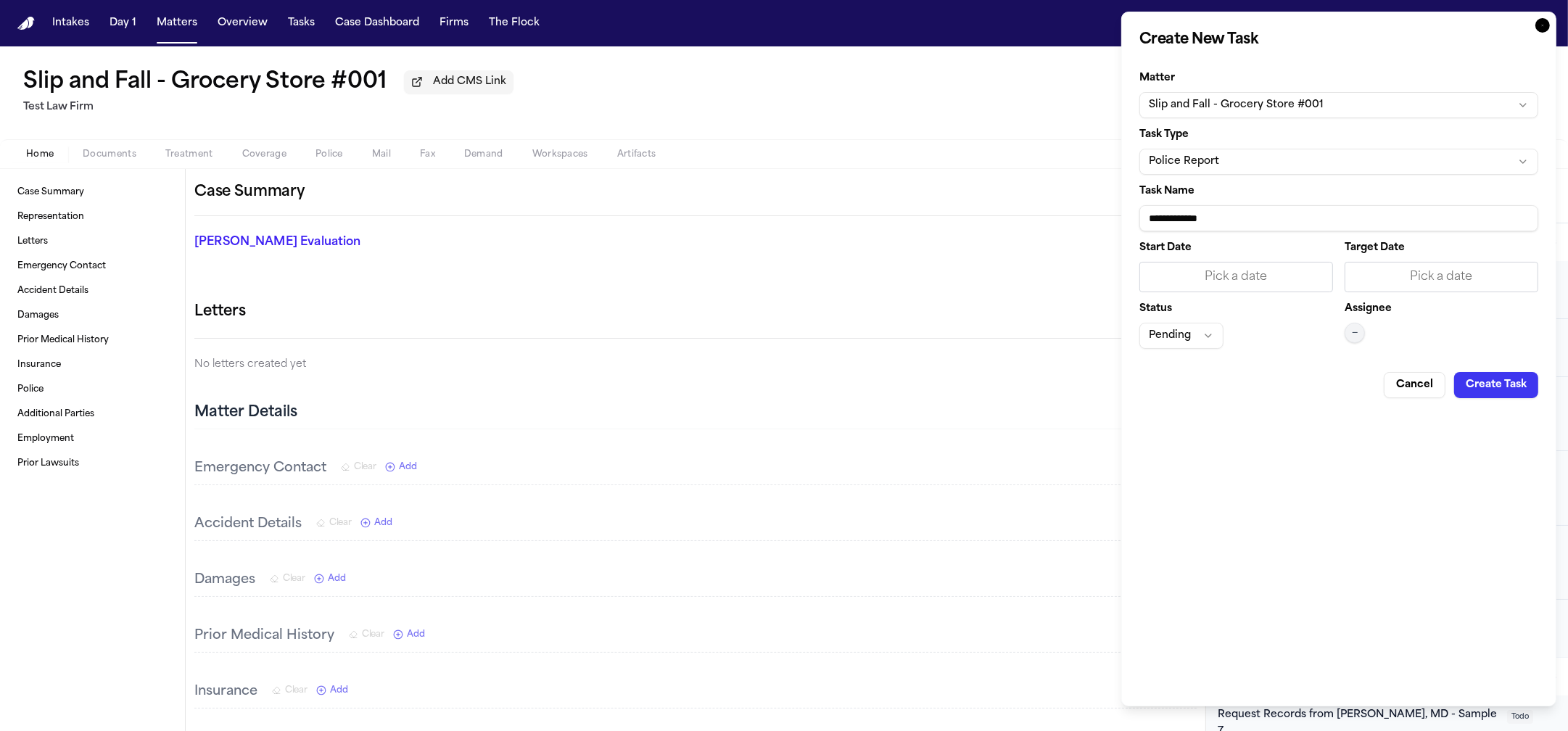
click at [1056, 329] on button "Pending" at bounding box center [1182, 335] width 84 height 26
click at [1056, 530] on div "Completed" at bounding box center [1182, 536] width 211 height 24
click at [1056, 391] on button "Create Task" at bounding box center [1496, 385] width 84 height 26
click at [1056, 383] on button "Create Task" at bounding box center [1496, 385] width 84 height 26
click at [1056, 411] on div "**********" at bounding box center [1339, 359] width 436 height 695
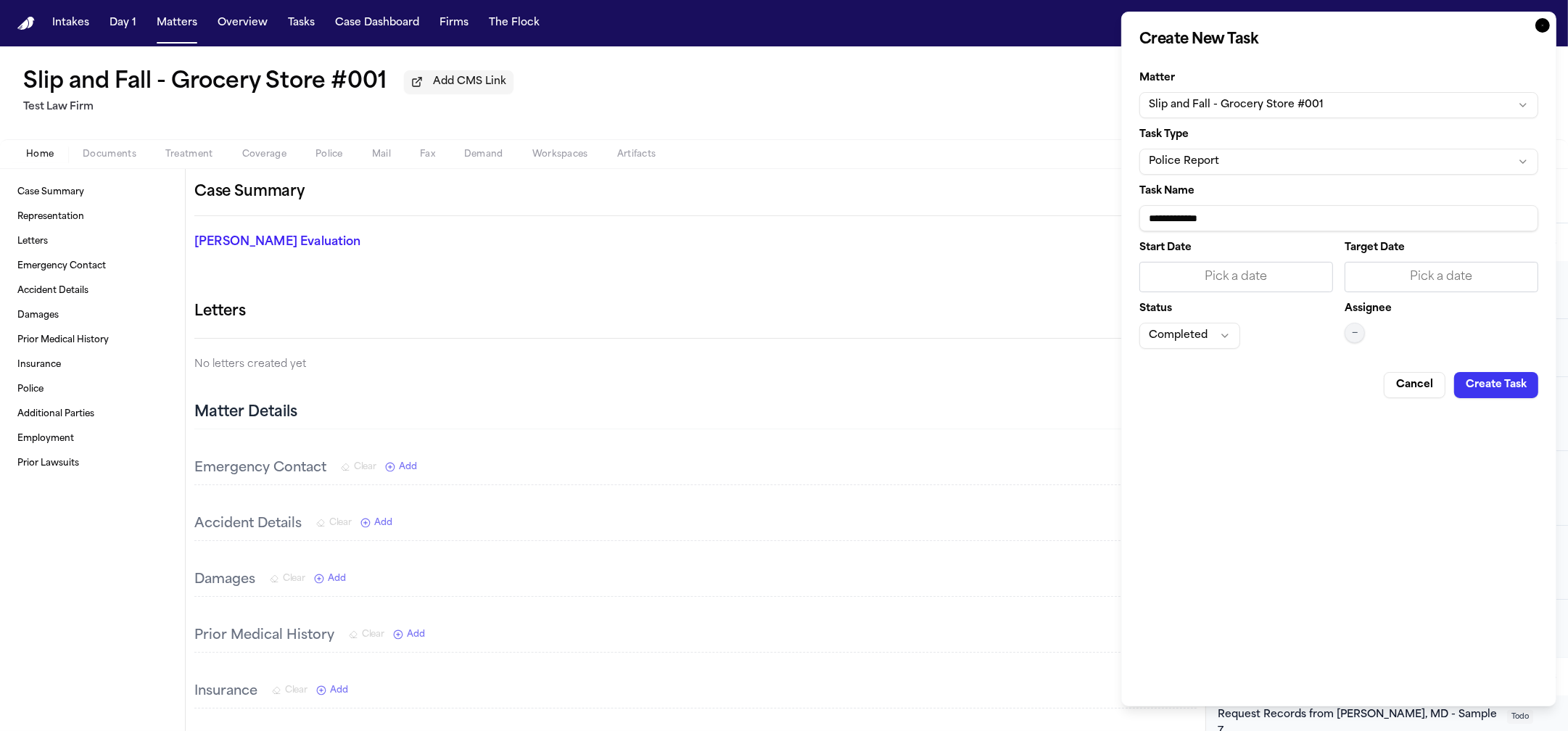
click at [1056, 275] on div "Pick a date" at bounding box center [1236, 277] width 174 height 18
click at [1056, 368] on button "5" at bounding box center [1277, 369] width 24 height 24
click at [1056, 380] on button "Create Task" at bounding box center [1496, 385] width 84 height 26
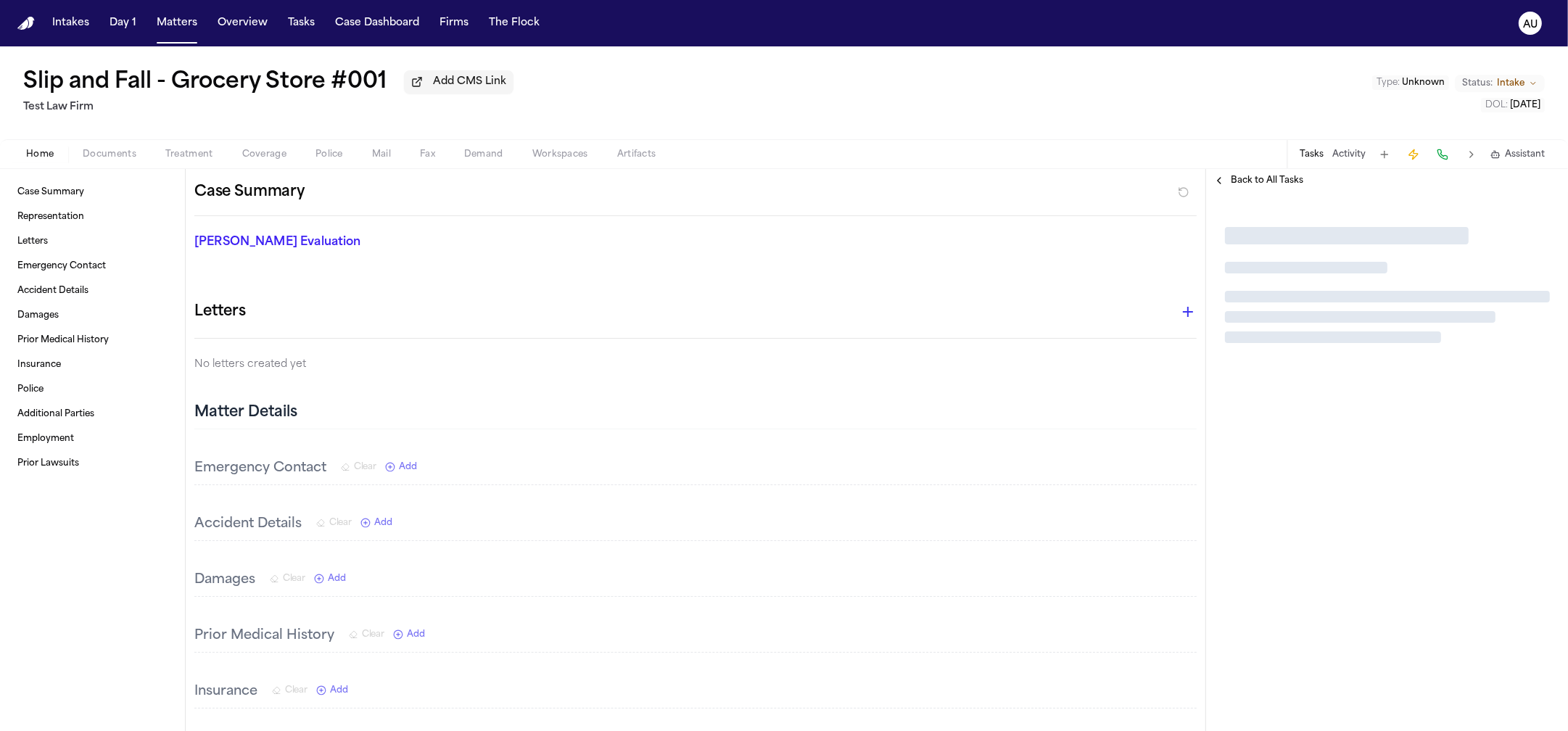
click at [545, 51] on div "Slip and Fall - Grocery Store #001 Add CMS Link Test Law Firm Type : Unknown St…" at bounding box center [784, 93] width 1568 height 93
click at [379, 24] on button "Case Dashboard" at bounding box center [377, 23] width 96 height 26
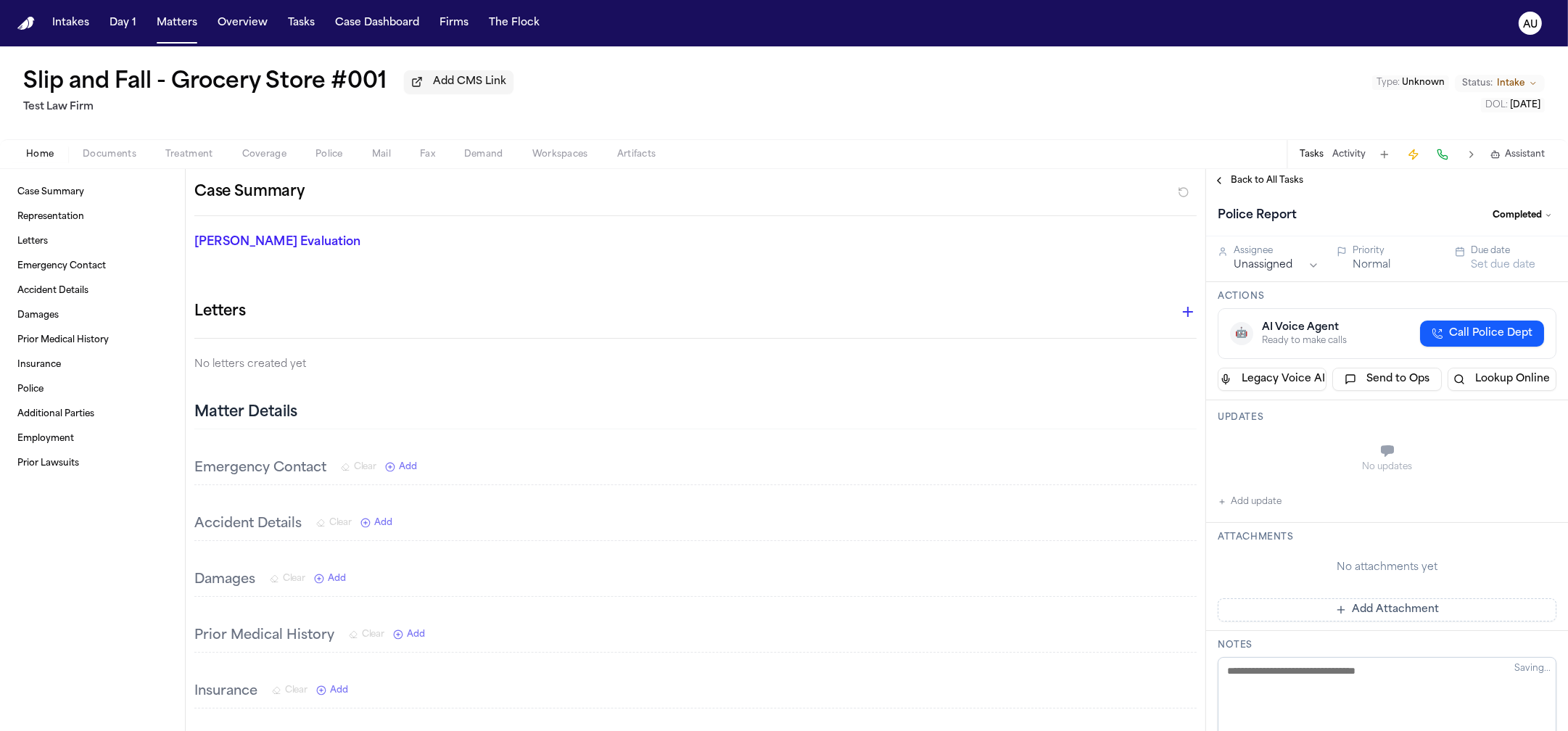
click at [1056, 181] on span "Back to All Tasks" at bounding box center [1267, 180] width 72 height 12
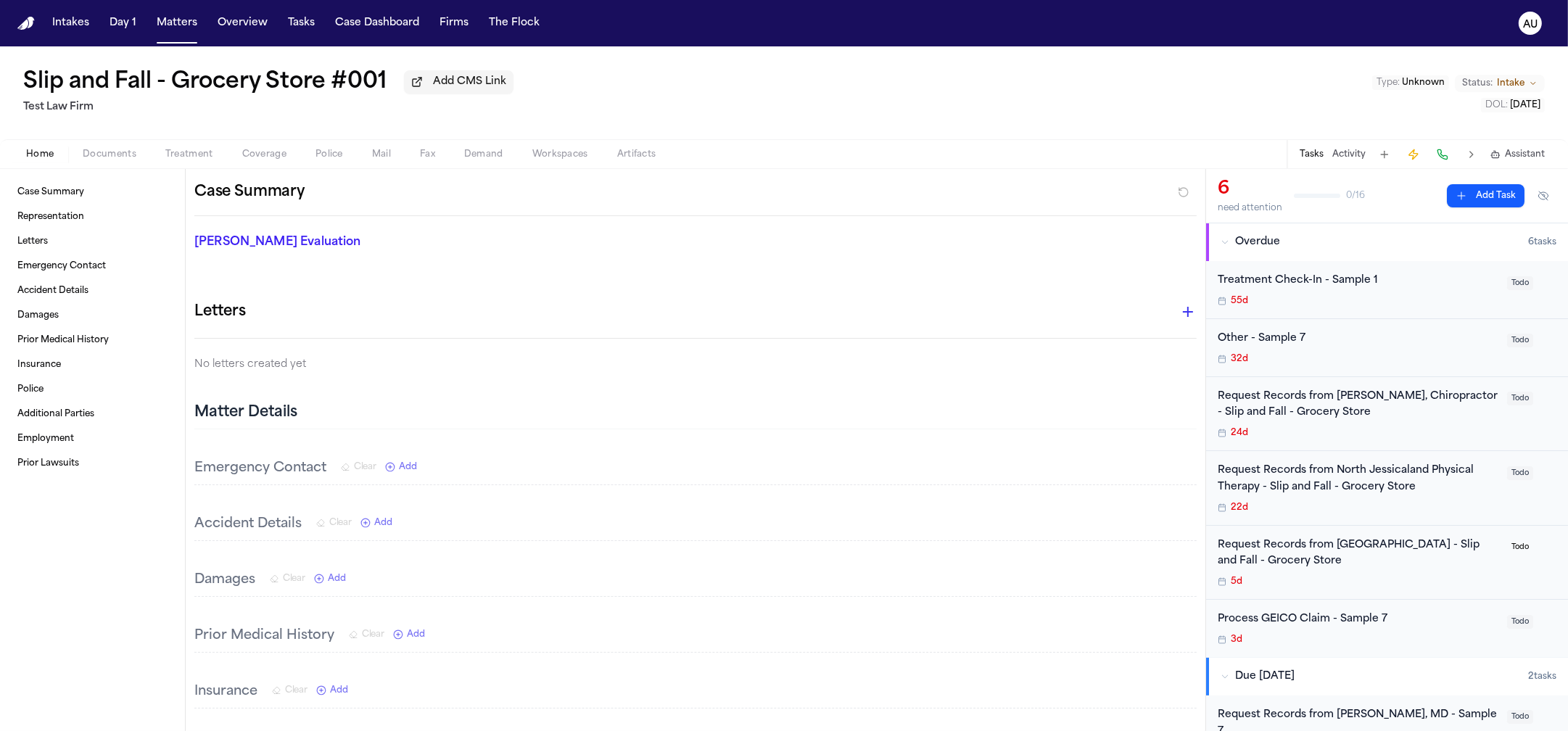
scroll to position [585, 0]
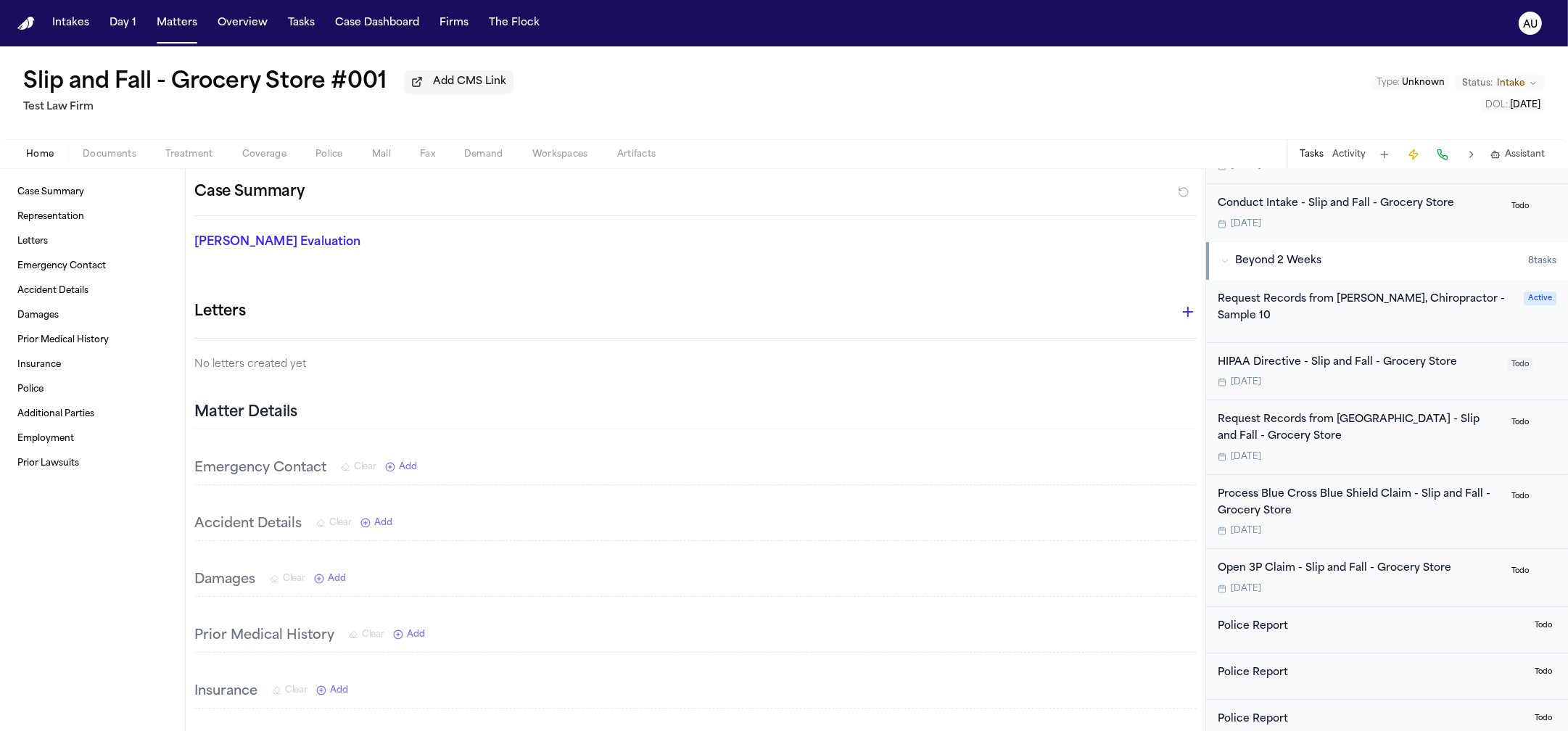
click at [1056, 618] on span "Todo" at bounding box center [1544, 625] width 26 height 13
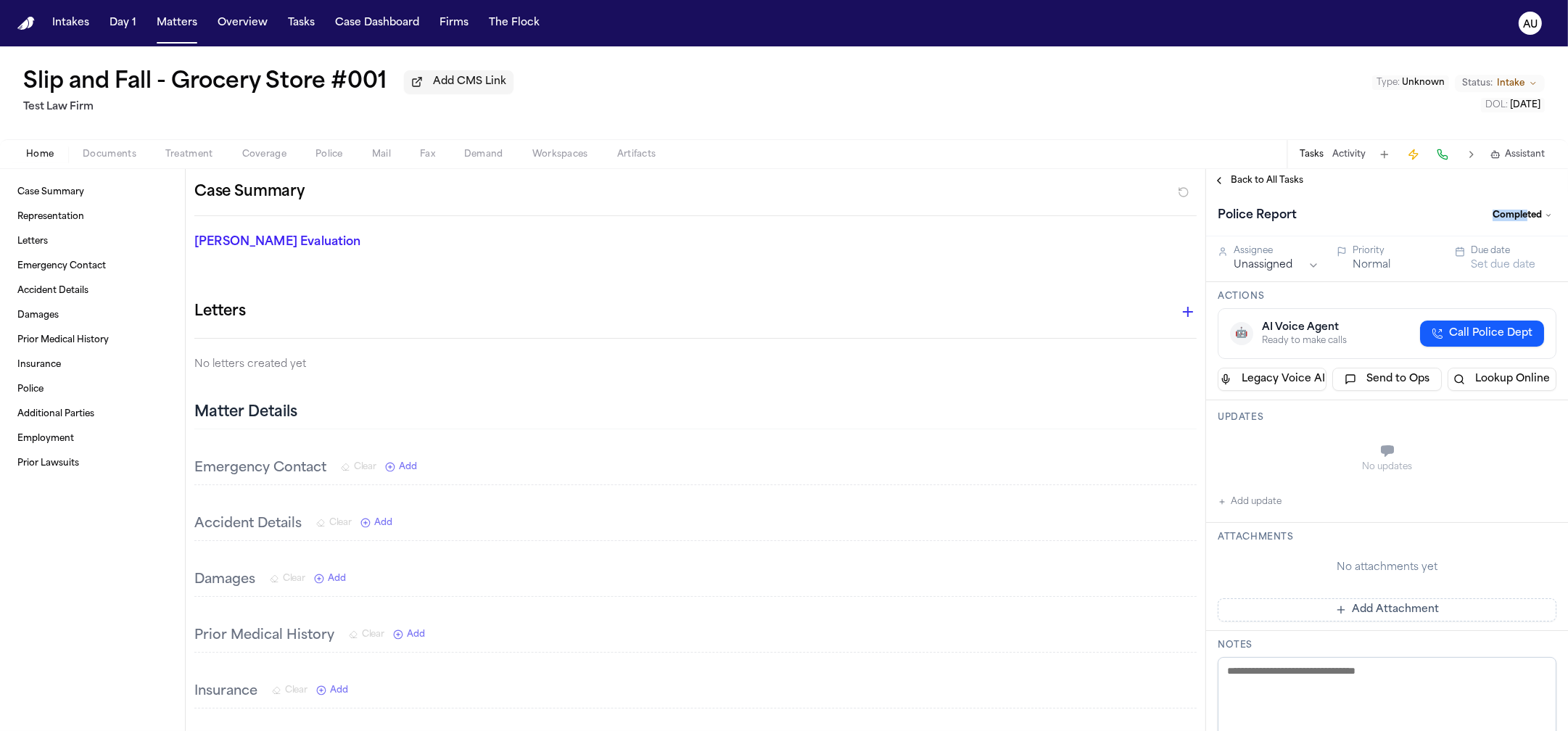
drag, startPoint x: 1516, startPoint y: 215, endPoint x: 1385, endPoint y: 221, distance: 131.1
click at [1056, 221] on div "Police Report Completed" at bounding box center [1388, 216] width 339 height 24
click at [1056, 214] on div "Police Report" at bounding box center [1349, 216] width 262 height 24
click at [1056, 178] on span "Back to All Tasks" at bounding box center [1267, 180] width 72 height 12
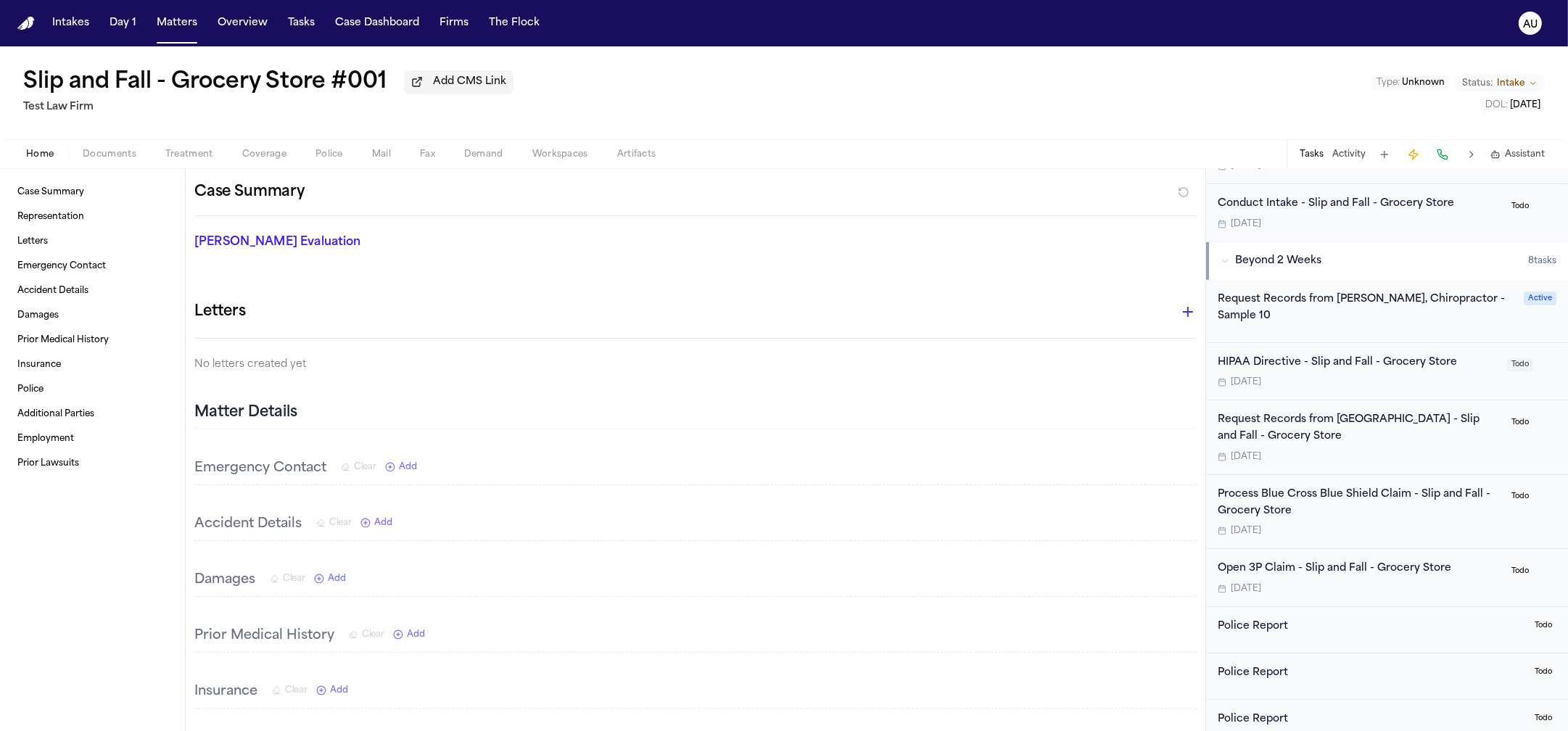
scroll to position [585, 0]
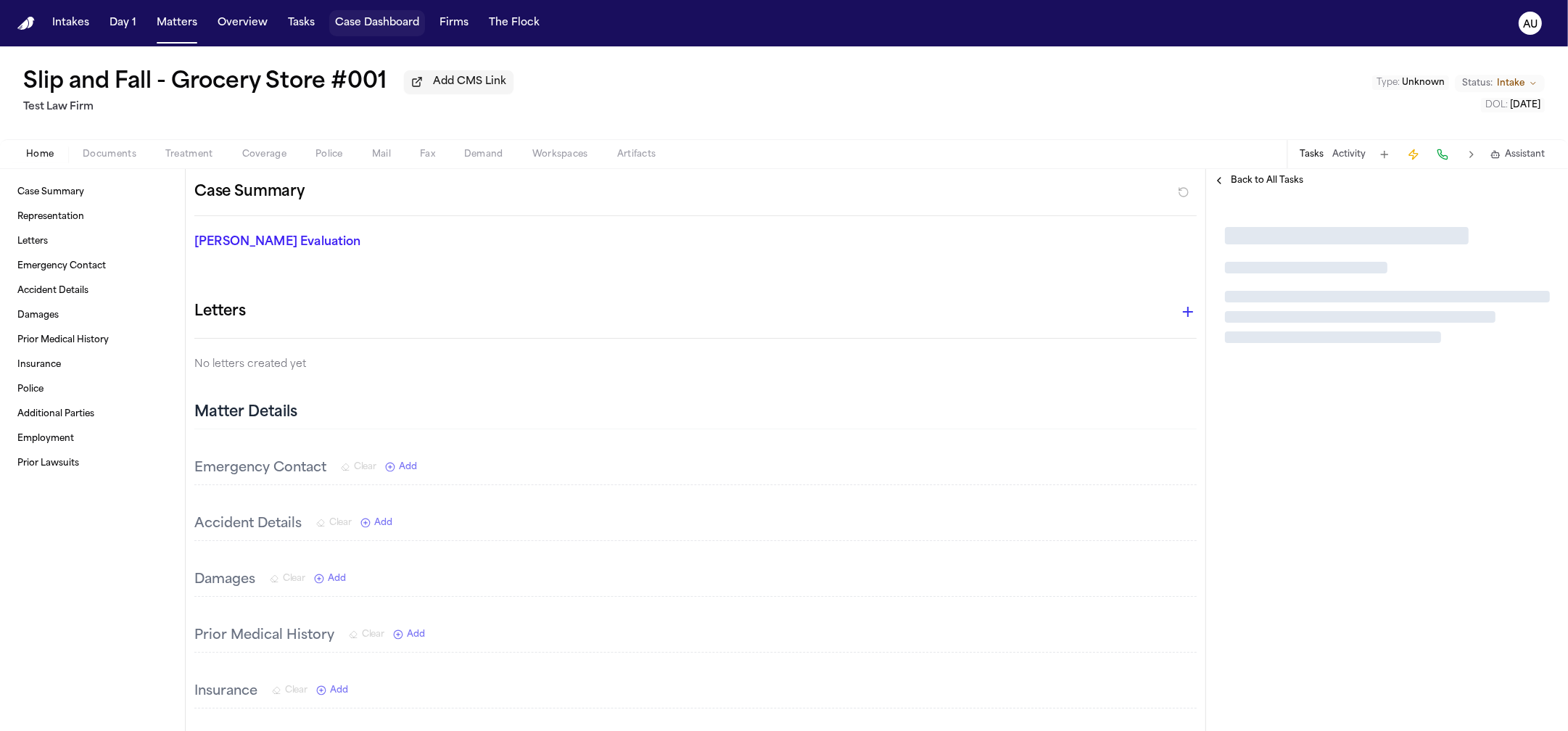
click at [360, 12] on button "Case Dashboard" at bounding box center [377, 23] width 96 height 26
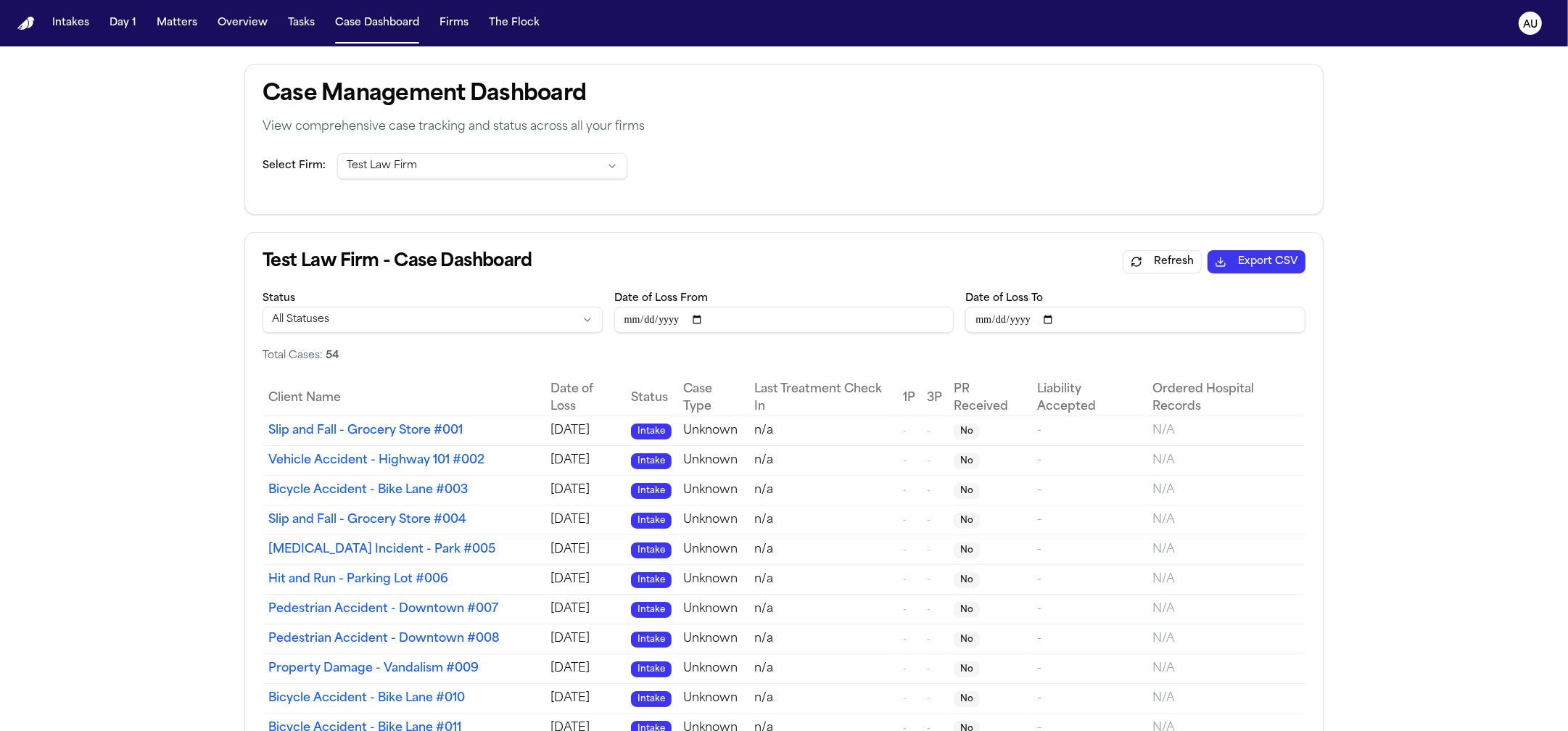
drag, startPoint x: 602, startPoint y: 216, endPoint x: 603, endPoint y: 227, distance: 11.0
click at [447, 168] on html "Intakes Day 1 Matters Overview Tasks Case Dashboard Firms The Flock AU Case Man…" at bounding box center [784, 366] width 1568 height 731
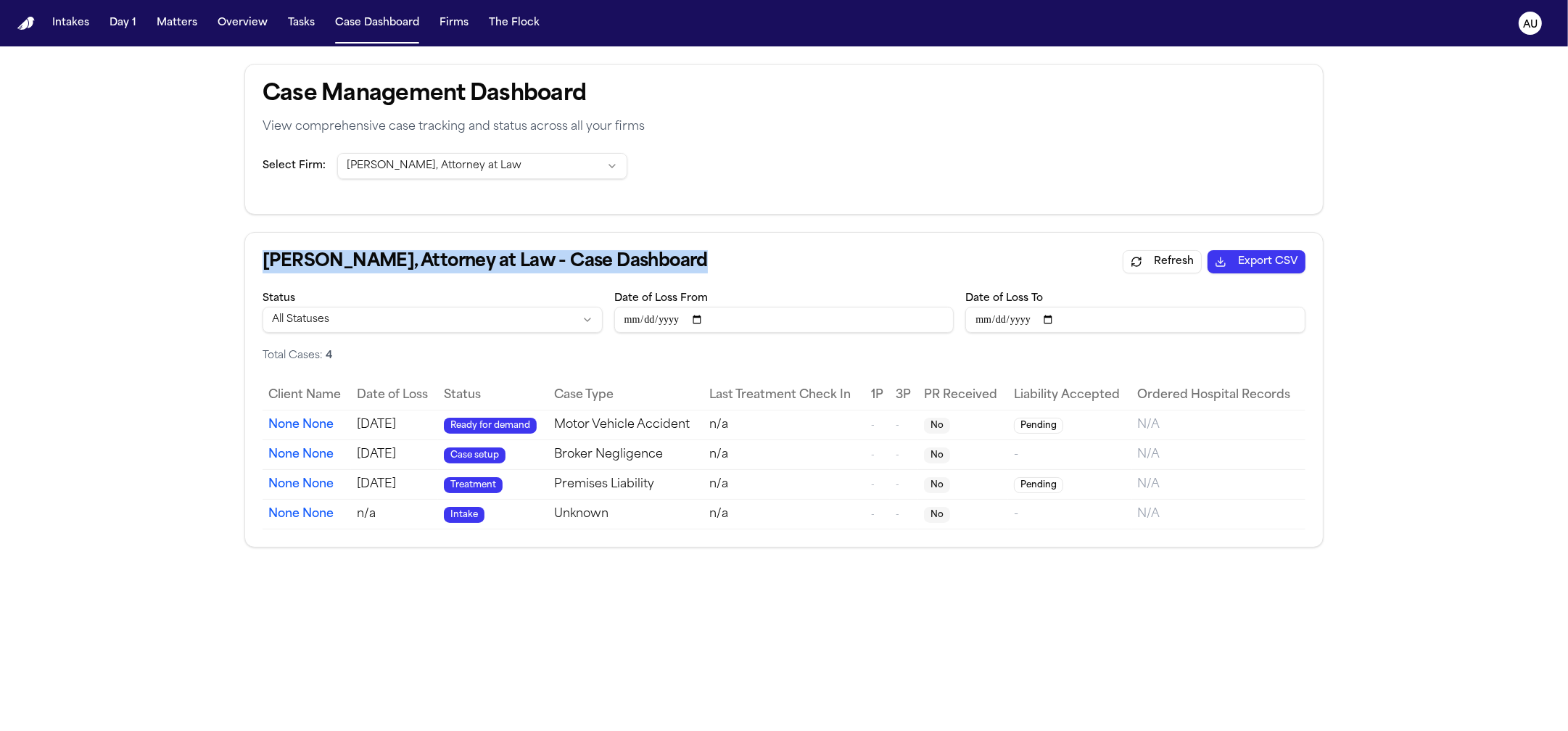
click at [545, 234] on div "[PERSON_NAME], Attorney at Law - Case Dashboard Refresh Export CSV Status All S…" at bounding box center [784, 307] width 1078 height 148
click at [605, 235] on div "[PERSON_NAME], Attorney at Law - Case Dashboard Refresh Export CSV Status All S…" at bounding box center [784, 307] width 1078 height 148
click at [607, 236] on div "[PERSON_NAME], Attorney at Law - Case Dashboard Refresh Export CSV Status All S…" at bounding box center [784, 307] width 1078 height 148
click at [419, 325] on html "Intakes Day 1 Matters Overview Tasks Case Dashboard Firms The Flock AU Case Man…" at bounding box center [784, 366] width 1568 height 731
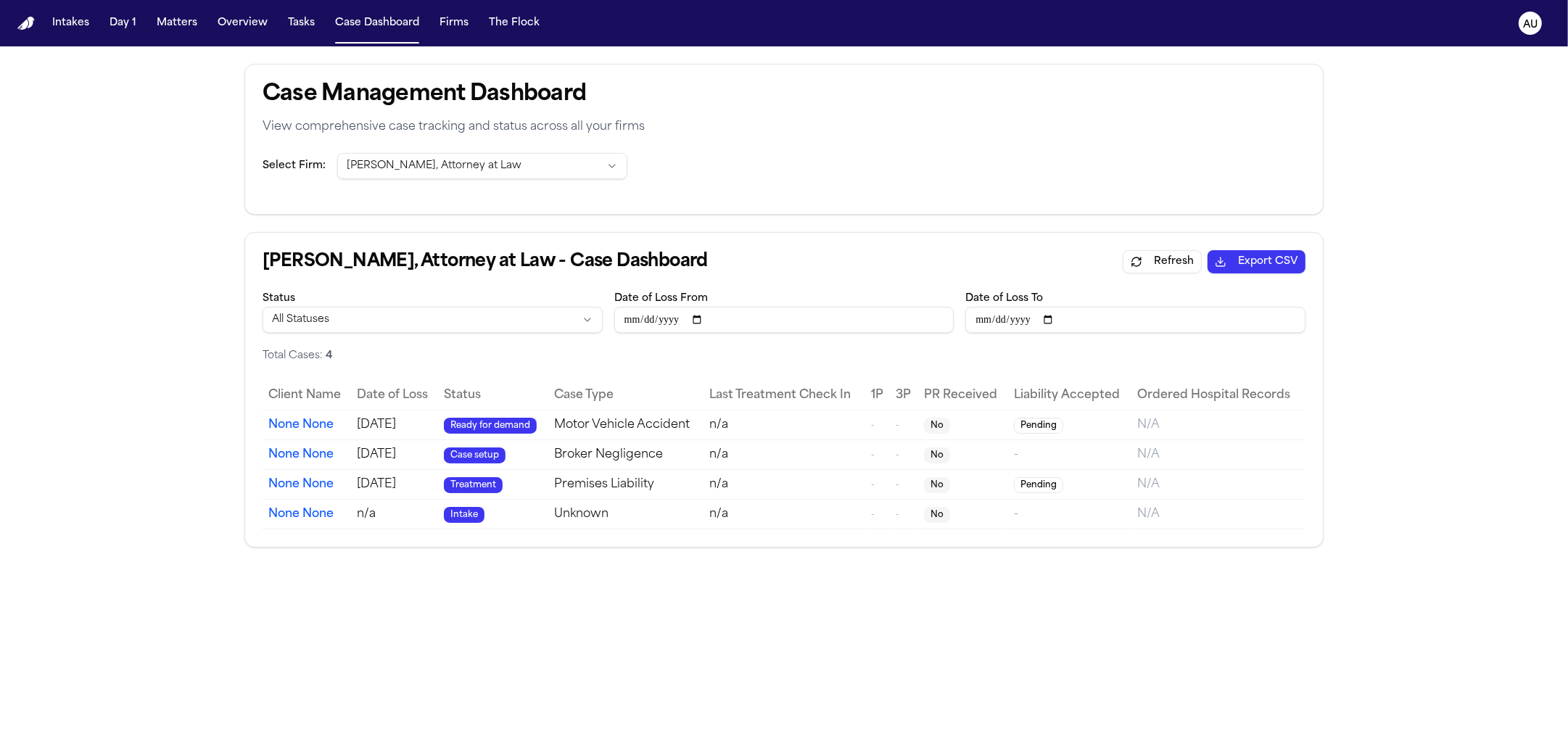
drag, startPoint x: 490, startPoint y: 182, endPoint x: 487, endPoint y: 174, distance: 8.5
click at [490, 181] on html "Intakes Day 1 Matters Overview Tasks Case Dashboard Firms The Flock AU Case Man…" at bounding box center [784, 366] width 1568 height 731
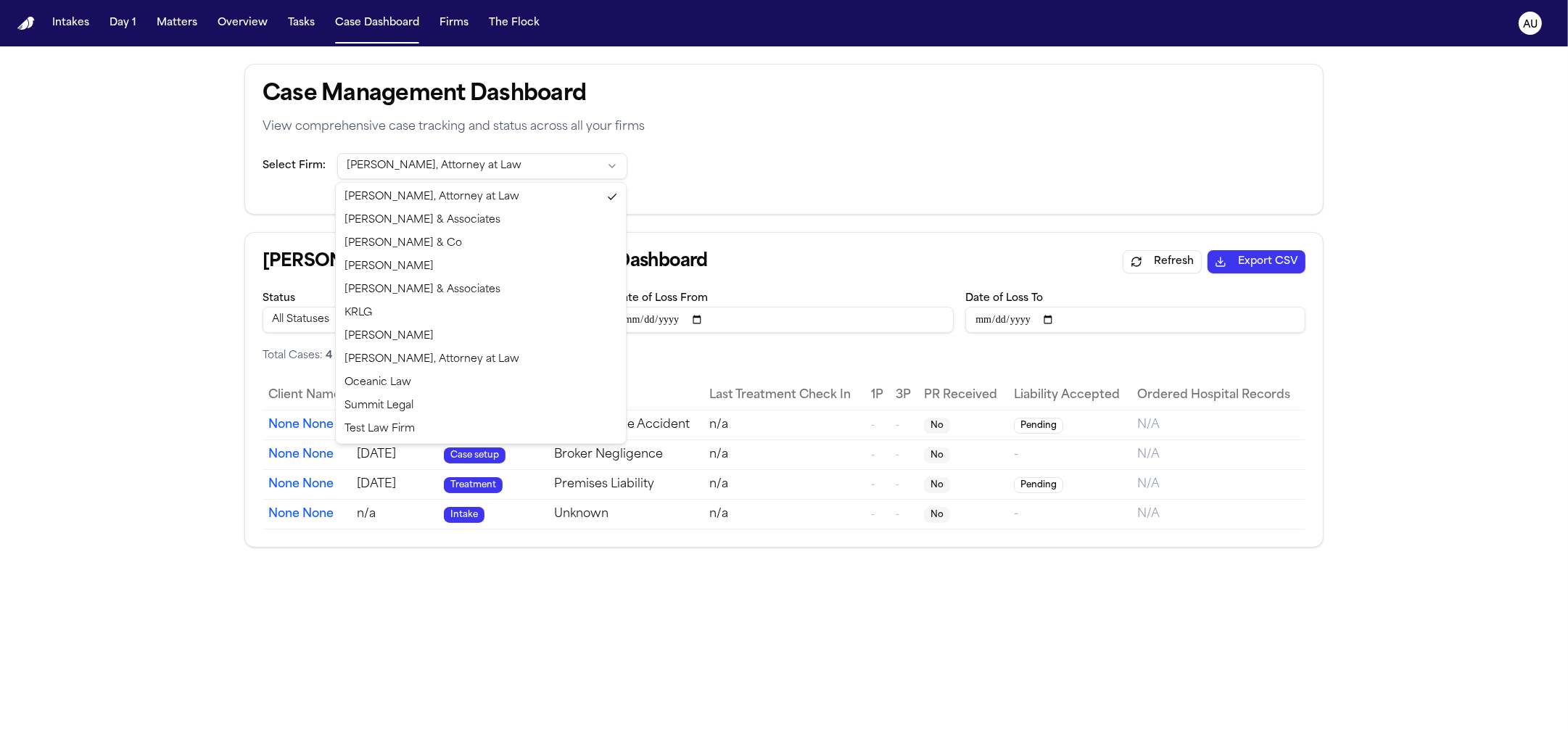
click at [486, 174] on html "Intakes Day 1 Matters Overview Tasks Case Dashboard Firms The Flock AU Case Man…" at bounding box center [784, 366] width 1568 height 731
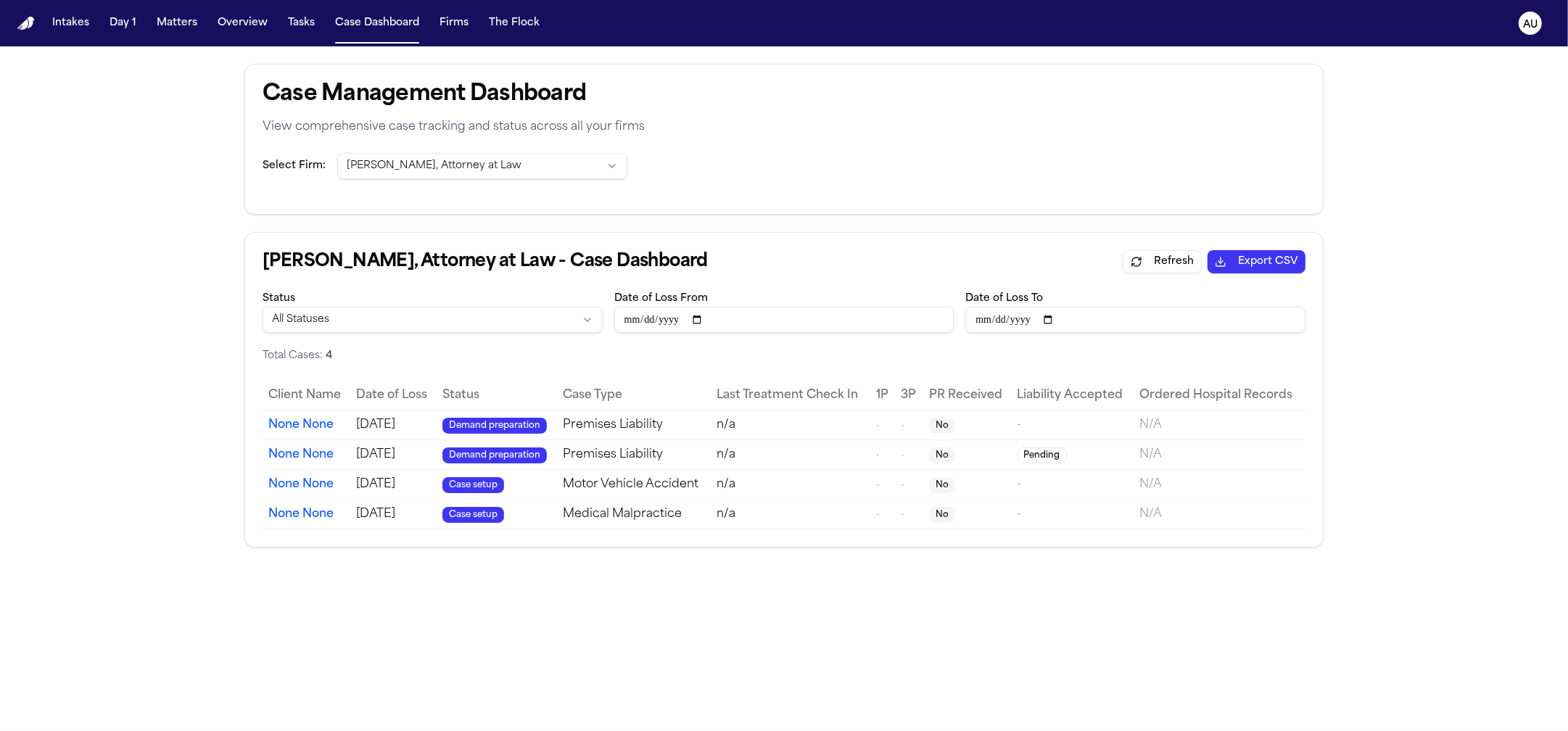
click at [488, 195] on div "Select Firm: [PERSON_NAME], Attorney at Law" at bounding box center [784, 184] width 1078 height 61
click at [484, 174] on html "Intakes Day 1 Matters Overview Tasks Case Dashboard Firms The Flock AU Case Man…" at bounding box center [784, 366] width 1568 height 731
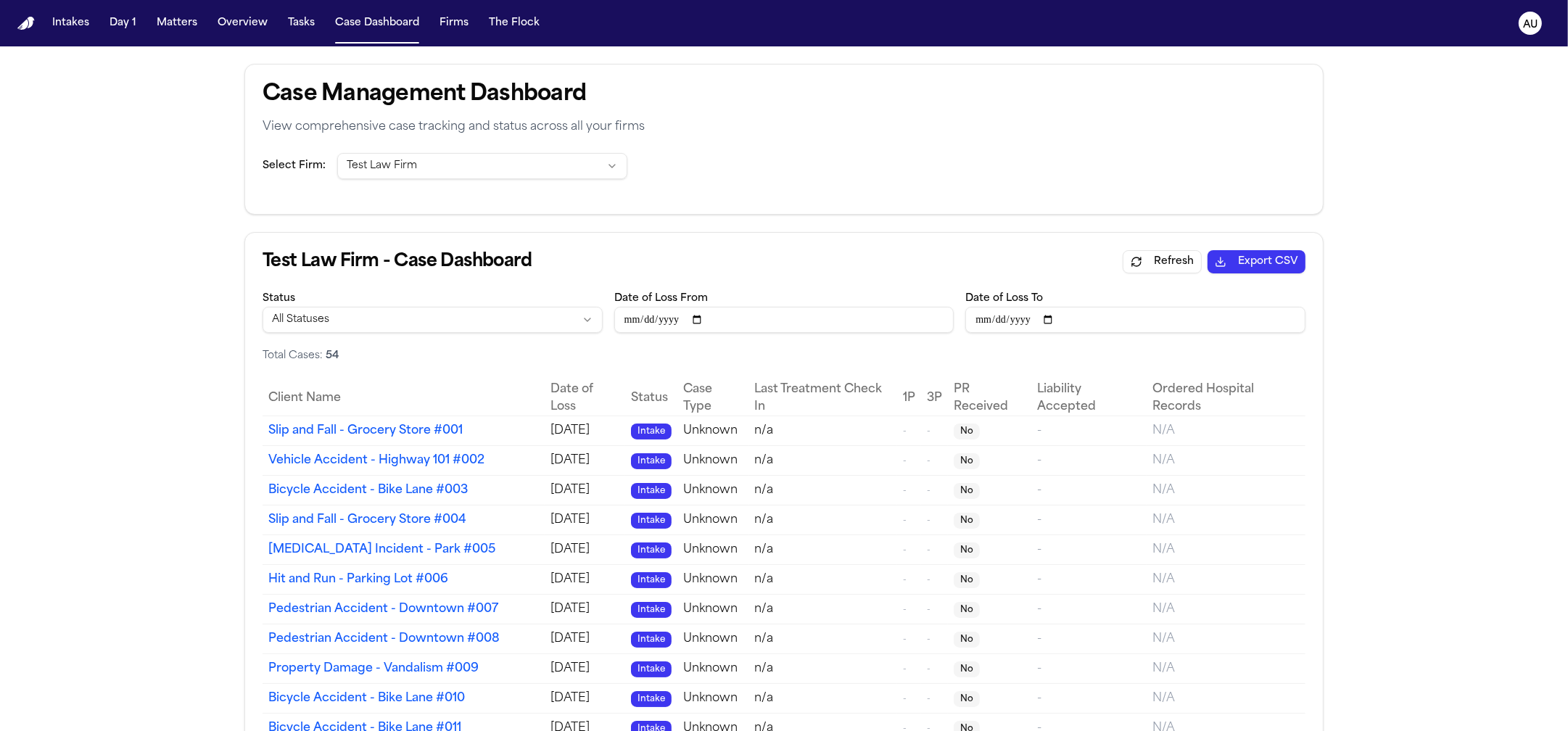
click at [847, 237] on div "Test Law Firm - Case Dashboard Refresh Export CSV Status All Statuses Date of L…" at bounding box center [784, 307] width 1078 height 148
drag, startPoint x: 847, startPoint y: 237, endPoint x: 1516, endPoint y: 472, distance: 709.1
click at [0, 0] on div "Intakes Day 1 Matters Overview Tasks Case Dashboard Firms The Flock AU Case Man…" at bounding box center [784, 366] width 1568 height 731
